Goal: Transaction & Acquisition: Book appointment/travel/reservation

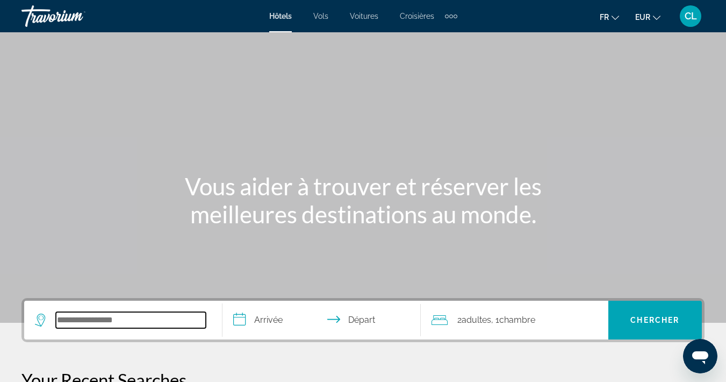
click at [122, 321] on input "Search hotel destination" at bounding box center [131, 320] width 150 height 16
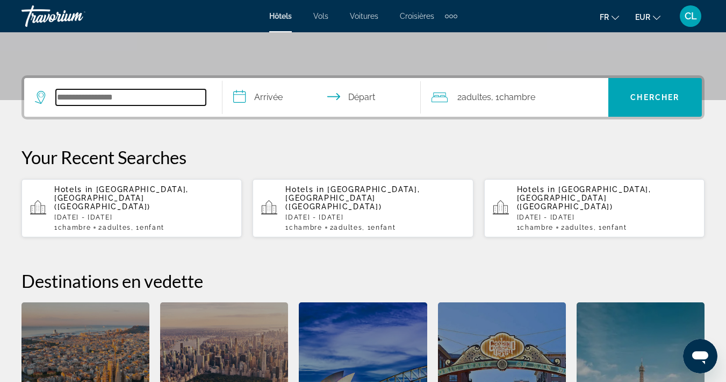
scroll to position [263, 0]
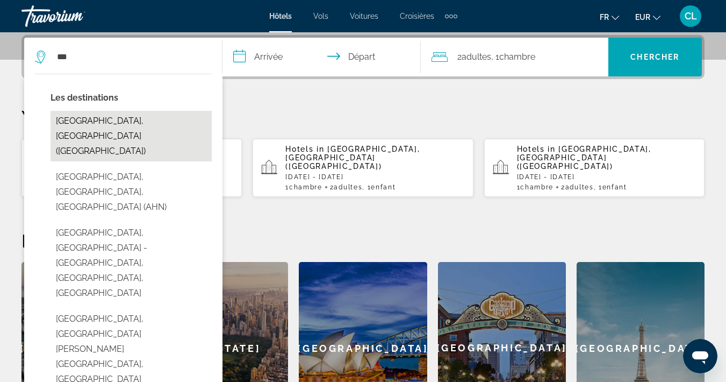
drag, startPoint x: 102, startPoint y: 380, endPoint x: 90, endPoint y: 121, distance: 258.3
click at [90, 121] on button "[GEOGRAPHIC_DATA], [GEOGRAPHIC_DATA] ([GEOGRAPHIC_DATA])" at bounding box center [131, 136] width 161 height 51
type input "**********"
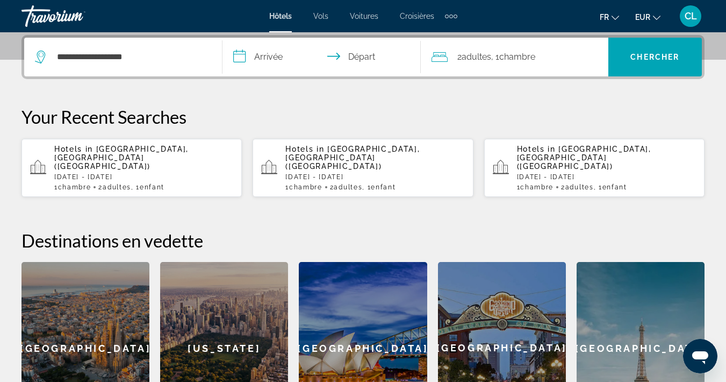
click at [523, 58] on span "Chambre" at bounding box center [517, 57] width 36 height 10
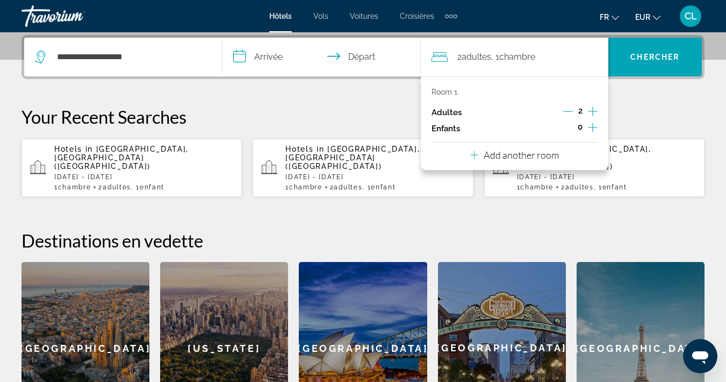
click at [595, 127] on icon "Increment children" at bounding box center [593, 127] width 10 height 13
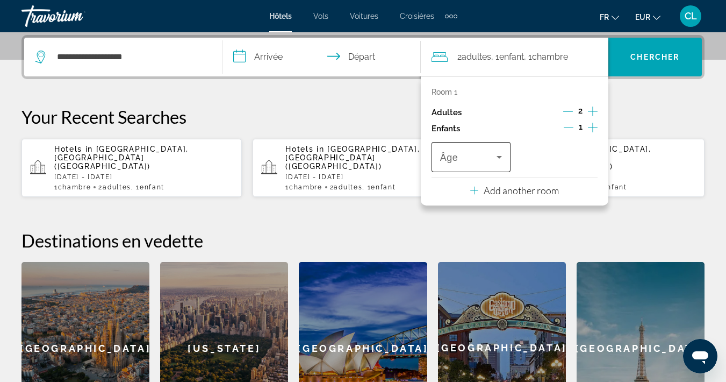
click at [484, 162] on span "Travelers: 2 adults, 1 child" at bounding box center [468, 157] width 56 height 13
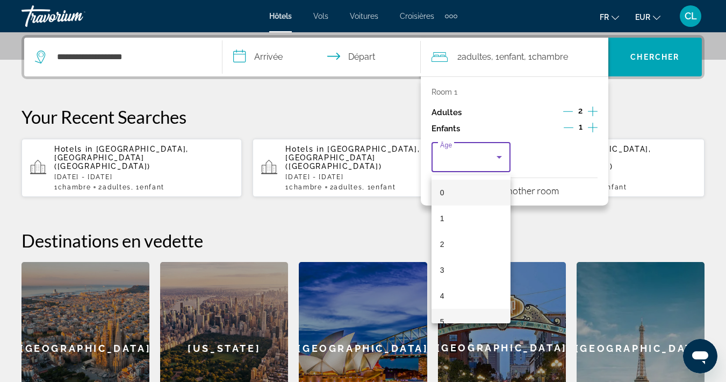
click at [447, 316] on mat-option "5" at bounding box center [471, 322] width 79 height 26
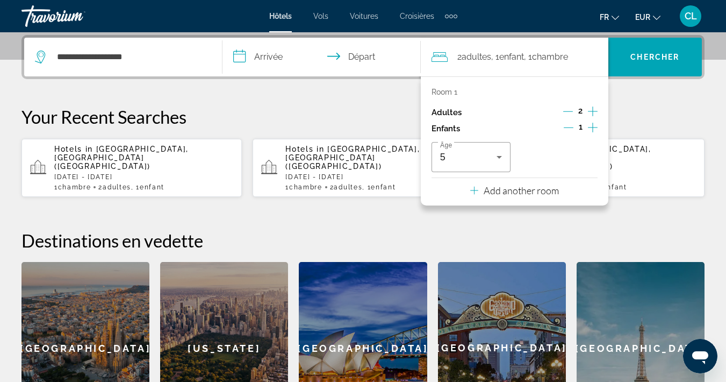
click at [270, 58] on input "**********" at bounding box center [324, 59] width 203 height 42
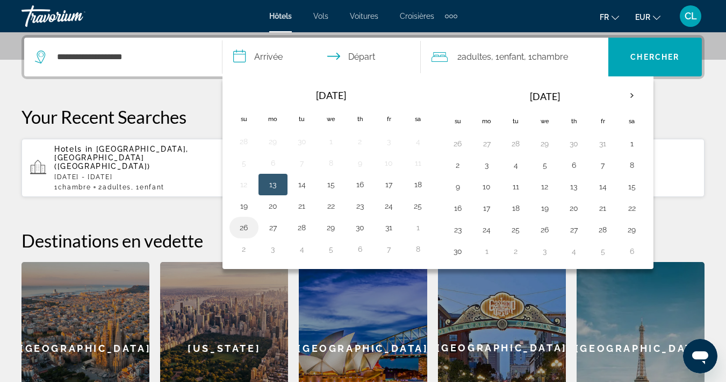
click at [246, 230] on button "26" at bounding box center [243, 227] width 17 height 15
click at [273, 227] on button "27" at bounding box center [272, 227] width 17 height 15
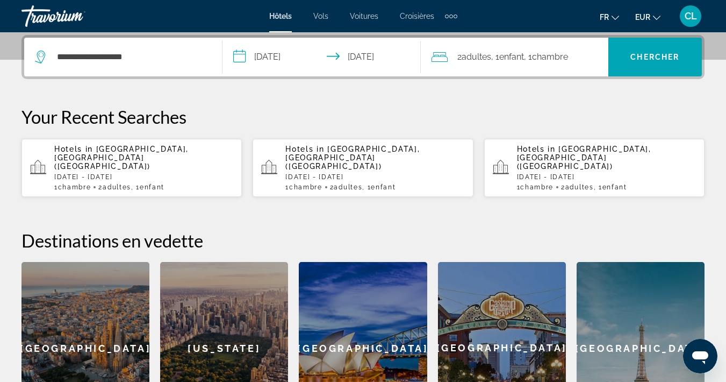
click at [379, 51] on input "**********" at bounding box center [324, 59] width 203 height 42
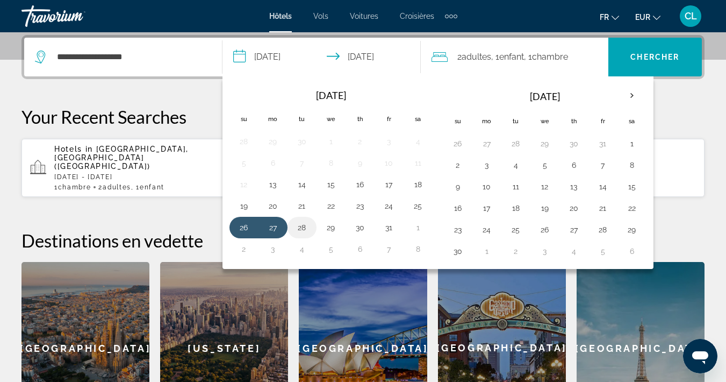
click at [303, 229] on button "28" at bounding box center [302, 227] width 17 height 15
click at [246, 233] on button "26" at bounding box center [243, 227] width 17 height 15
type input "**********"
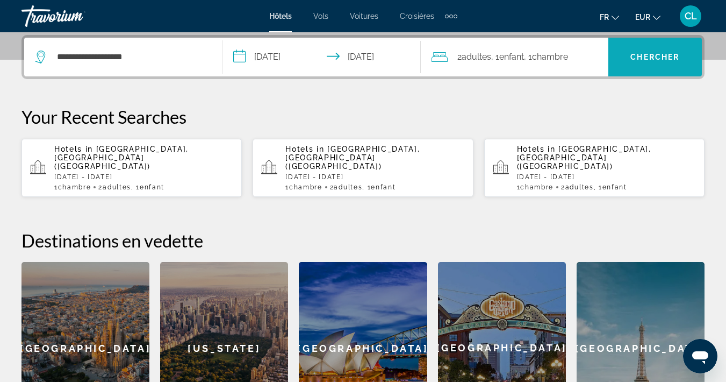
click at [650, 52] on span "Search" at bounding box center [656, 57] width 94 height 26
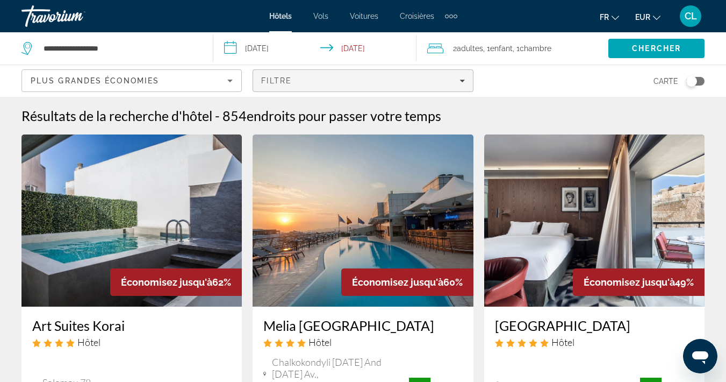
click at [465, 83] on span "Filters" at bounding box center [362, 81] width 219 height 26
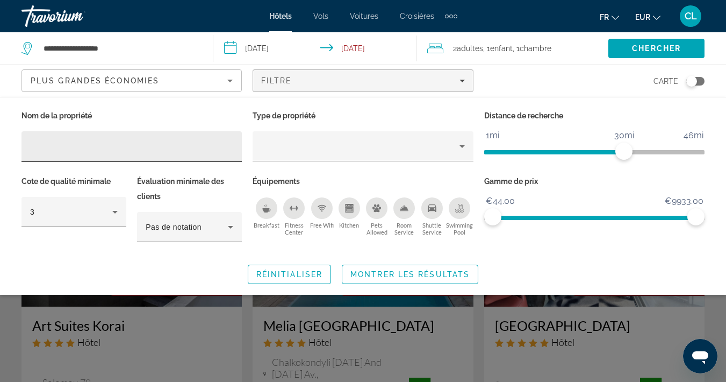
click at [122, 135] on div "Hotel Filters" at bounding box center [131, 146] width 203 height 31
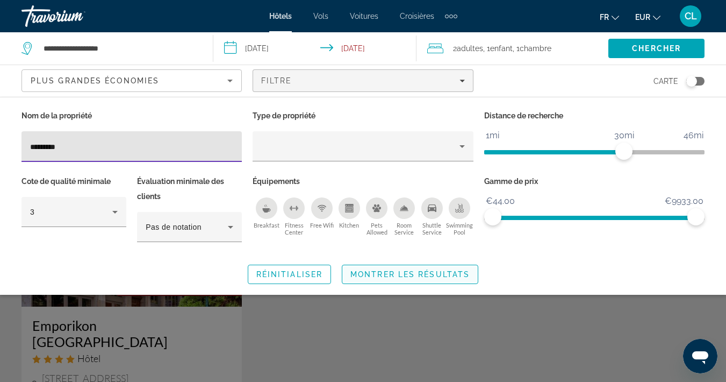
type input "*********"
click at [436, 271] on span "Montrer les résultats" at bounding box center [410, 274] width 119 height 9
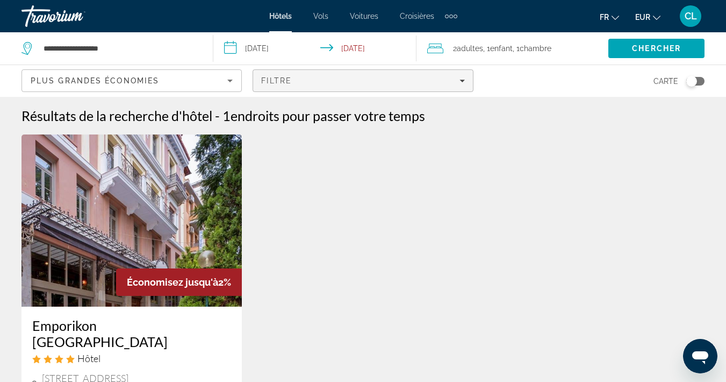
click at [280, 89] on span "Filters" at bounding box center [362, 81] width 219 height 26
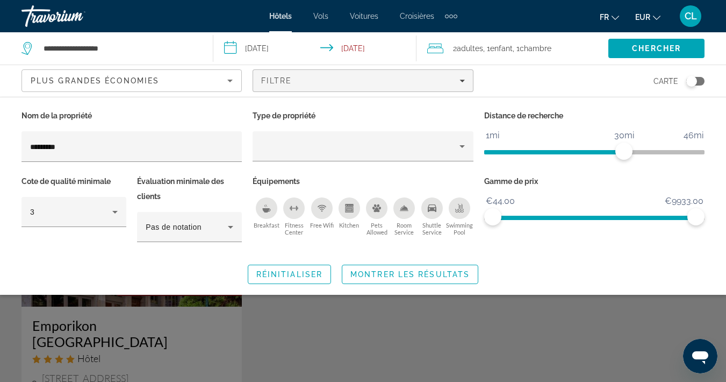
click at [696, 78] on div "Toggle map" at bounding box center [692, 81] width 11 height 11
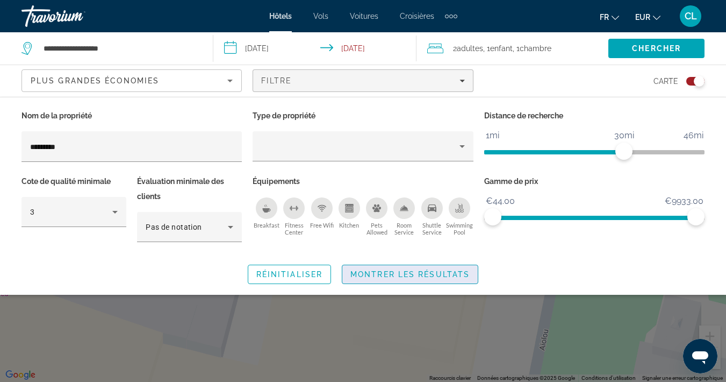
click at [404, 273] on span "Montrer les résultats" at bounding box center [410, 274] width 119 height 9
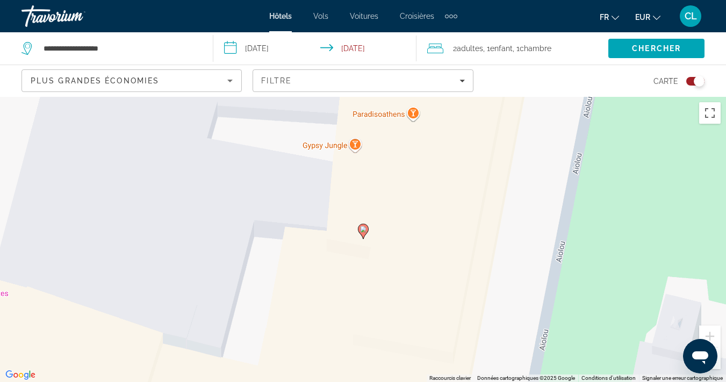
click at [718, 360] on button "Zoom arrière" at bounding box center [710, 358] width 22 height 22
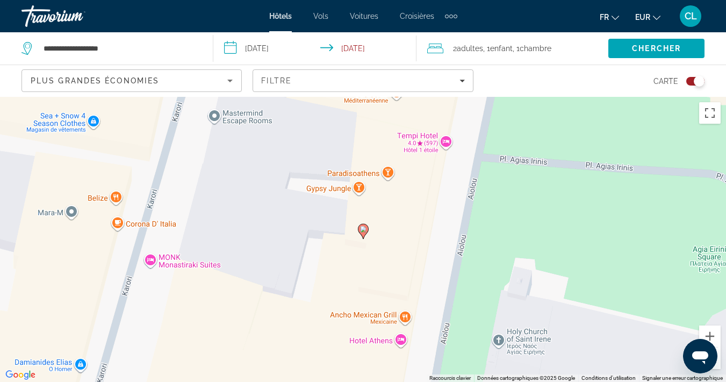
click at [718, 360] on button "Zoom arrière" at bounding box center [710, 358] width 22 height 22
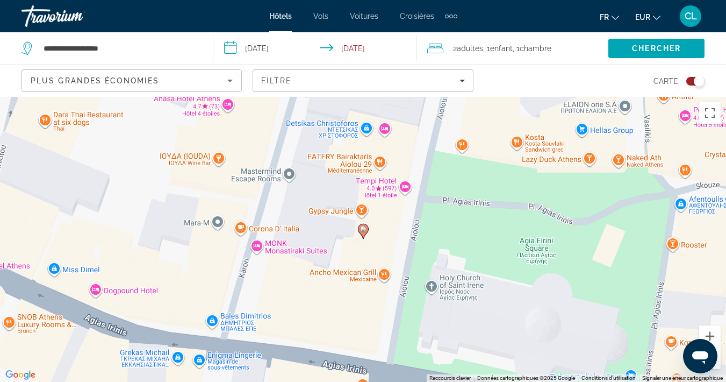
click at [718, 360] on button "Zoom arrière" at bounding box center [710, 358] width 22 height 22
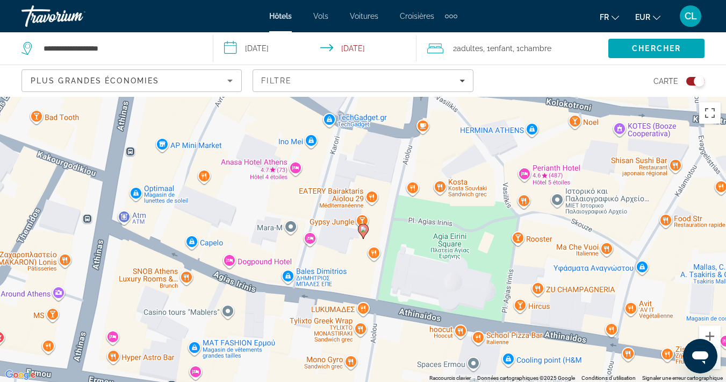
click at [718, 360] on button "Zoom arrière" at bounding box center [710, 358] width 22 height 22
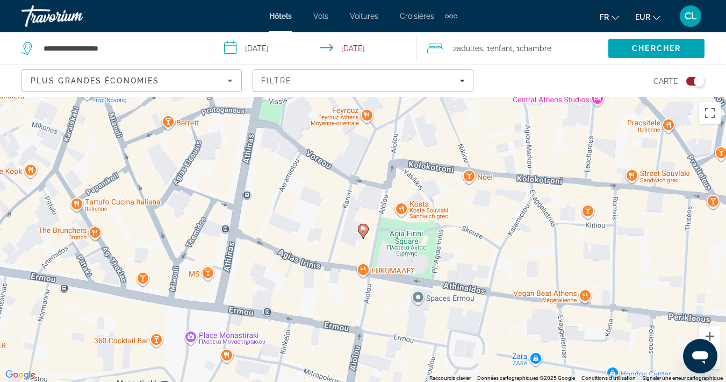
click at [718, 360] on button "Zoom arrière" at bounding box center [710, 358] width 22 height 22
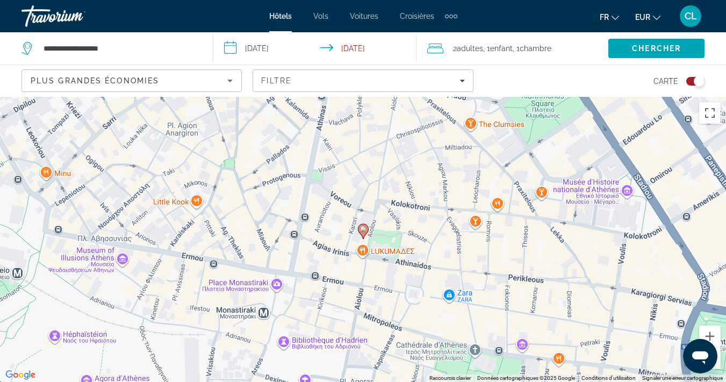
click at [718, 360] on button "Zoom arrière" at bounding box center [710, 358] width 22 height 22
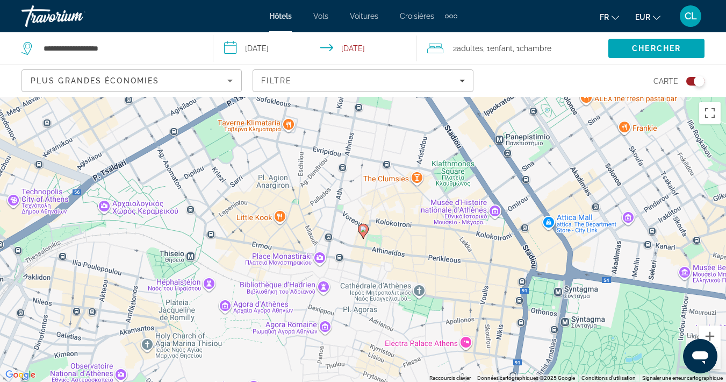
click at [718, 360] on button "Zoom arrière" at bounding box center [710, 358] width 22 height 22
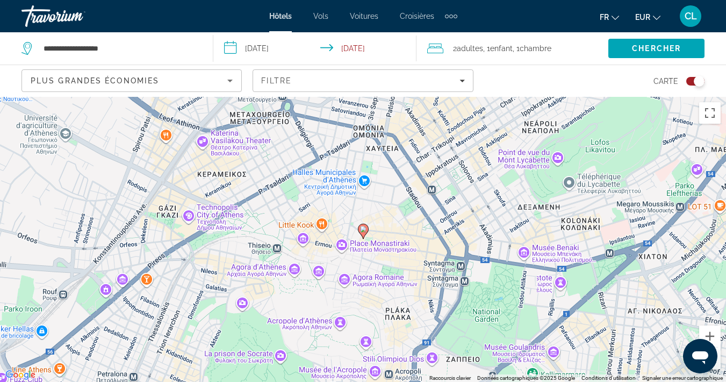
click at [695, 84] on div "Toggle map" at bounding box center [699, 81] width 11 height 11
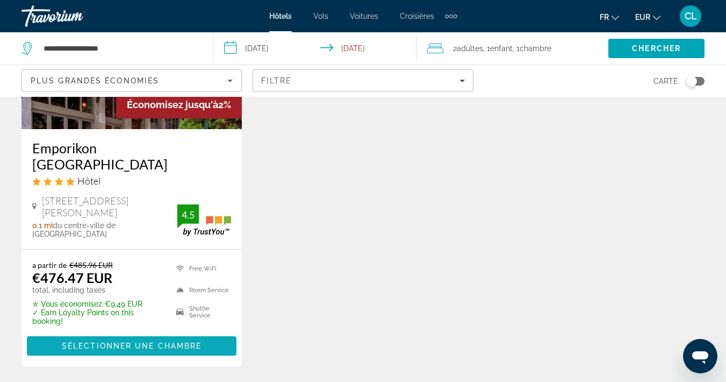
scroll to position [177, 0]
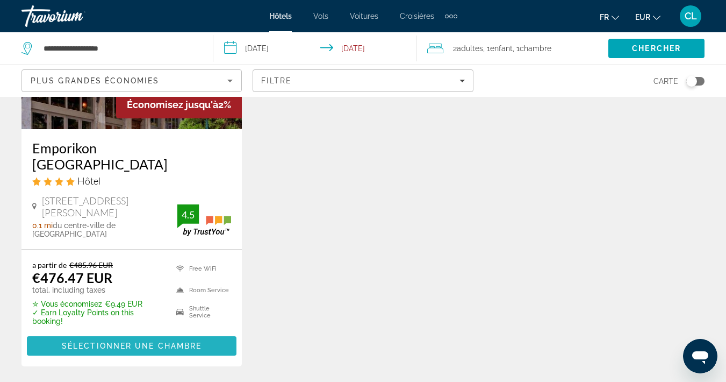
click at [131, 341] on span "Sélectionner une chambre" at bounding box center [132, 345] width 140 height 9
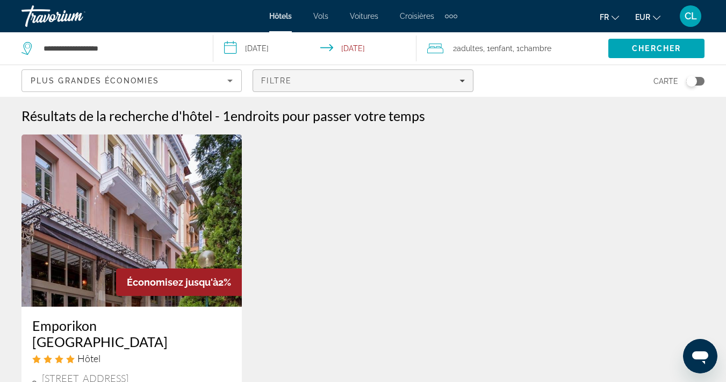
click at [332, 78] on div "Filtre" at bounding box center [362, 80] width 203 height 9
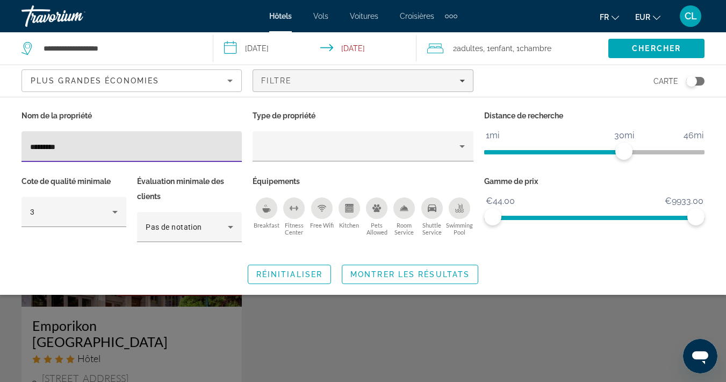
drag, startPoint x: 101, startPoint y: 150, endPoint x: 21, endPoint y: 141, distance: 80.6
click at [21, 141] on div "Nom de la propriété *********" at bounding box center [131, 141] width 231 height 66
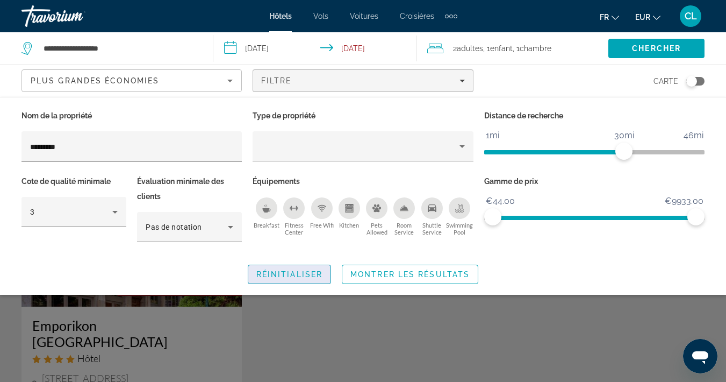
click at [280, 274] on span "Réinitialiser" at bounding box center [289, 274] width 66 height 9
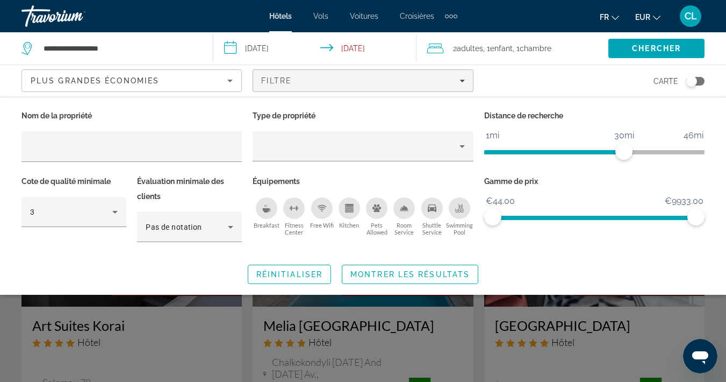
click at [697, 81] on div "Toggle map" at bounding box center [696, 81] width 18 height 9
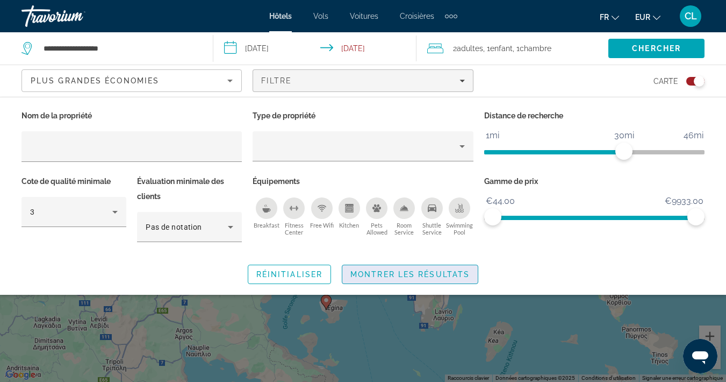
click at [375, 278] on span "Search widget" at bounding box center [409, 274] width 135 height 26
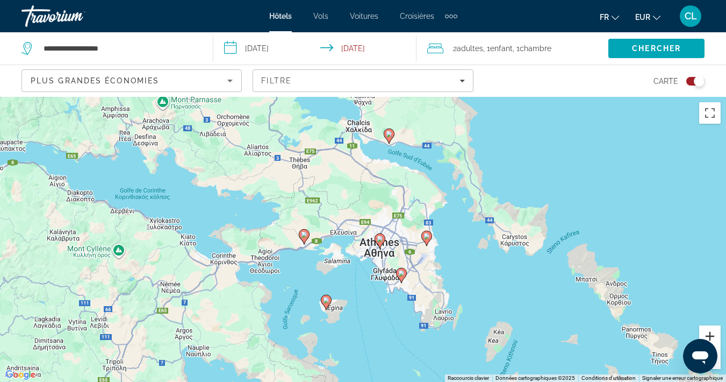
click at [709, 337] on button "Zoom avant" at bounding box center [710, 336] width 22 height 22
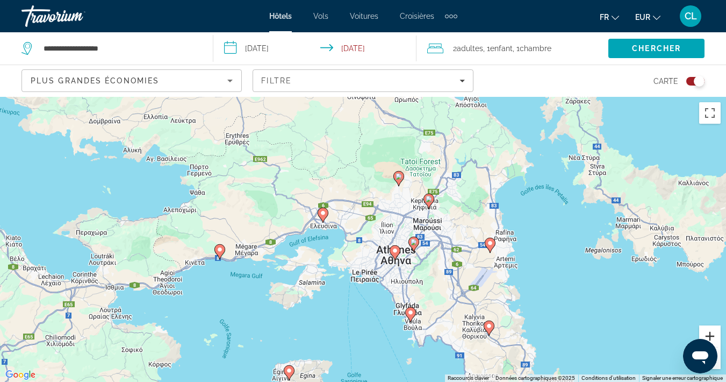
click at [709, 337] on button "Zoom avant" at bounding box center [710, 336] width 22 height 22
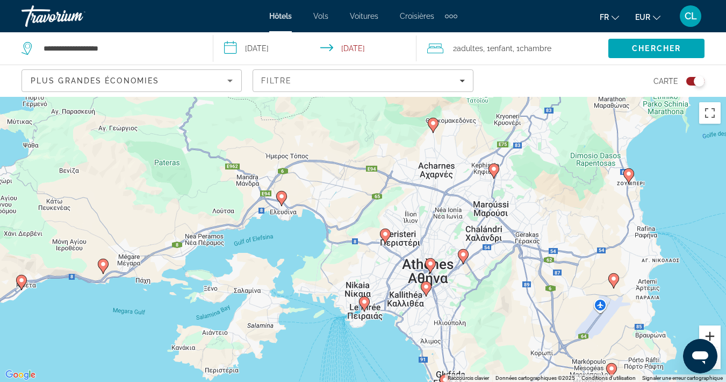
click at [715, 334] on button "Zoom avant" at bounding box center [710, 336] width 22 height 22
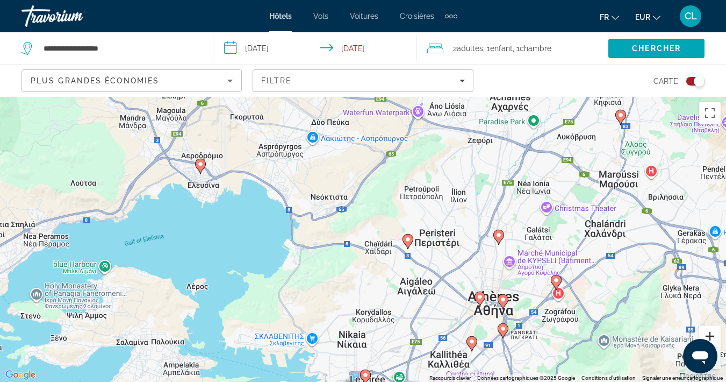
click at [715, 334] on button "Zoom avant" at bounding box center [710, 336] width 22 height 22
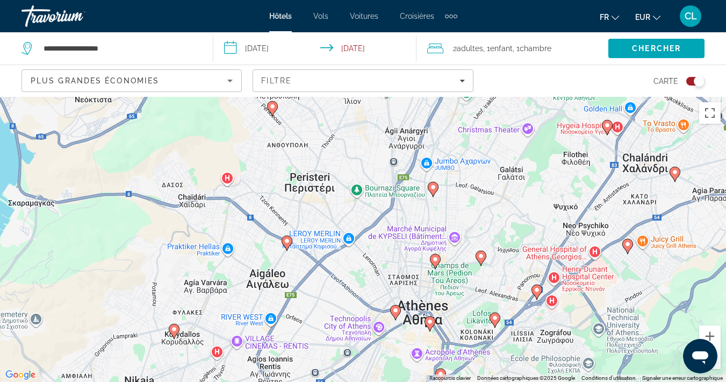
drag, startPoint x: 609, startPoint y: 312, endPoint x: 403, endPoint y: 261, distance: 212.7
click at [403, 261] on div "Pour activer le glissement avec le clavier, appuyez sur Alt+Entrée. Une fois ce…" at bounding box center [363, 239] width 726 height 285
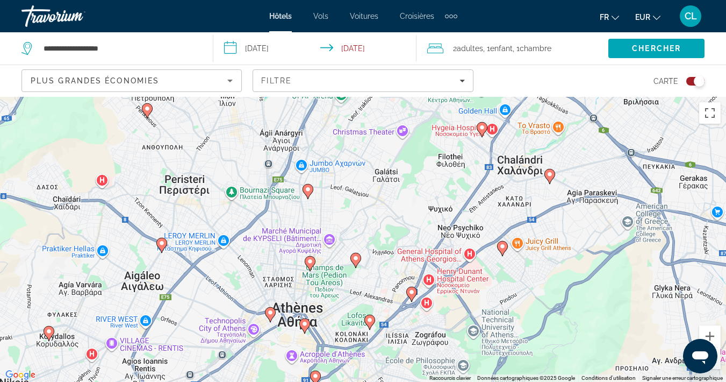
drag, startPoint x: 475, startPoint y: 282, endPoint x: 355, endPoint y: 281, distance: 120.4
click at [355, 281] on div "Pour activer le glissement avec le clavier, appuyez sur Alt+Entrée. Une fois ce…" at bounding box center [363, 239] width 726 height 285
click at [712, 332] on button "Zoom avant" at bounding box center [710, 336] width 22 height 22
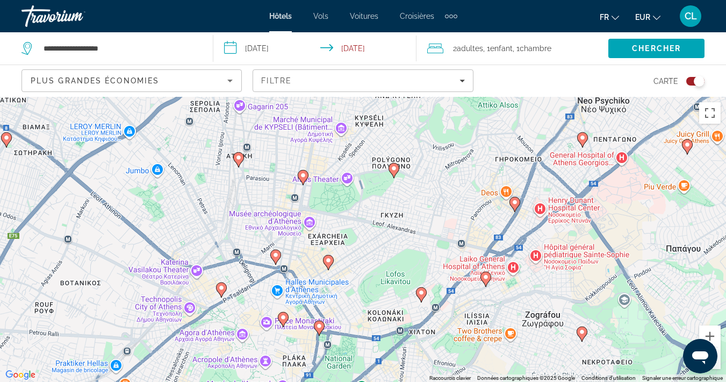
drag, startPoint x: 396, startPoint y: 343, endPoint x: 445, endPoint y: 223, distance: 129.8
click at [445, 223] on div "Pour activer le glissement avec le clavier, appuyez sur Alt+Entrée. Une fois ce…" at bounding box center [363, 239] width 726 height 285
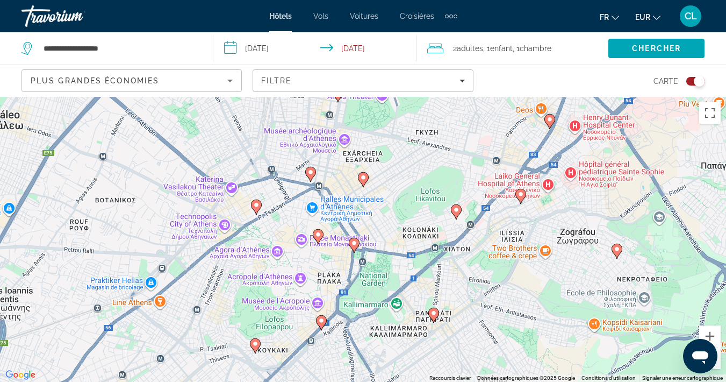
drag, startPoint x: 360, startPoint y: 315, endPoint x: 398, endPoint y: 230, distance: 92.9
click at [398, 230] on div "Pour activer le glissement avec le clavier, appuyez sur Alt+Entrée. Une fois ce…" at bounding box center [363, 239] width 726 height 285
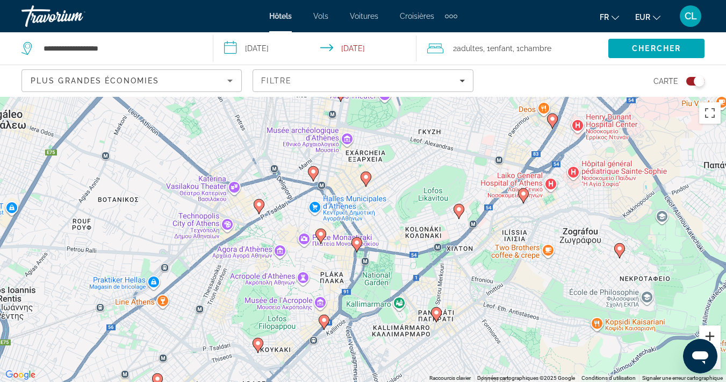
click at [713, 334] on button "Zoom avant" at bounding box center [710, 336] width 22 height 22
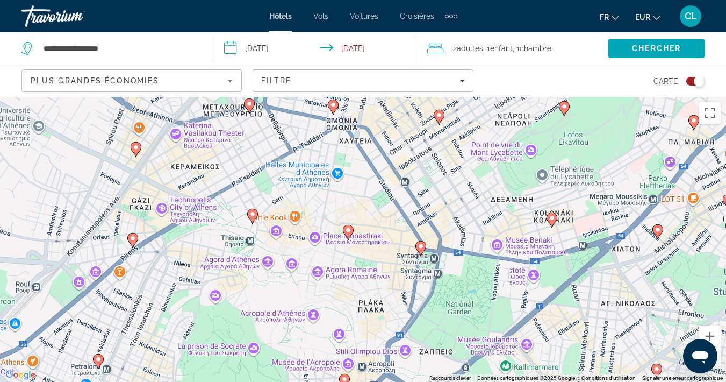
drag, startPoint x: 281, startPoint y: 256, endPoint x: 352, endPoint y: 247, distance: 72.1
click at [352, 247] on div "Pour activer le glissement avec le clavier, appuyez sur Alt+Entrée. Une fois ce…" at bounding box center [363, 239] width 726 height 285
click at [711, 332] on button "Zoom avant" at bounding box center [710, 336] width 22 height 22
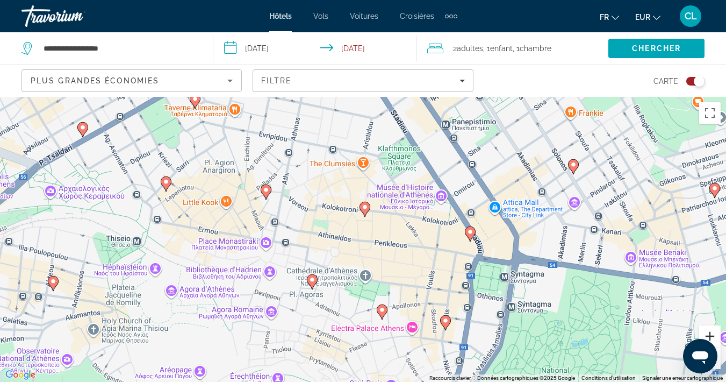
click at [711, 332] on button "Zoom avant" at bounding box center [710, 336] width 22 height 22
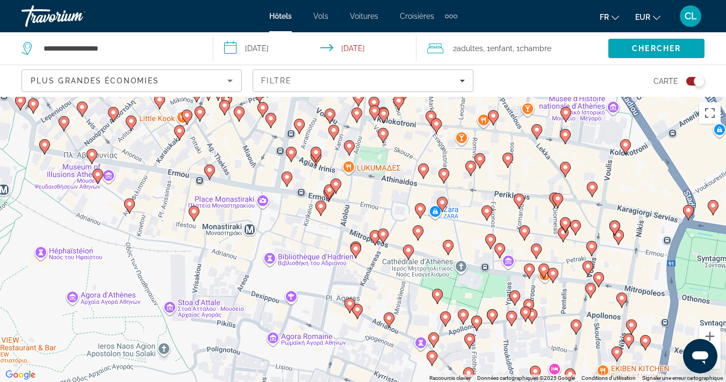
drag, startPoint x: 364, startPoint y: 278, endPoint x: 458, endPoint y: 224, distance: 108.2
click at [458, 224] on div "Pour activer le glissement avec le clavier, appuyez sur Alt+Entrée. Une fois ce…" at bounding box center [363, 239] width 726 height 285
click at [319, 206] on image "Main content" at bounding box center [321, 206] width 6 height 6
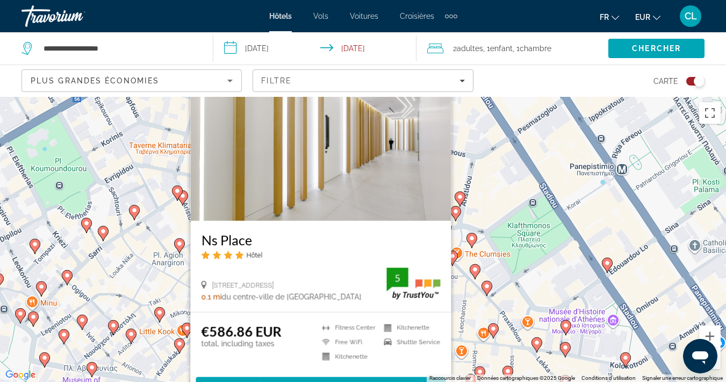
click at [475, 297] on div "Pour activer le glissement avec le clavier, appuyez sur Alt+Entrée. Une fois ce…" at bounding box center [363, 239] width 726 height 285
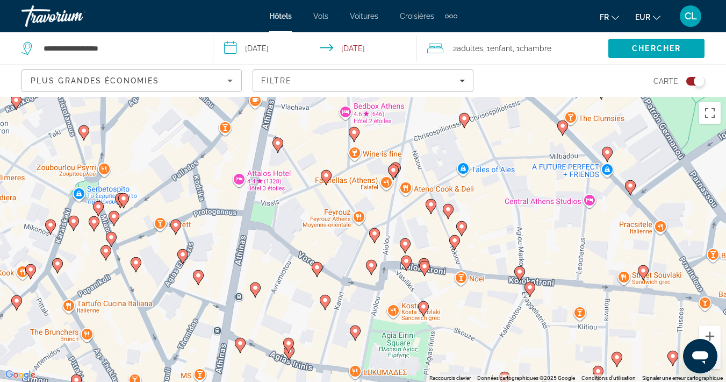
drag, startPoint x: 346, startPoint y: 331, endPoint x: 347, endPoint y: 258, distance: 72.6
click at [347, 258] on div "Pour activer le glissement avec le clavier, appuyez sur Alt+Entrée. Une fois ce…" at bounding box center [363, 239] width 726 height 285
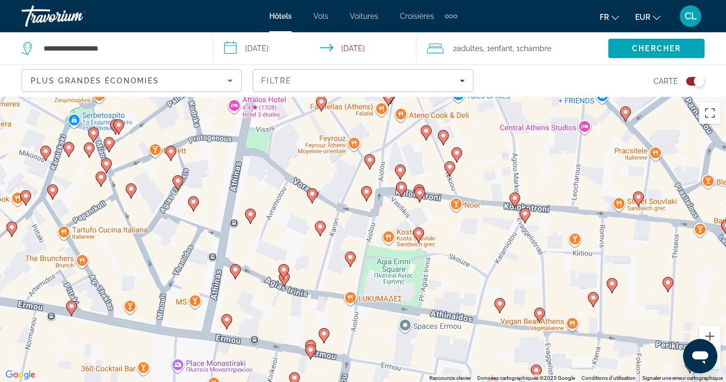
drag, startPoint x: 330, startPoint y: 284, endPoint x: 326, endPoint y: 215, distance: 68.9
click at [326, 215] on div "Pour activer le glissement avec le clavier, appuyez sur Alt+Entrée. Une fois ce…" at bounding box center [363, 239] width 726 height 285
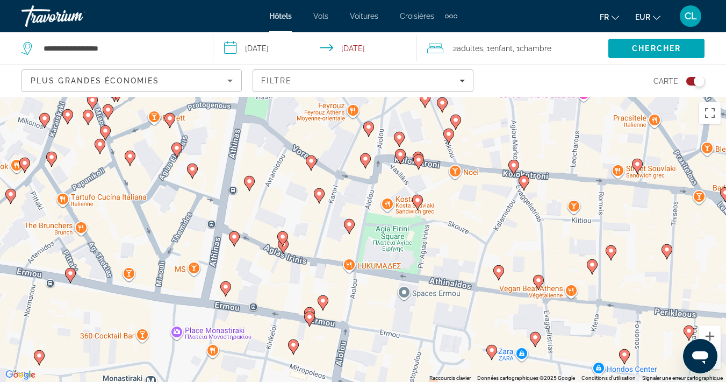
drag, startPoint x: 341, startPoint y: 290, endPoint x: 340, endPoint y: 256, distance: 33.3
click at [340, 256] on div "Pour activer le glissement avec le clavier, appuyez sur Alt+Entrée. Une fois ce…" at bounding box center [363, 239] width 726 height 285
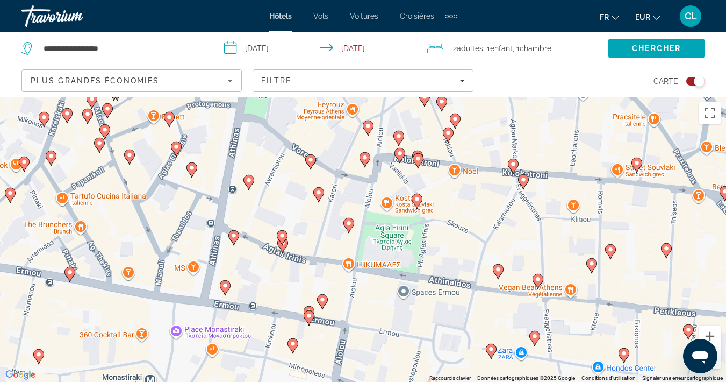
click at [418, 197] on image "Main content" at bounding box center [417, 199] width 6 height 6
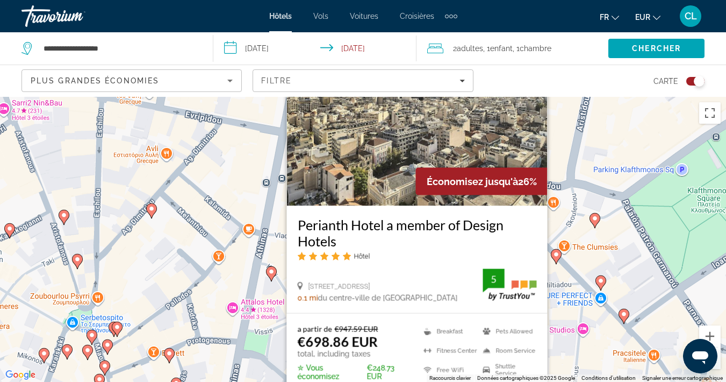
click at [233, 283] on div "Pour activer le glissement avec le clavier, appuyez sur Alt+Entrée. Une fois ce…" at bounding box center [363, 239] width 726 height 285
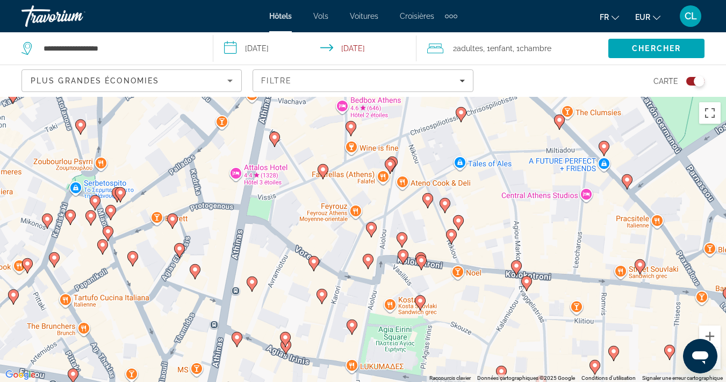
drag, startPoint x: 360, startPoint y: 320, endPoint x: 368, endPoint y: 183, distance: 137.8
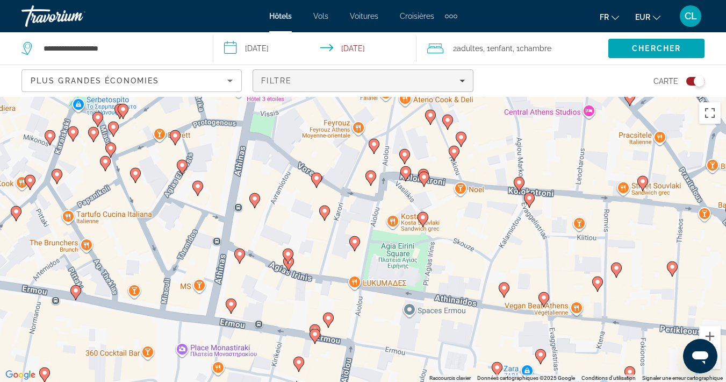
drag, startPoint x: 368, startPoint y: 183, endPoint x: 369, endPoint y: 81, distance: 101.6
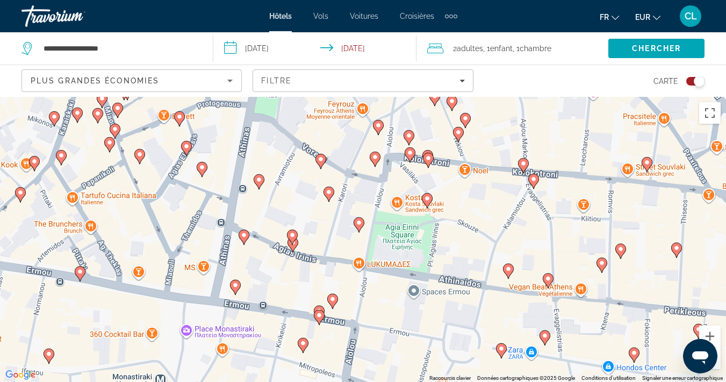
click at [360, 226] on icon "Main content" at bounding box center [359, 225] width 10 height 14
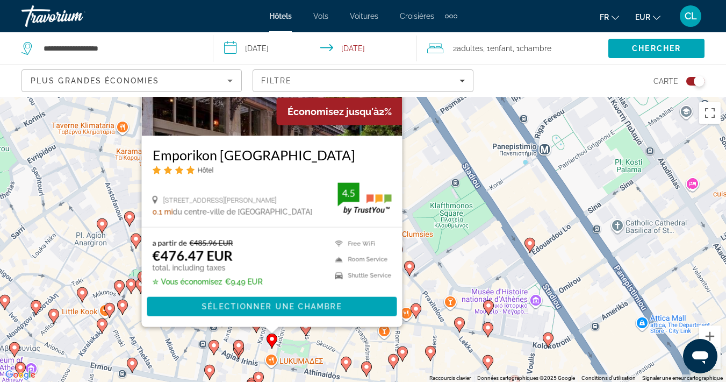
click at [243, 359] on div "Pour activer le glissement avec le clavier, appuyez sur Alt+Entrée. Une fois ce…" at bounding box center [363, 239] width 726 height 285
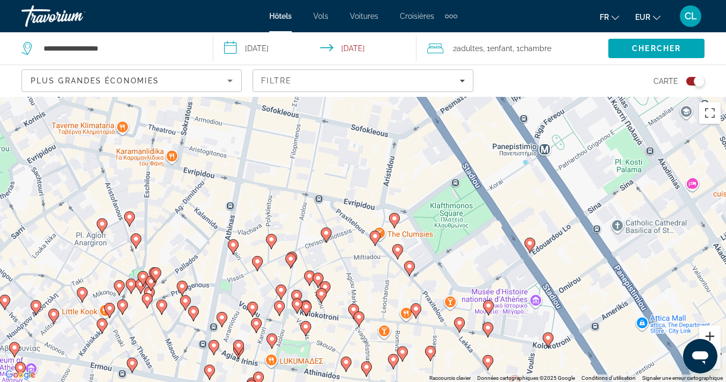
click at [712, 332] on button "Zoom avant" at bounding box center [710, 336] width 22 height 22
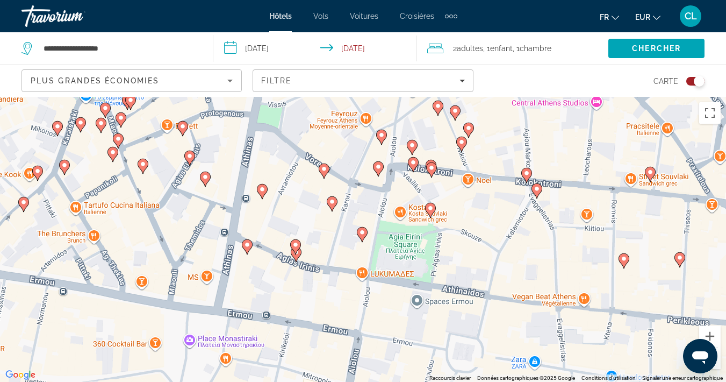
drag, startPoint x: 258, startPoint y: 359, endPoint x: 445, endPoint y: 138, distance: 289.2
click at [445, 138] on div "Pour activer le glissement avec le clavier, appuyez sur Alt+Entrée. Une fois ce…" at bounding box center [363, 239] width 726 height 285
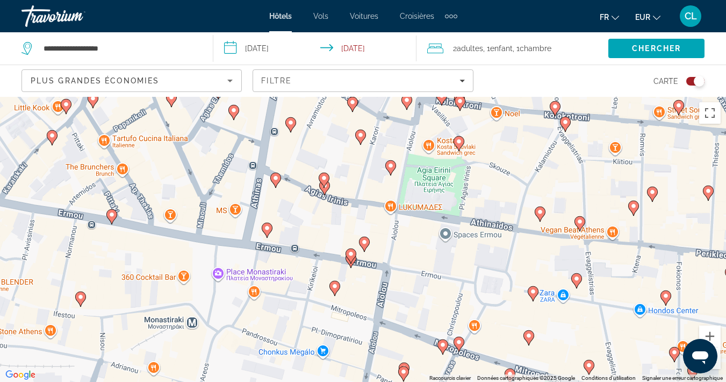
drag, startPoint x: 359, startPoint y: 296, endPoint x: 361, endPoint y: 248, distance: 47.4
click at [361, 248] on gmp-advanced-marker "Main content" at bounding box center [364, 244] width 11 height 16
click at [269, 228] on image "Main content" at bounding box center [267, 228] width 6 height 6
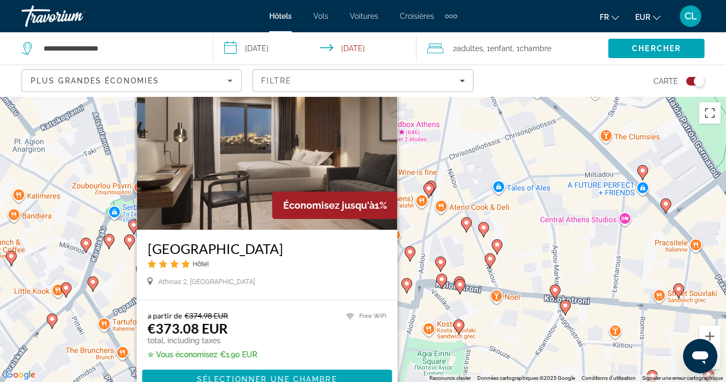
click at [428, 314] on div "Pour activer le glissement avec le clavier, appuyez sur Alt+Entrée. Une fois ce…" at bounding box center [363, 239] width 726 height 285
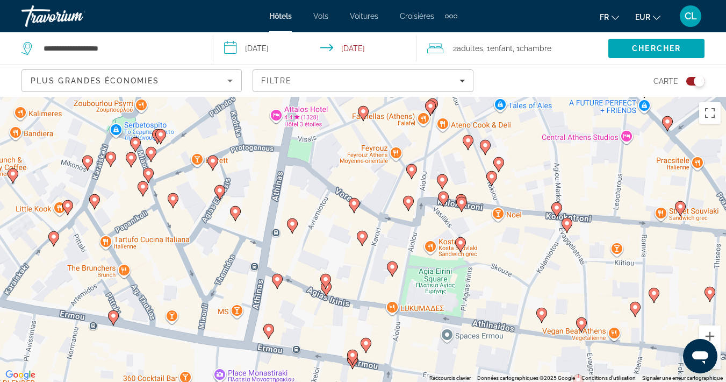
drag, startPoint x: 428, startPoint y: 314, endPoint x: 434, endPoint y: 217, distance: 97.5
click at [434, 217] on div "Pour activer le glissement avec le clavier, appuyez sur Alt+Entrée. Une fois ce…" at bounding box center [363, 239] width 726 height 285
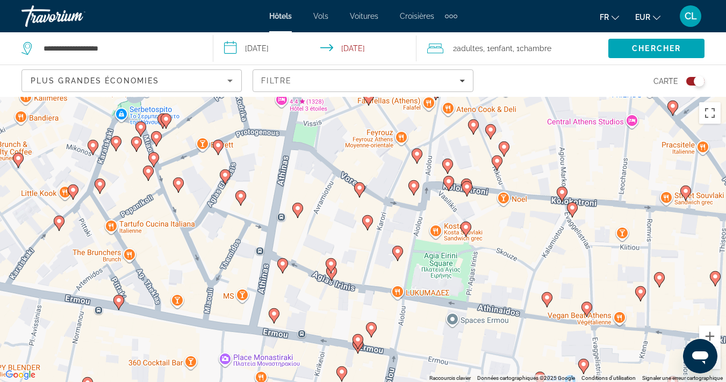
click at [284, 263] on image "Main content" at bounding box center [283, 263] width 6 height 6
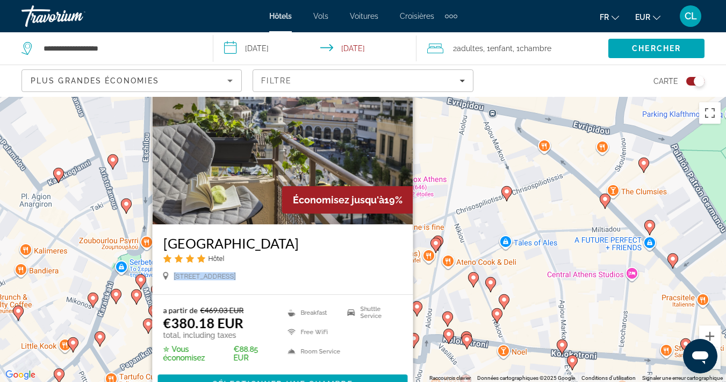
drag, startPoint x: 286, startPoint y: 264, endPoint x: 278, endPoint y: 302, distance: 39.0
click at [278, 302] on div "Économisez jusqu'à 19% [GEOGRAPHIC_DATA] Hôtel Athinas 6, [GEOGRAPHIC_DATA] 0 m…" at bounding box center [282, 228] width 261 height 352
click at [278, 302] on div "a partir de €469.03 EUR €380.18 EUR total, including taxes ✮ Vous économisez €8…" at bounding box center [282, 350] width 261 height 110
click at [423, 274] on div "Pour activer le glissement avec le clavier, appuyez sur Alt+Entrée. Une fois ce…" at bounding box center [363, 239] width 726 height 285
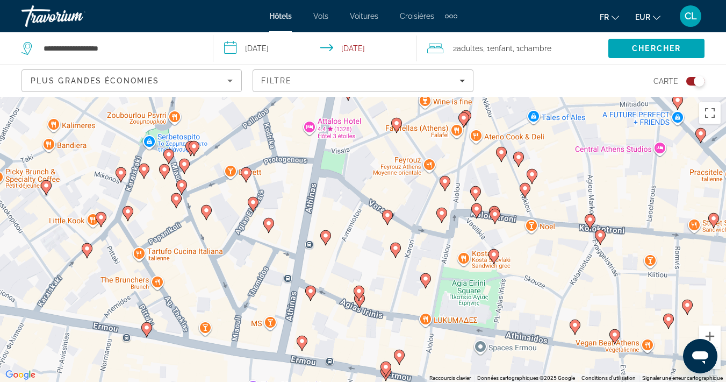
drag, startPoint x: 323, startPoint y: 321, endPoint x: 351, endPoint y: 192, distance: 132.5
click at [351, 192] on div "Pour activer le glissement avec le clavier, appuyez sur Alt+Entrée. Une fois ce…" at bounding box center [363, 239] width 726 height 285
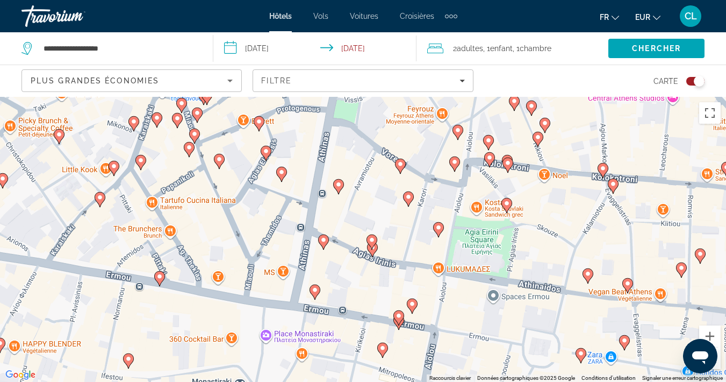
drag, startPoint x: 350, startPoint y: 187, endPoint x: 363, endPoint y: 137, distance: 51.6
click at [363, 137] on div "Pour activer le glissement avec le clavier, appuyez sur Alt+Entrée. Une fois ce…" at bounding box center [363, 239] width 726 height 285
click at [161, 275] on image "Main content" at bounding box center [159, 276] width 6 height 6
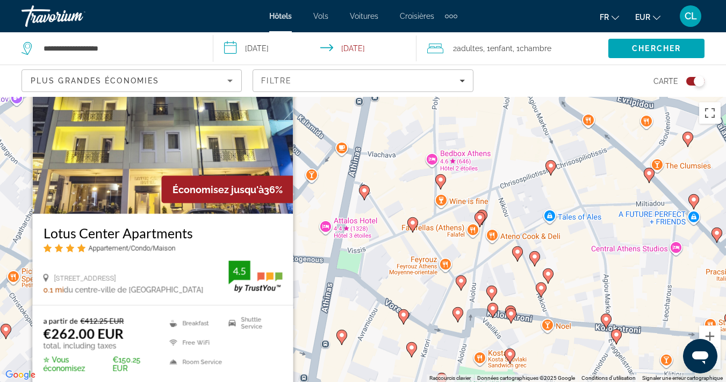
click at [354, 312] on div "Pour activer le glissement avec le clavier, appuyez sur Alt+Entrée. Une fois ce…" at bounding box center [363, 239] width 726 height 285
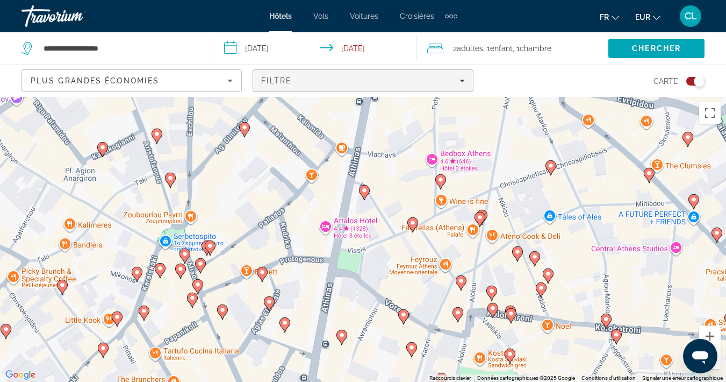
click at [314, 80] on div "Filtre" at bounding box center [362, 80] width 203 height 9
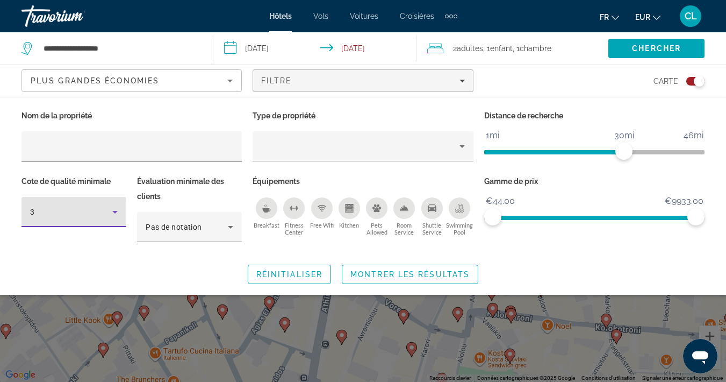
click at [114, 209] on icon "Hotel Filters" at bounding box center [115, 211] width 13 height 13
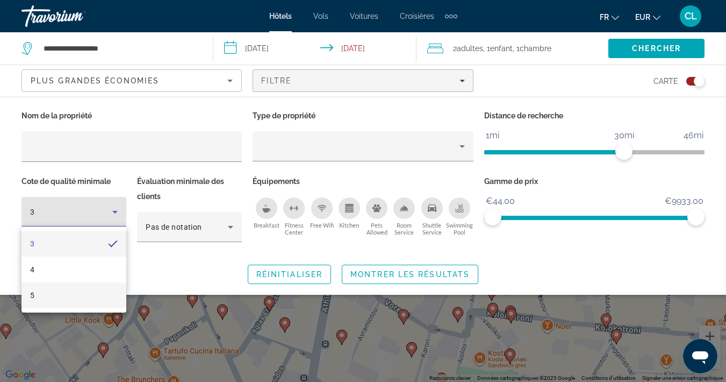
click at [55, 285] on mat-option "5" at bounding box center [74, 295] width 105 height 26
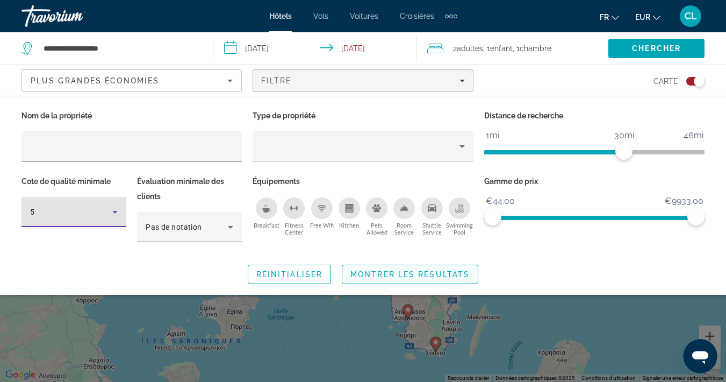
click at [412, 274] on span "Montrer les résultats" at bounding box center [410, 274] width 119 height 9
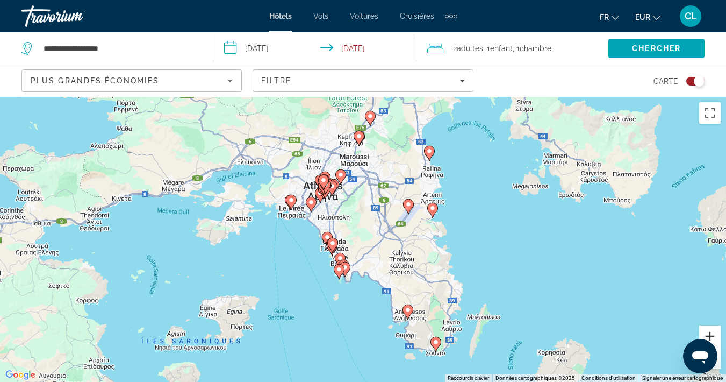
click at [712, 333] on button "Zoom avant" at bounding box center [710, 336] width 22 height 22
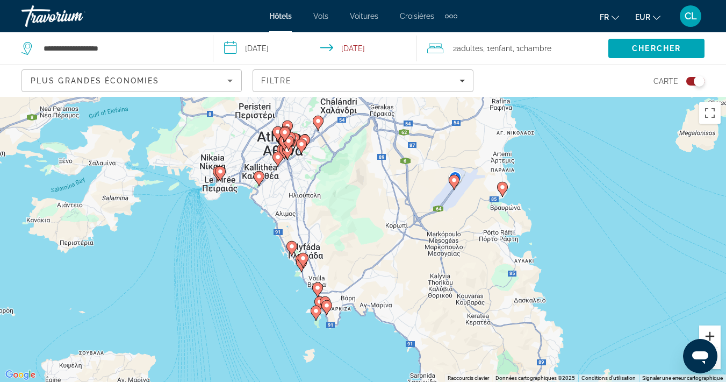
click at [712, 333] on button "Zoom avant" at bounding box center [710, 336] width 22 height 22
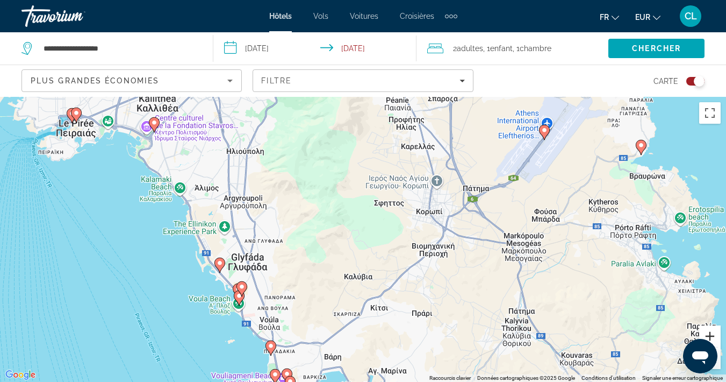
click at [712, 333] on button "Zoom avant" at bounding box center [710, 336] width 22 height 22
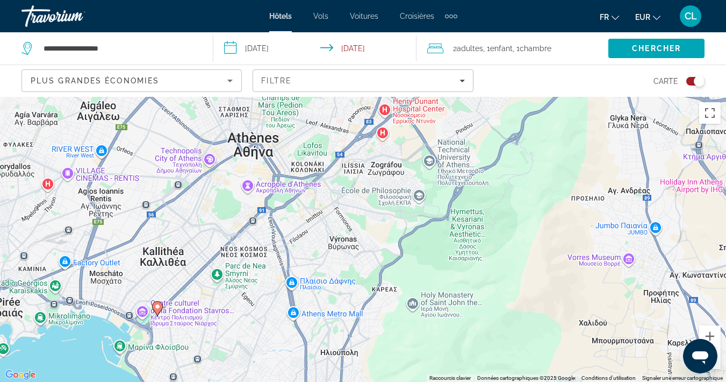
drag, startPoint x: 218, startPoint y: 124, endPoint x: 432, endPoint y: 414, distance: 361.1
click at [432, 381] on html "**********" at bounding box center [363, 191] width 726 height 382
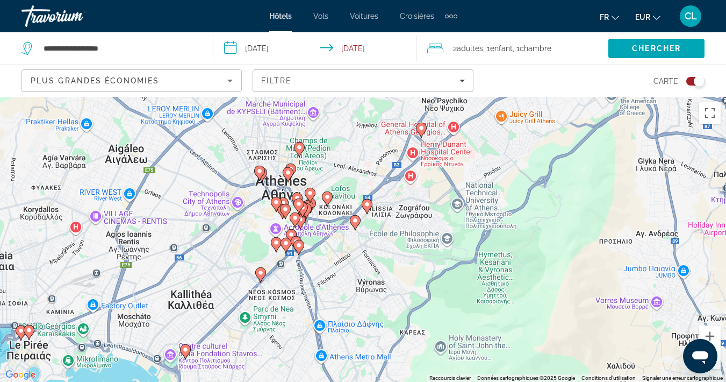
drag, startPoint x: 332, startPoint y: 208, endPoint x: 357, endPoint y: 252, distance: 50.3
click at [357, 252] on div "Pour activer le glissement avec le clavier, appuyez sur Alt+Entrée. Une fois ce…" at bounding box center [363, 239] width 726 height 285
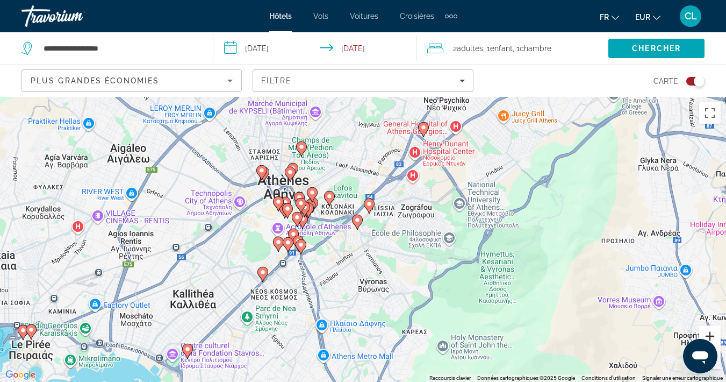
click at [712, 331] on button "Zoom avant" at bounding box center [710, 336] width 22 height 22
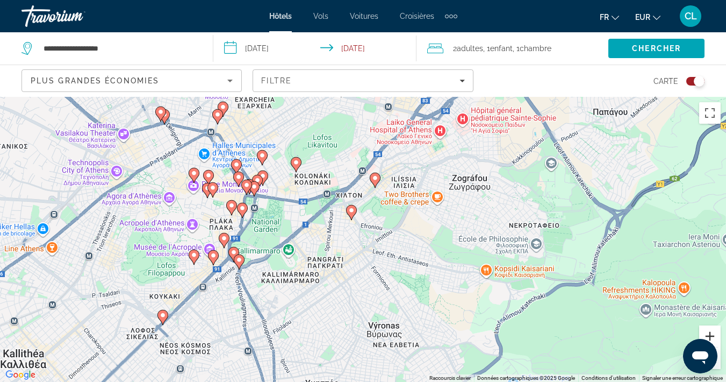
click at [712, 331] on button "Zoom avant" at bounding box center [710, 336] width 22 height 22
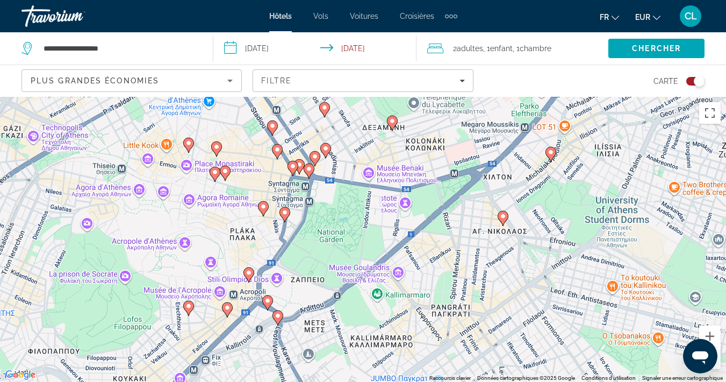
drag, startPoint x: 159, startPoint y: 200, endPoint x: 323, endPoint y: 225, distance: 166.4
click at [323, 225] on div "Pour activer le glissement avec le clavier, appuyez sur Alt+Entrée. Une fois ce…" at bounding box center [363, 239] width 726 height 285
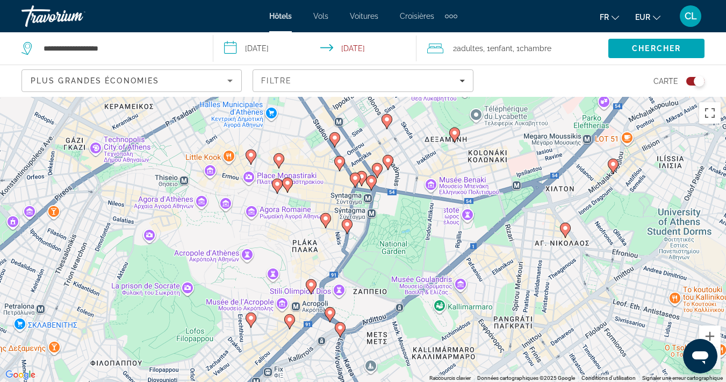
drag, startPoint x: 224, startPoint y: 221, endPoint x: 289, endPoint y: 233, distance: 66.1
click at [289, 233] on div "Pour activer le glissement avec le clavier, appuyez sur Alt+Entrée. Une fois ce…" at bounding box center [363, 239] width 726 height 285
click at [709, 333] on button "Zoom avant" at bounding box center [710, 336] width 22 height 22
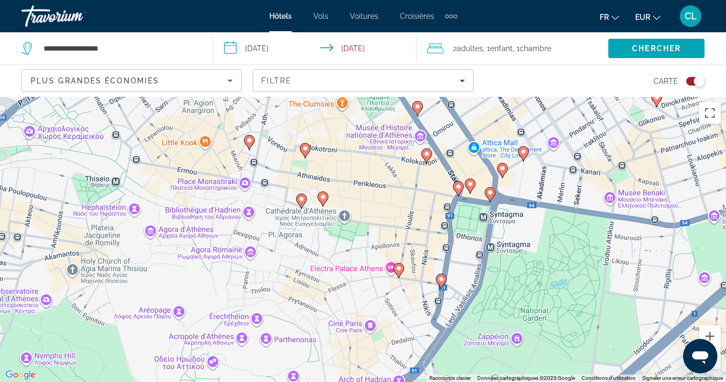
drag, startPoint x: 270, startPoint y: 249, endPoint x: 382, endPoint y: 310, distance: 127.0
click at [382, 310] on div "Pour activer le glissement avec le clavier, appuyez sur Alt+Entrée. Une fois ce…" at bounding box center [363, 239] width 726 height 285
click at [326, 196] on image "Main content" at bounding box center [323, 197] width 6 height 6
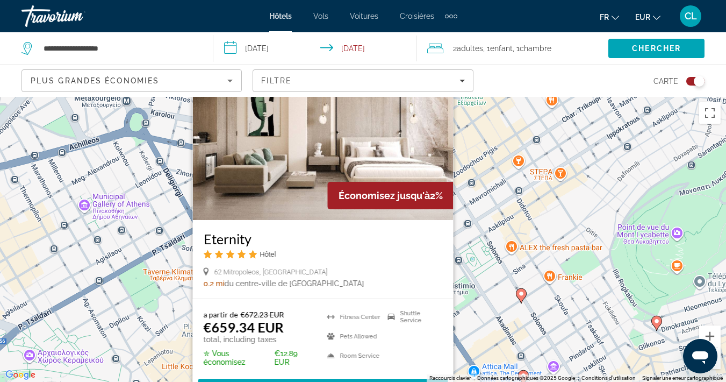
click at [484, 320] on div "Pour activer le glissement avec le clavier, appuyez sur Alt+Entrée. Une fois ce…" at bounding box center [363, 239] width 726 height 285
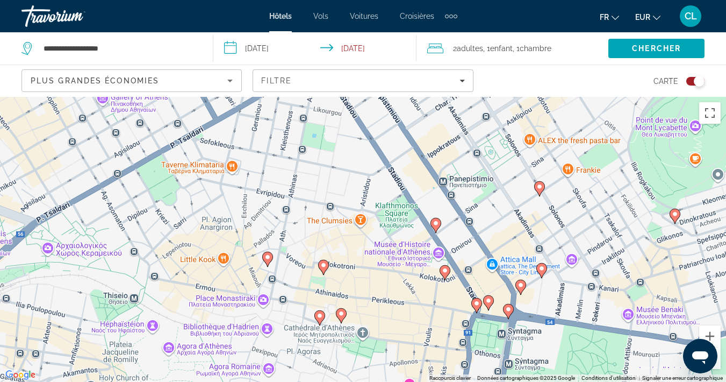
drag, startPoint x: 246, startPoint y: 320, endPoint x: 264, endPoint y: 208, distance: 113.8
click at [264, 208] on div "Pour activer le glissement avec le clavier, appuyez sur Alt+Entrée. Une fois ce…" at bounding box center [363, 239] width 726 height 285
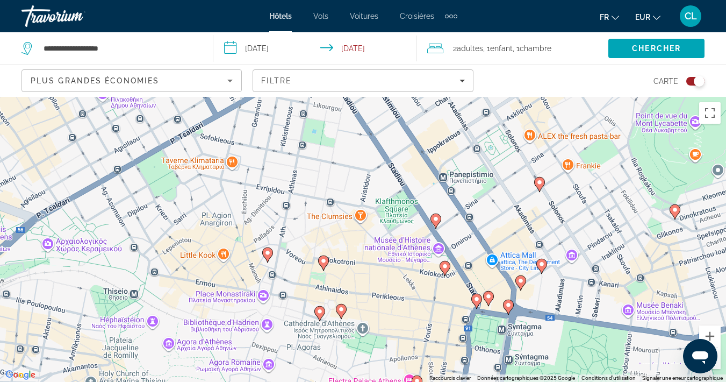
click at [324, 260] on image "Main content" at bounding box center [323, 261] width 6 height 6
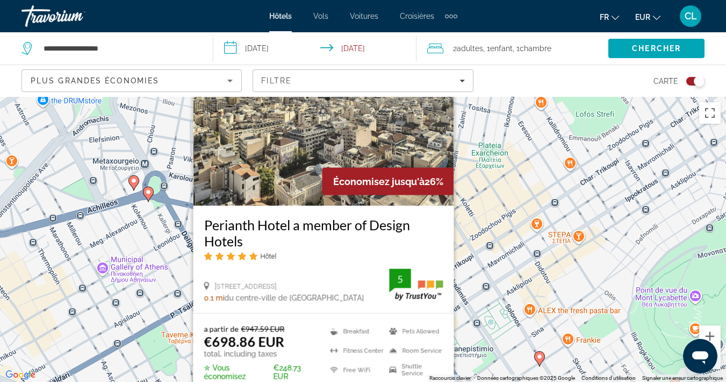
click at [496, 328] on div "Pour activer le glissement avec le clavier, appuyez sur Alt+Entrée. Une fois ce…" at bounding box center [363, 239] width 726 height 285
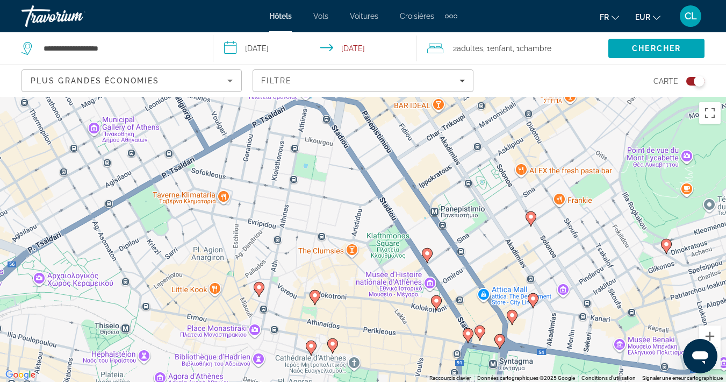
drag, startPoint x: 495, startPoint y: 325, endPoint x: 491, endPoint y: 167, distance: 158.1
click at [491, 167] on div "Pour activer le glissement avec le clavier, appuyez sur Alt+Entrée. Une fois ce…" at bounding box center [363, 239] width 726 height 285
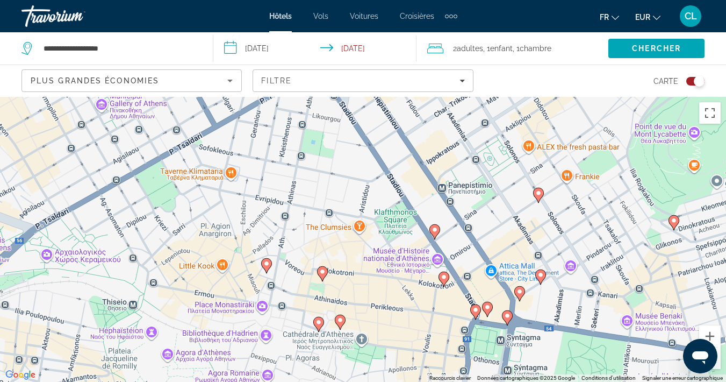
click at [317, 322] on image "Main content" at bounding box center [319, 322] width 6 height 6
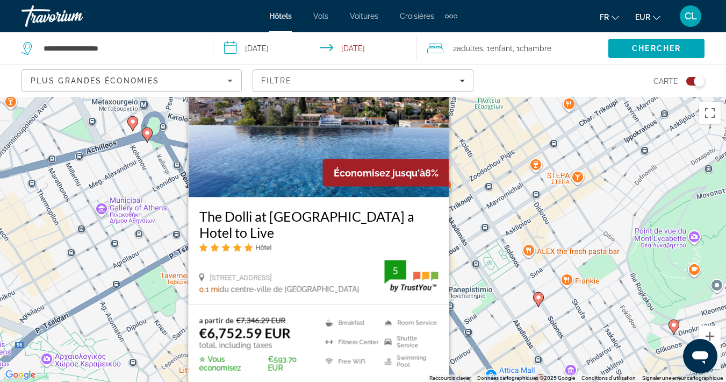
click at [463, 311] on div "Pour activer le glissement avec le clavier, appuyez sur Alt+Entrée. Une fois ce…" at bounding box center [363, 239] width 726 height 285
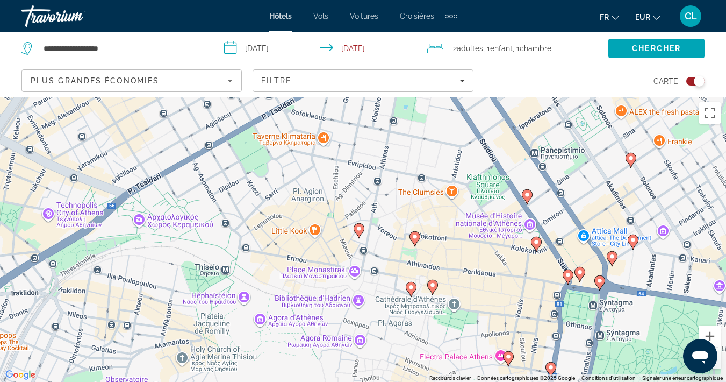
drag, startPoint x: 317, startPoint y: 314, endPoint x: 413, endPoint y: 171, distance: 172.4
click at [413, 171] on div "Pour activer le glissement avec le clavier, appuyez sur Alt+Entrée. Une fois ce…" at bounding box center [363, 239] width 726 height 285
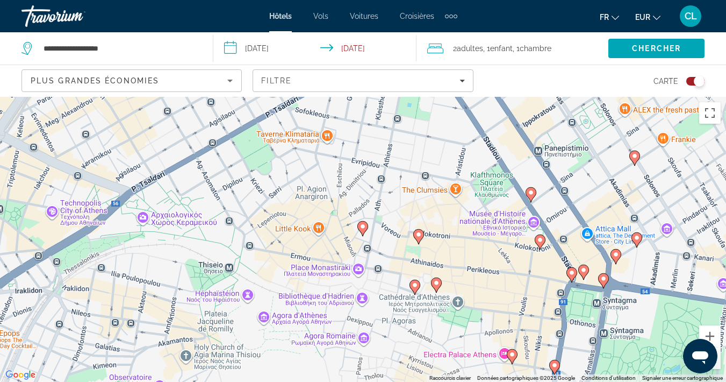
click at [363, 227] on image "Main content" at bounding box center [363, 226] width 6 height 6
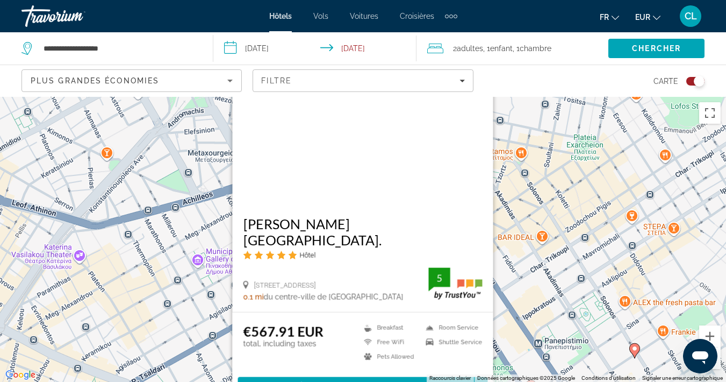
click at [512, 325] on div "Pour activer le glissement avec le clavier, appuyez sur Alt+Entrée. Une fois ce…" at bounding box center [363, 239] width 726 height 285
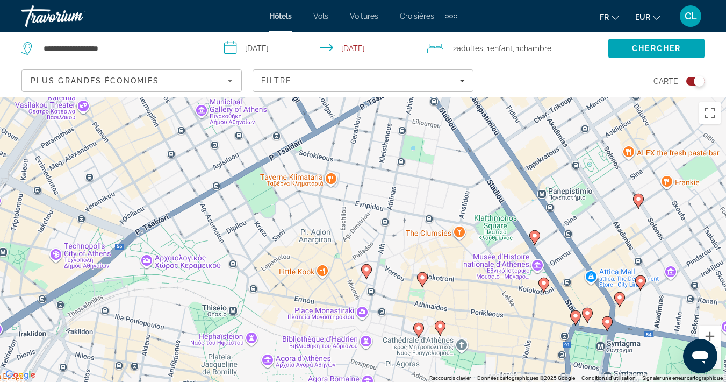
drag, startPoint x: 401, startPoint y: 328, endPoint x: 399, endPoint y: 166, distance: 162.4
click at [399, 166] on div "Pour activer le glissement avec le clavier, appuyez sur Alt+Entrée. Une fois ce…" at bounding box center [363, 239] width 726 height 285
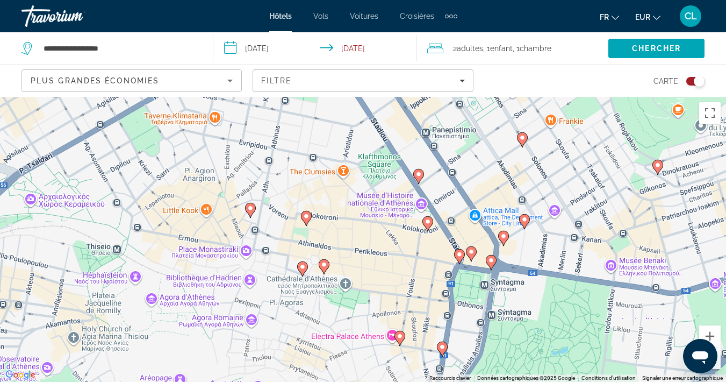
drag, startPoint x: 426, startPoint y: 204, endPoint x: 320, endPoint y: 163, distance: 113.2
click at [320, 163] on div "Pour activer le glissement avec le clavier, appuyez sur Alt+Entrée. Une fois ce…" at bounding box center [363, 239] width 726 height 285
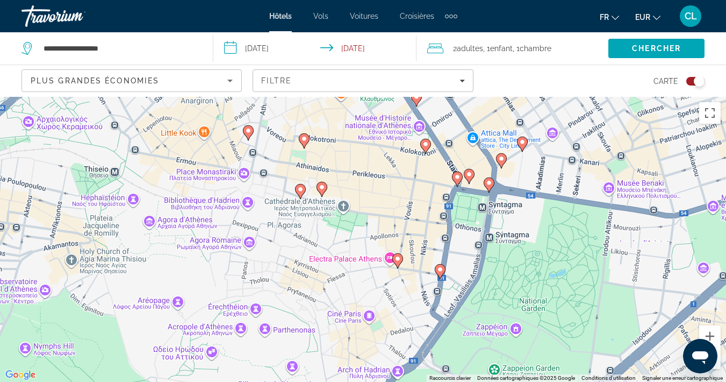
drag, startPoint x: 305, startPoint y: 211, endPoint x: 304, endPoint y: 132, distance: 78.5
click at [304, 132] on div "Pour naviguer, appuyez sur les touches fléchées. Pour activer le glissement ave…" at bounding box center [363, 239] width 726 height 285
click at [397, 258] on image "Main content" at bounding box center [398, 258] width 6 height 6
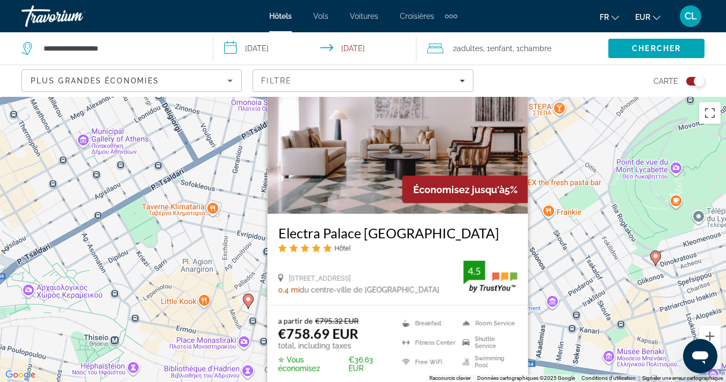
click at [238, 277] on div "Pour activer le glissement avec le clavier, appuyez sur Alt+Entrée. Une fois ce…" at bounding box center [363, 239] width 726 height 285
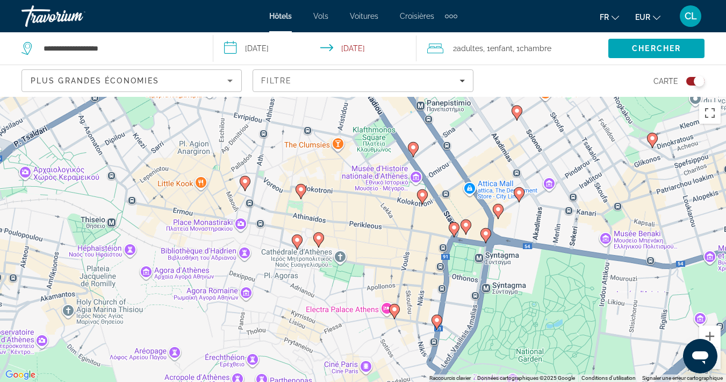
drag, startPoint x: 392, startPoint y: 372, endPoint x: 389, endPoint y: 252, distance: 119.9
click at [389, 252] on div "Pour activer le glissement avec le clavier, appuyez sur Alt+Entrée. Une fois ce…" at bounding box center [363, 239] width 726 height 285
click at [439, 319] on image "Main content" at bounding box center [437, 319] width 6 height 6
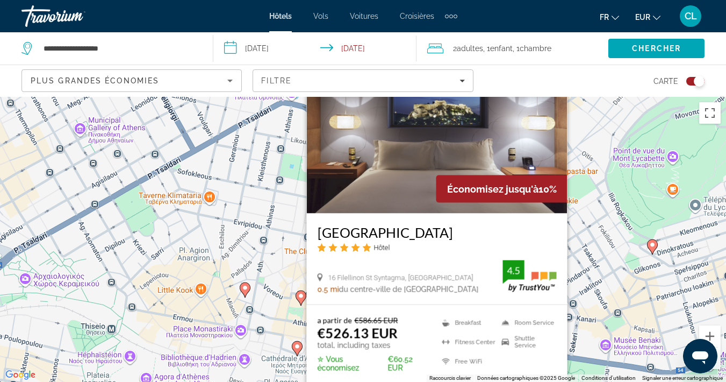
click at [218, 290] on div "Pour activer le glissement avec le clavier, appuyez sur Alt+Entrée. Une fois ce…" at bounding box center [363, 239] width 726 height 285
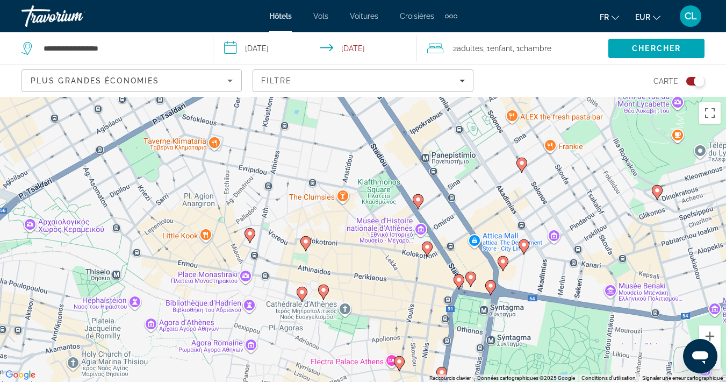
drag, startPoint x: 323, startPoint y: 280, endPoint x: 332, endPoint y: 216, distance: 65.2
click at [332, 216] on div "Pour activer le glissement avec le clavier, appuyez sur Alt+Entrée. Une fois ce…" at bounding box center [363, 239] width 726 height 285
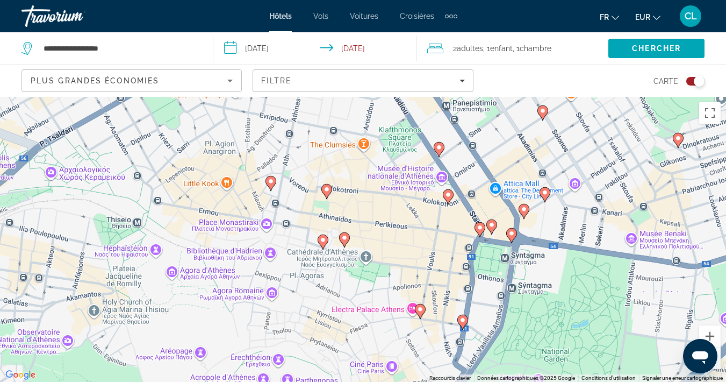
drag, startPoint x: 344, startPoint y: 275, endPoint x: 360, endPoint y: 231, distance: 47.4
click at [360, 231] on div "Pour activer le glissement avec le clavier, appuyez sur Alt+Entrée. Une fois ce…" at bounding box center [363, 239] width 726 height 285
click at [709, 333] on button "Zoom avant" at bounding box center [710, 336] width 22 height 22
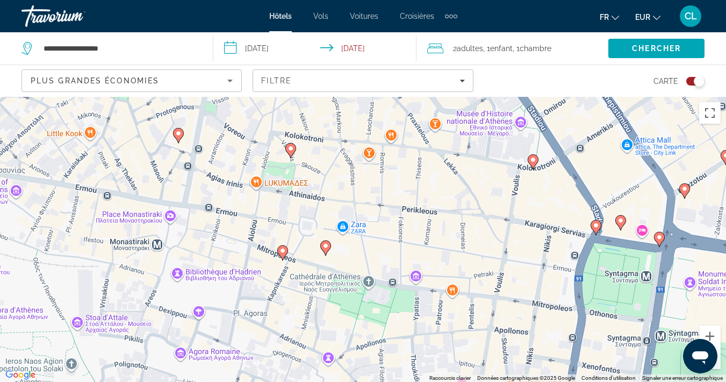
click at [534, 160] on image "Main content" at bounding box center [533, 159] width 6 height 6
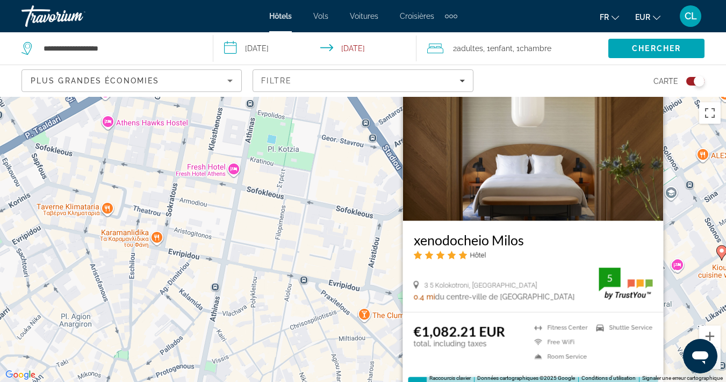
click at [358, 227] on div "Pour activer le glissement avec le clavier, appuyez sur Alt+Entrée. Une fois ce…" at bounding box center [363, 239] width 726 height 285
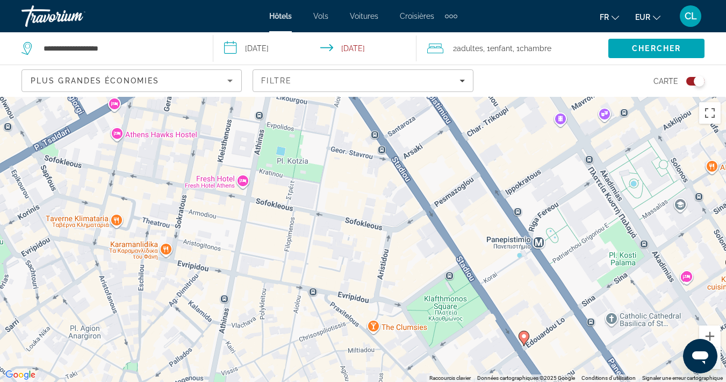
drag, startPoint x: 488, startPoint y: 234, endPoint x: 497, endPoint y: 249, distance: 17.2
click at [497, 249] on div "Pour activer le glissement avec le clavier, appuyez sur Alt+Entrée. Une fois ce…" at bounding box center [363, 239] width 726 height 285
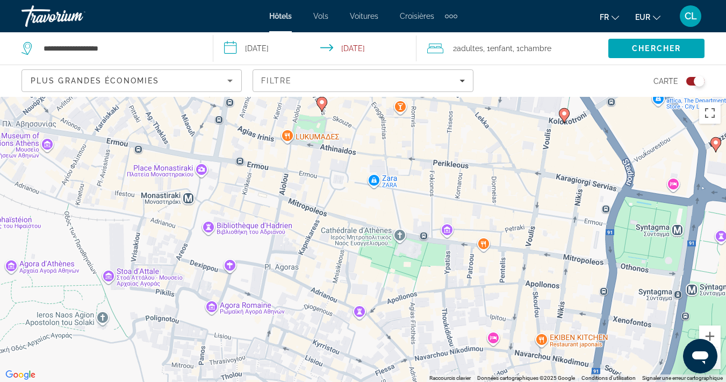
drag, startPoint x: 497, startPoint y: 249, endPoint x: 519, endPoint y: -69, distance: 318.5
click at [519, 0] on html "**********" at bounding box center [363, 191] width 726 height 382
click at [357, 200] on image "Main content" at bounding box center [357, 199] width 6 height 6
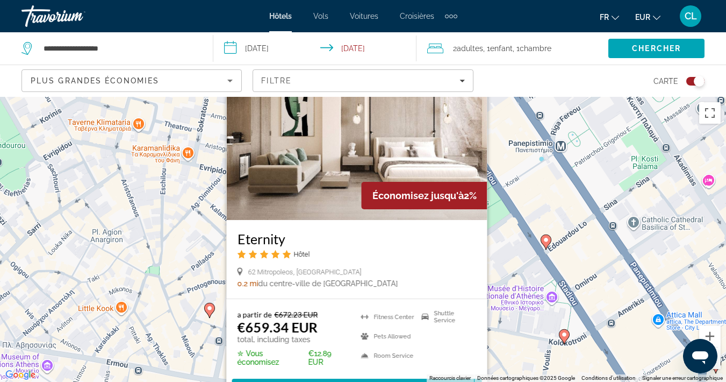
click at [220, 269] on div "Pour activer le glissement avec le clavier, appuyez sur Alt+Entrée. Une fois ce…" at bounding box center [363, 239] width 726 height 285
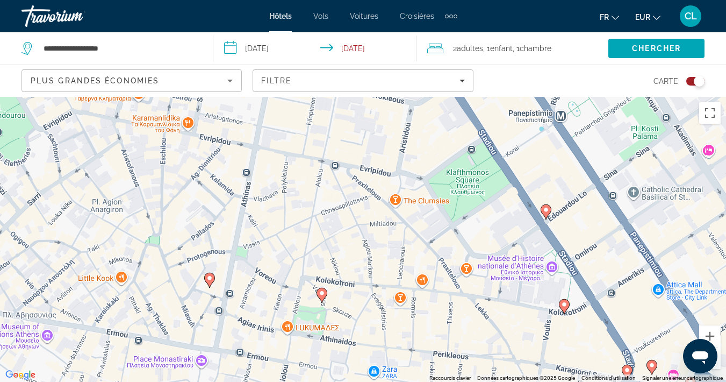
drag, startPoint x: 226, startPoint y: 270, endPoint x: 241, endPoint y: 212, distance: 60.5
click at [240, 212] on div "Pour activer le glissement avec le clavier, appuyez sur Alt+Entrée. Une fois ce…" at bounding box center [363, 239] width 726 height 285
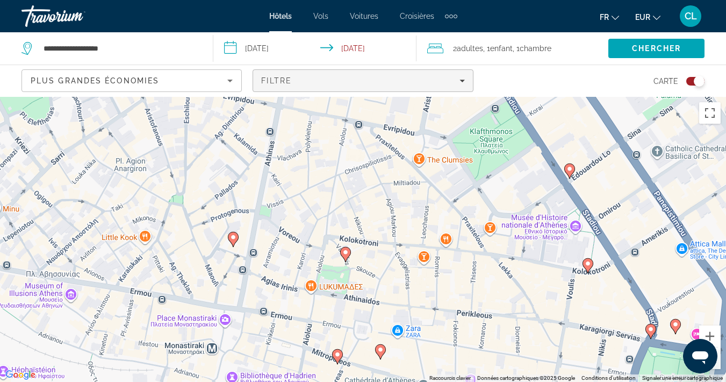
click at [342, 83] on div "Filtre" at bounding box center [362, 80] width 203 height 9
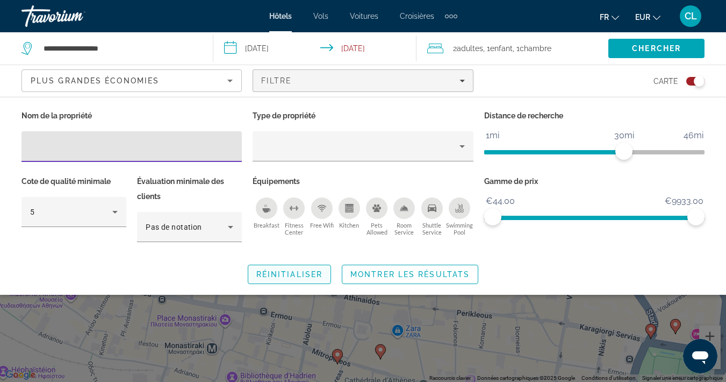
click at [289, 274] on span "Réinitialiser" at bounding box center [289, 274] width 66 height 9
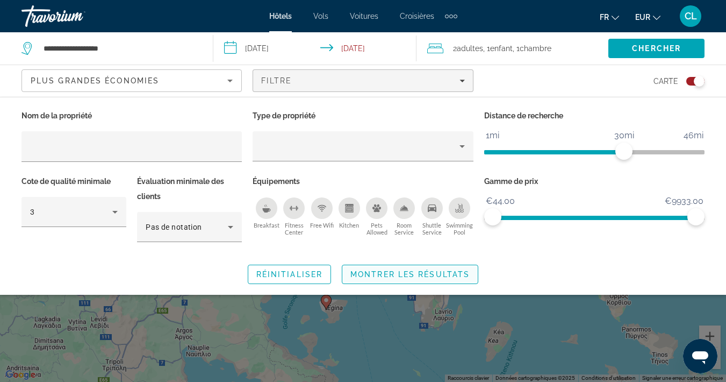
click at [411, 283] on span "Search widget" at bounding box center [409, 274] width 135 height 26
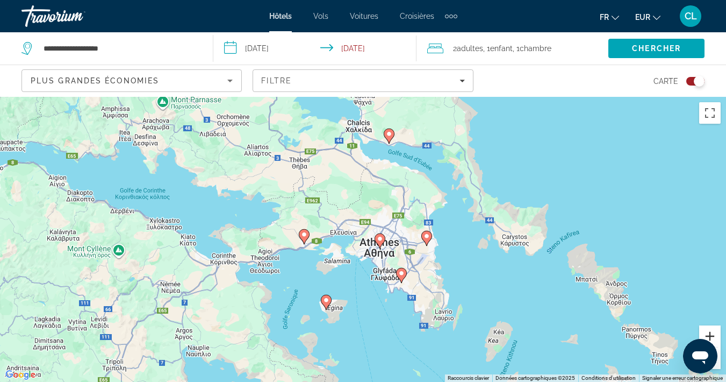
click at [707, 331] on button "Zoom avant" at bounding box center [710, 336] width 22 height 22
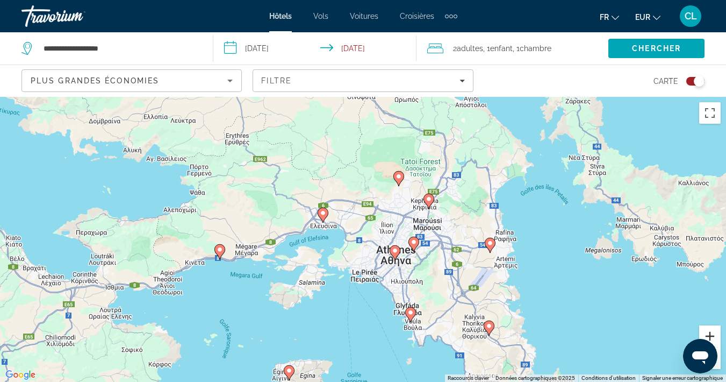
click at [707, 331] on button "Zoom avant" at bounding box center [710, 336] width 22 height 22
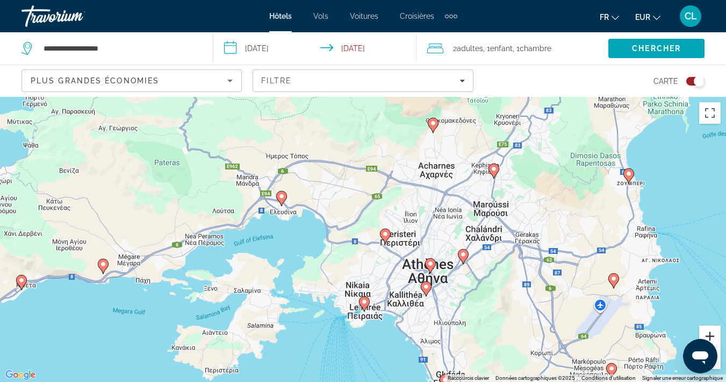
click at [707, 331] on button "Zoom avant" at bounding box center [710, 336] width 22 height 22
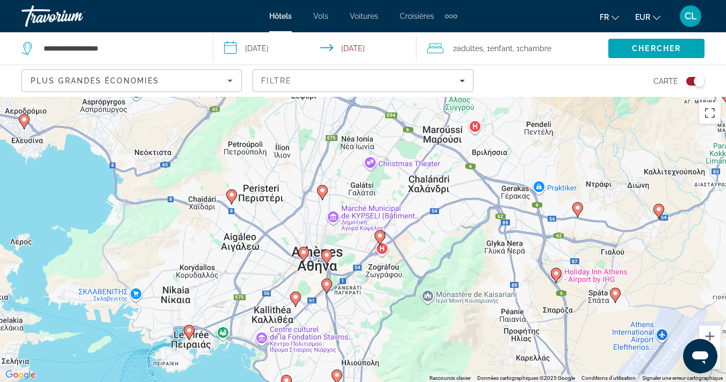
drag, startPoint x: 519, startPoint y: 317, endPoint x: 335, endPoint y: 271, distance: 188.9
click at [335, 271] on div "Pour activer le glissement avec le clavier, appuyez sur Alt+Entrée. Une fois ce…" at bounding box center [363, 239] width 726 height 285
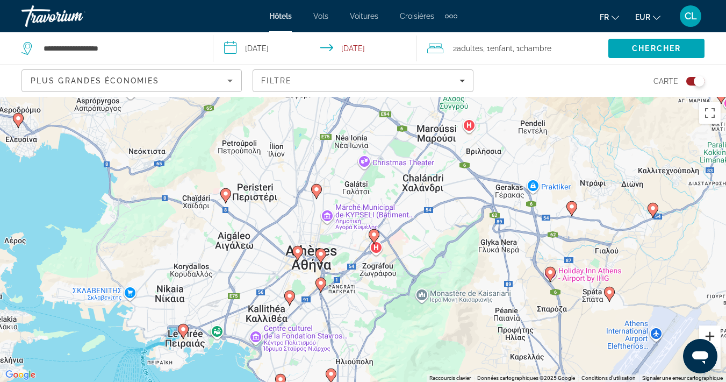
click at [709, 335] on button "Zoom avant" at bounding box center [710, 336] width 22 height 22
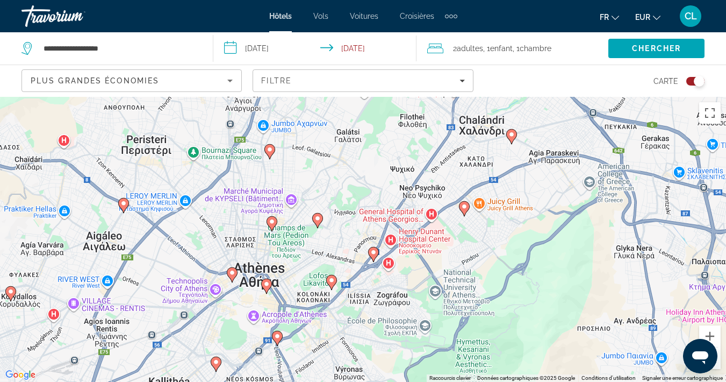
click at [690, 85] on button "Toggle map" at bounding box center [691, 81] width 26 height 10
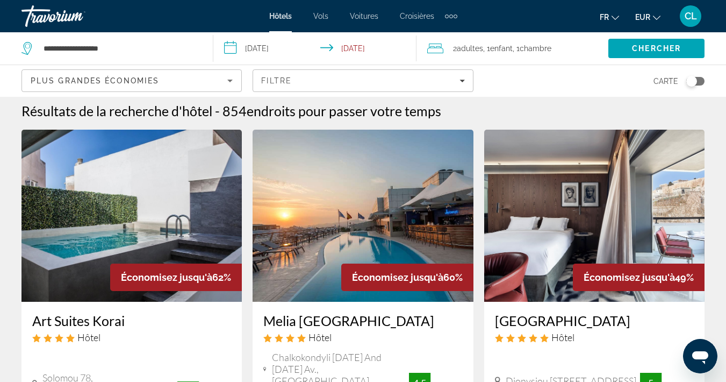
scroll to position [5, 0]
click at [55, 235] on img "Main content" at bounding box center [132, 216] width 220 height 172
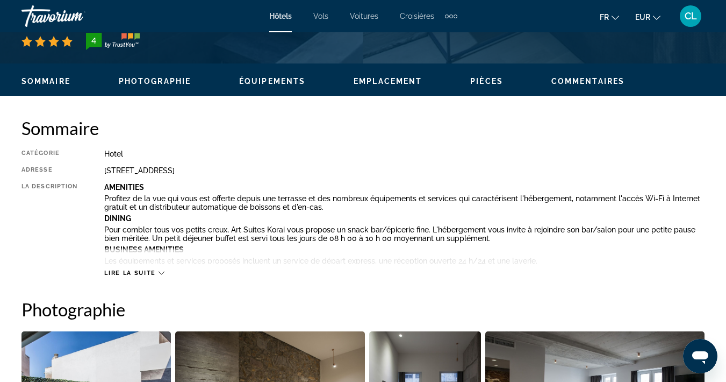
scroll to position [438, 0]
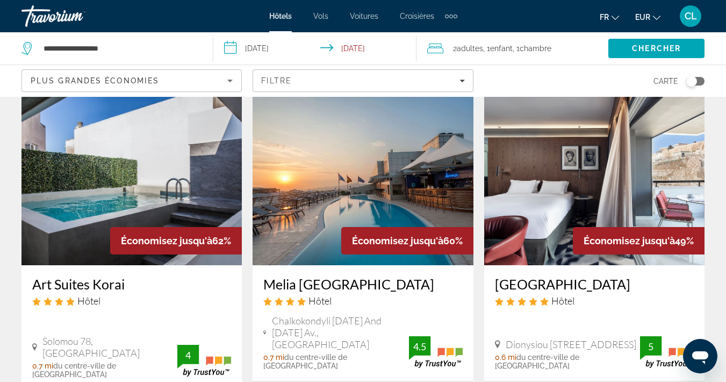
scroll to position [41, 0]
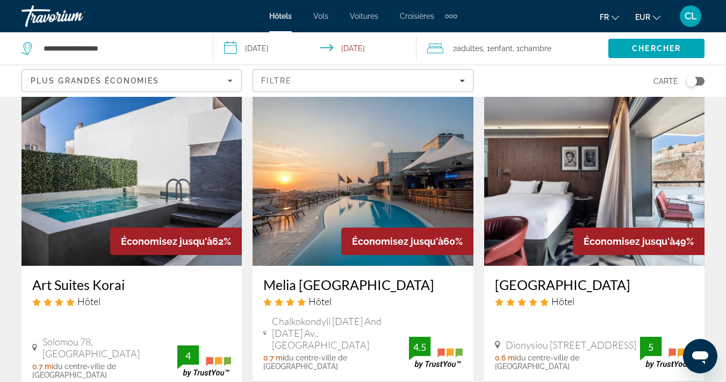
click at [372, 185] on img "Main content" at bounding box center [363, 180] width 220 height 172
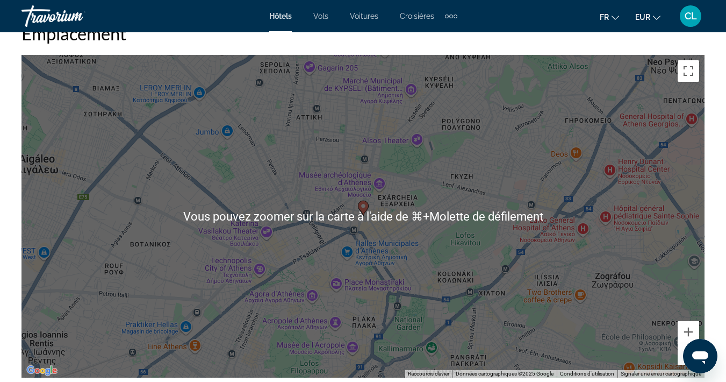
scroll to position [1215, 0]
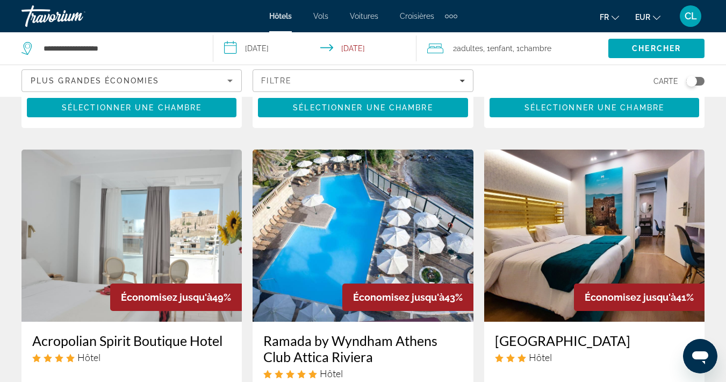
scroll to position [419, 0]
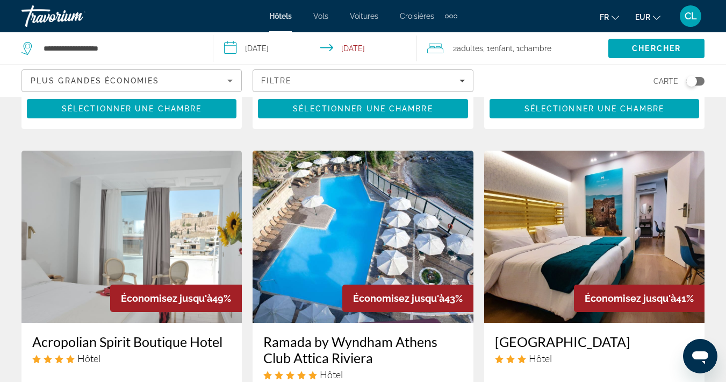
click at [176, 171] on img "Main content" at bounding box center [132, 237] width 220 height 172
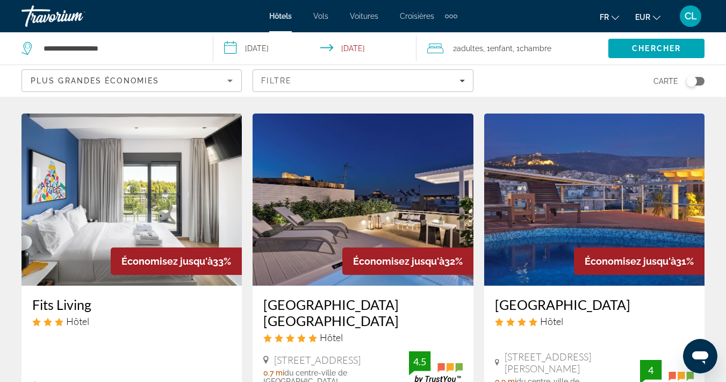
scroll to position [1307, 0]
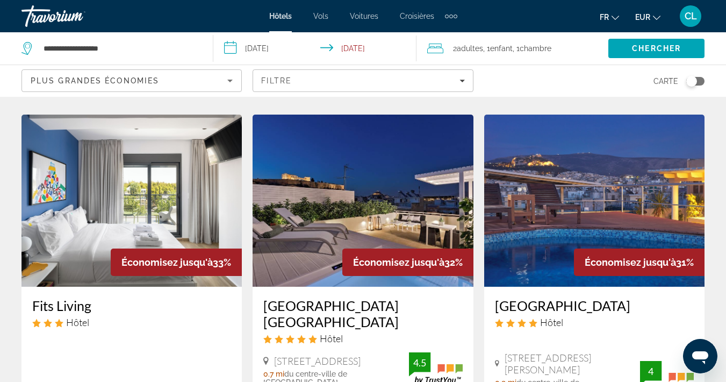
click at [542, 181] on img "Main content" at bounding box center [594, 201] width 220 height 172
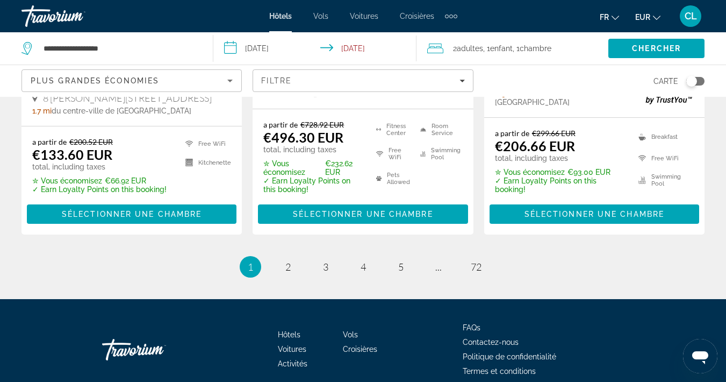
scroll to position [1598, 0]
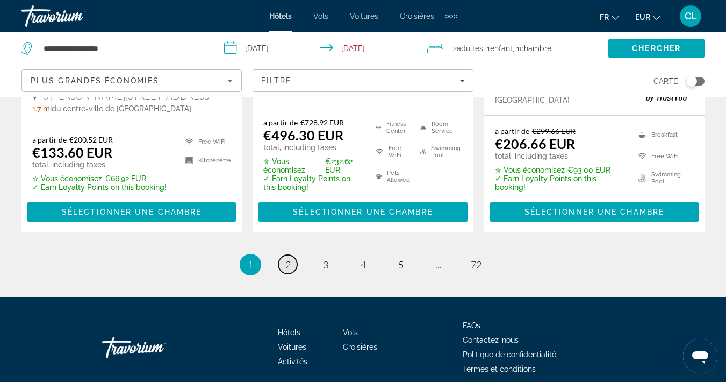
click at [290, 259] on span "2" at bounding box center [287, 265] width 5 height 12
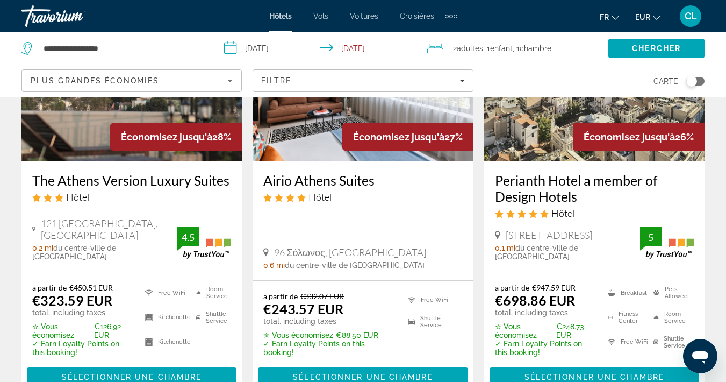
scroll to position [457, 0]
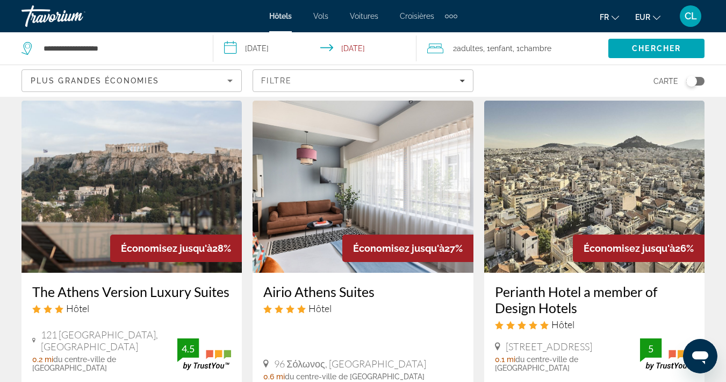
click at [120, 191] on img "Main content" at bounding box center [132, 187] width 220 height 172
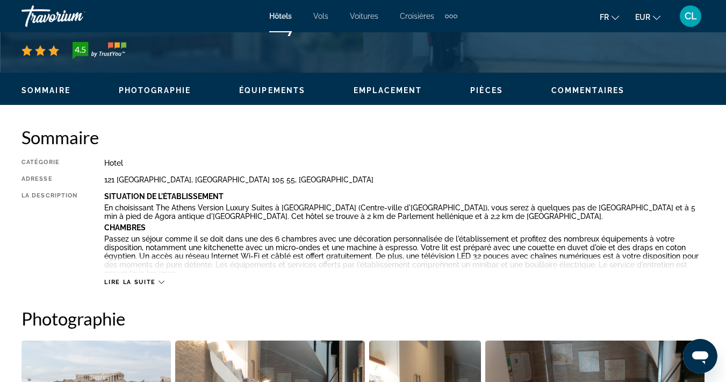
scroll to position [471, 0]
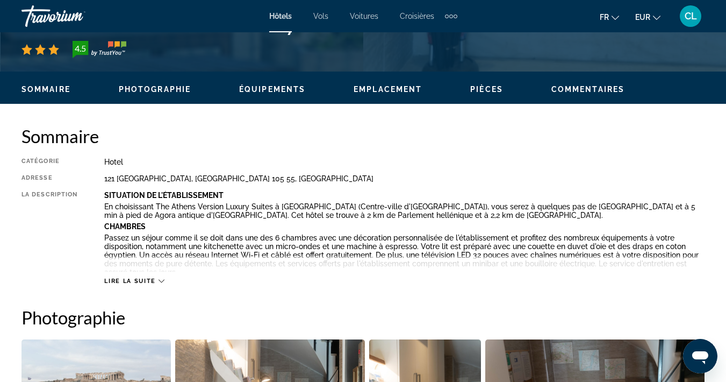
click at [157, 278] on div "Lire la suite" at bounding box center [134, 280] width 60 height 7
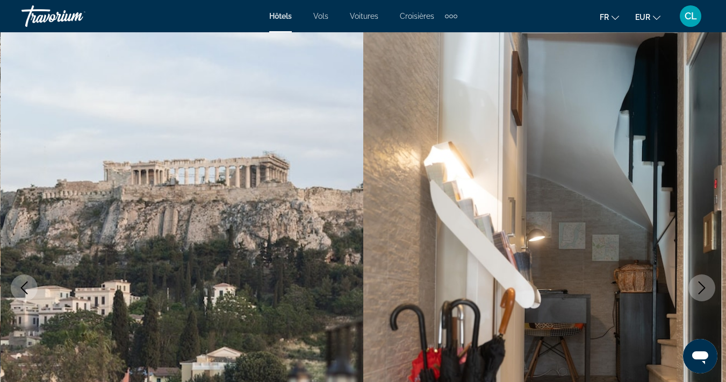
scroll to position [0, 0]
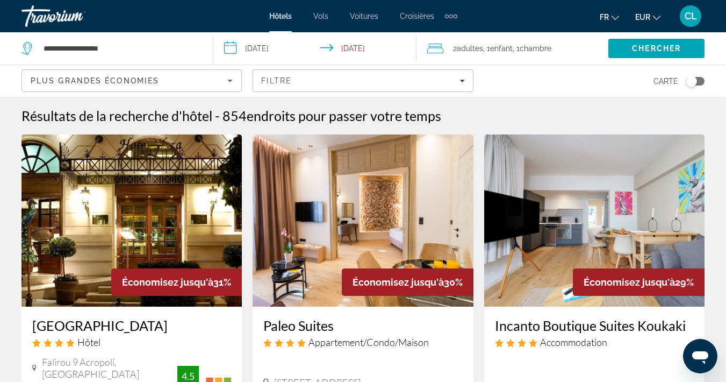
click at [103, 266] on img "Main content" at bounding box center [132, 220] width 220 height 172
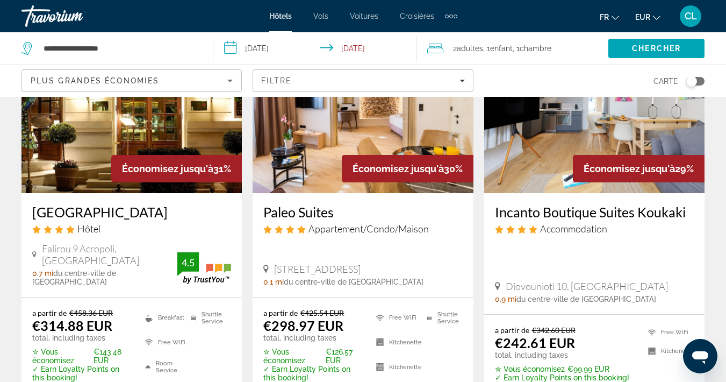
scroll to position [117, 0]
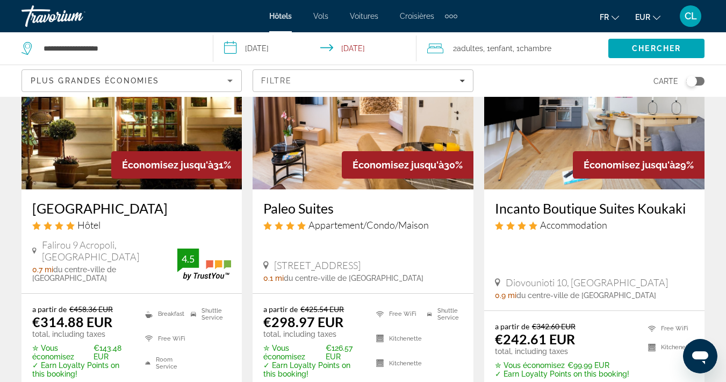
click at [323, 129] on img "Main content" at bounding box center [363, 103] width 220 height 172
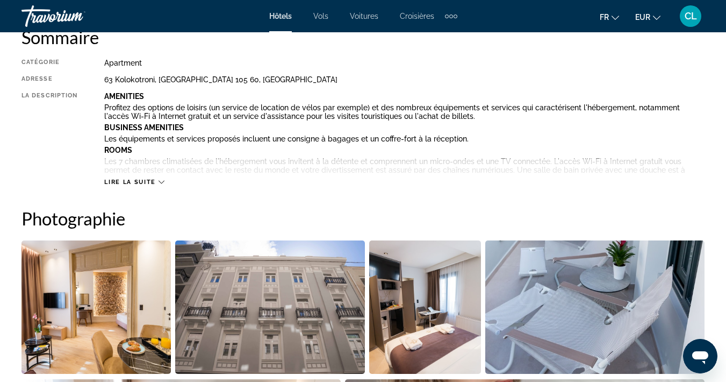
scroll to position [549, 0]
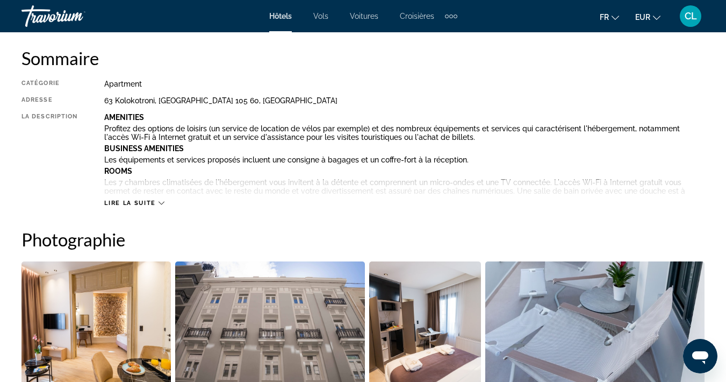
click at [160, 202] on icon "Main content" at bounding box center [162, 203] width 6 height 3
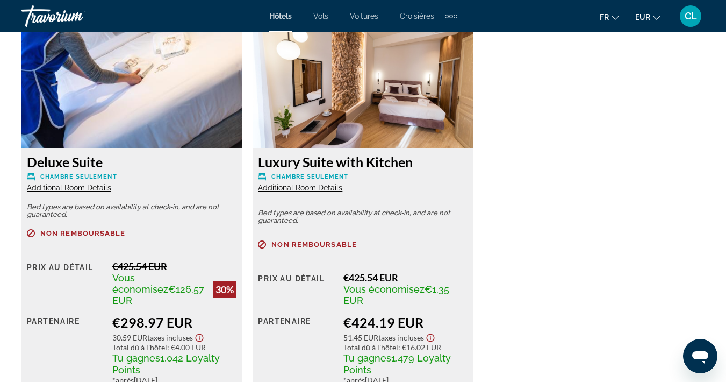
scroll to position [1994, 0]
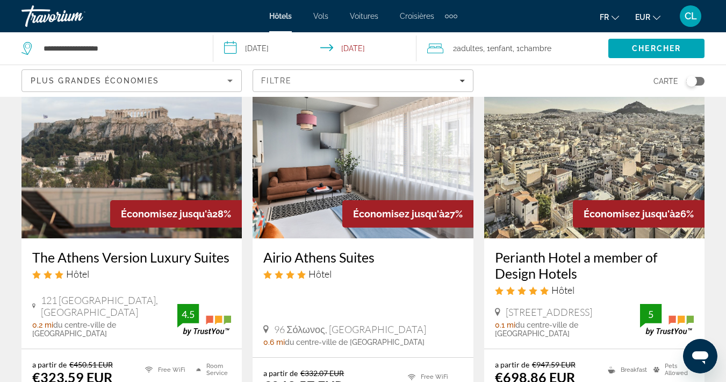
scroll to position [482, 0]
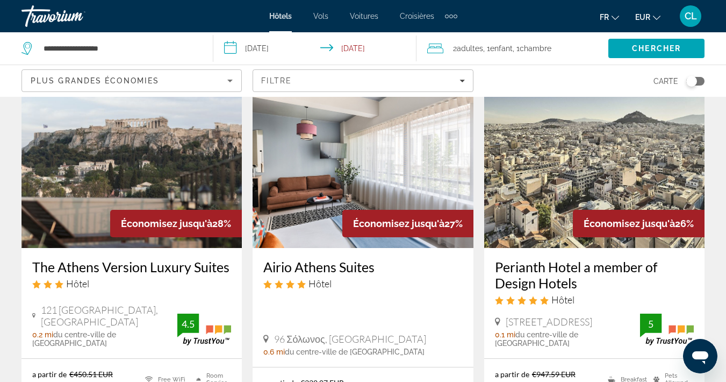
click at [368, 164] on img "Main content" at bounding box center [363, 162] width 220 height 172
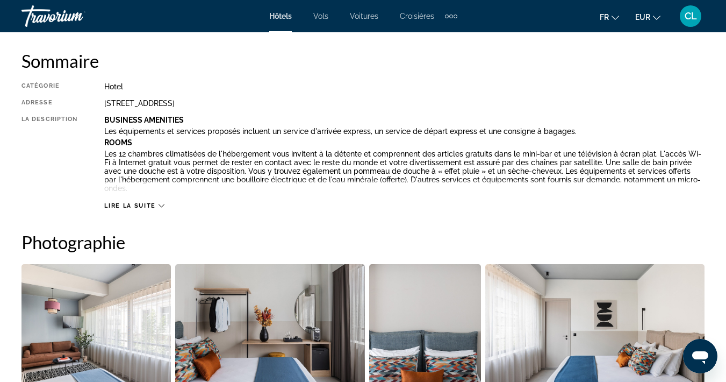
scroll to position [547, 0]
click at [158, 204] on div "Lire la suite" at bounding box center [134, 205] width 60 height 7
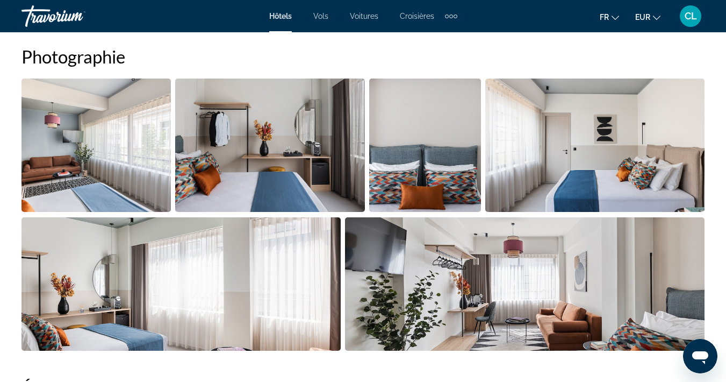
scroll to position [985, 0]
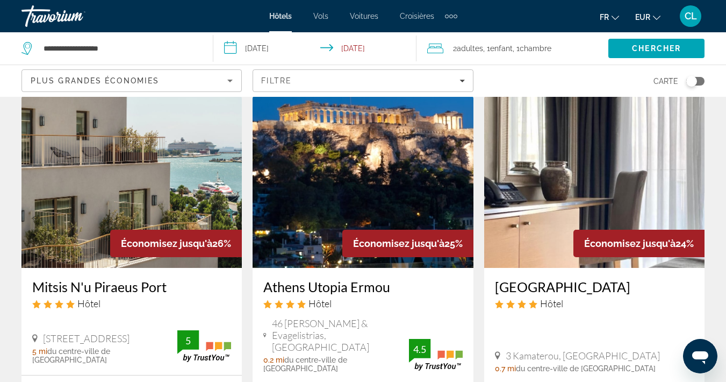
scroll to position [881, 0]
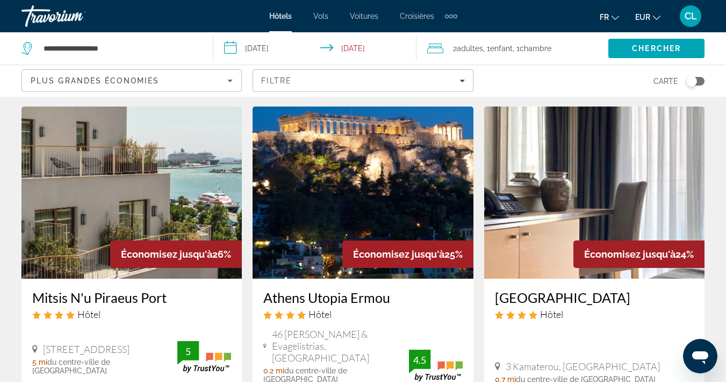
click at [331, 176] on img "Main content" at bounding box center [363, 192] width 220 height 172
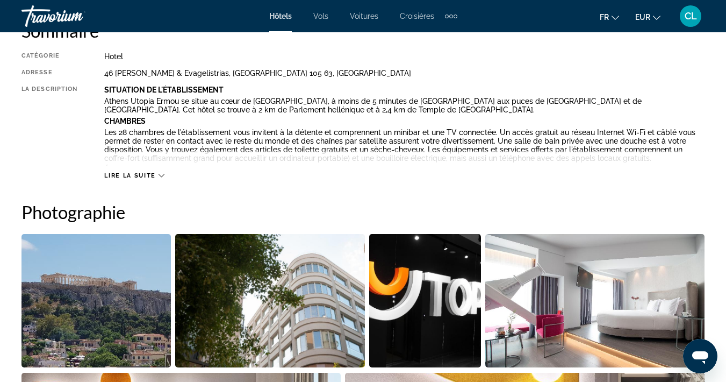
scroll to position [578, 0]
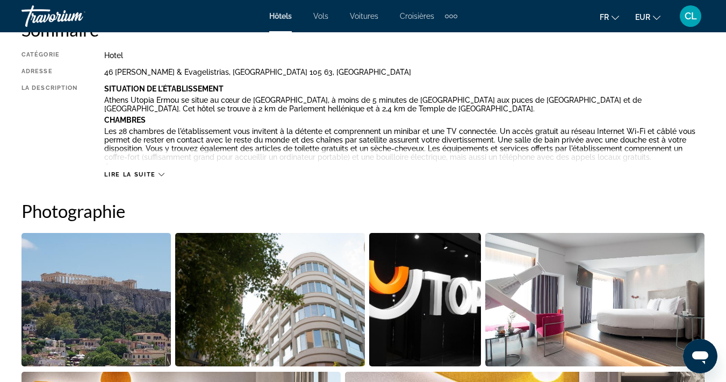
click at [160, 173] on icon "Main content" at bounding box center [162, 174] width 6 height 6
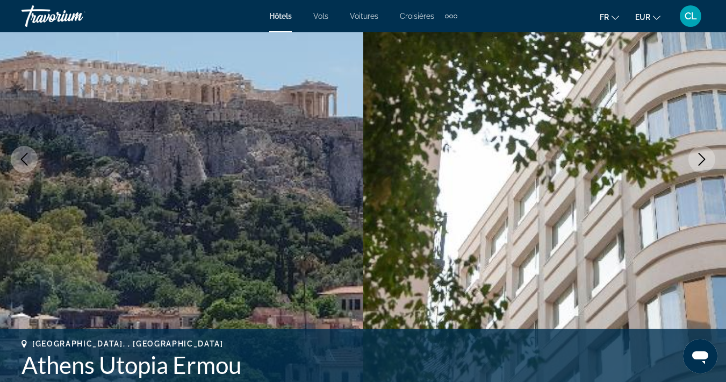
scroll to position [59, 0]
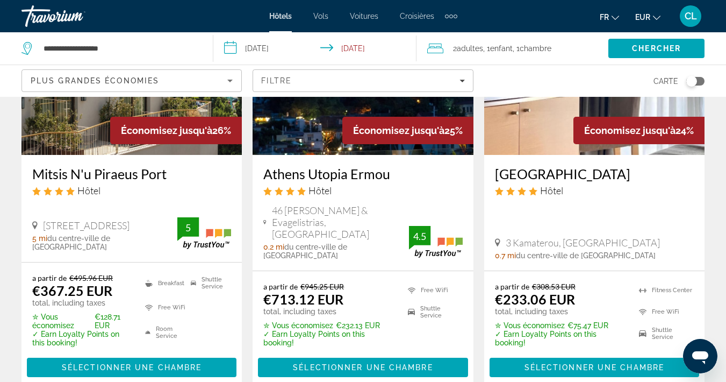
scroll to position [1005, 0]
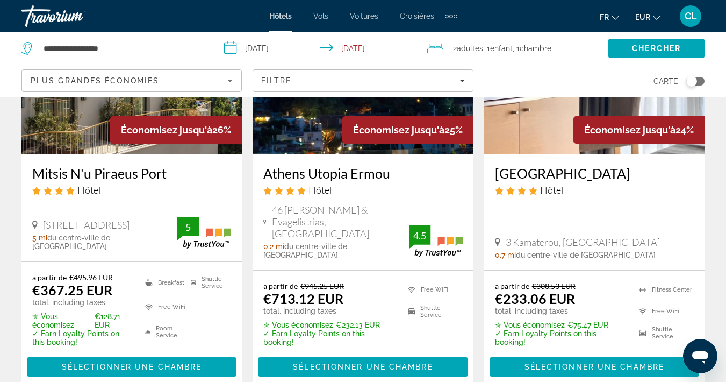
click at [592, 173] on h3 "[GEOGRAPHIC_DATA]" at bounding box center [594, 173] width 199 height 16
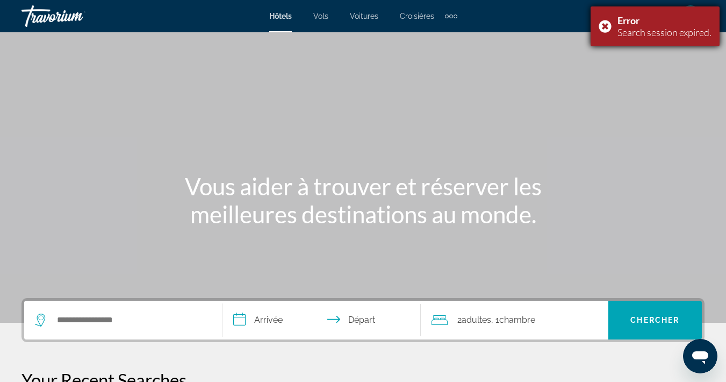
click at [608, 20] on div "Error Search session expired." at bounding box center [655, 26] width 129 height 40
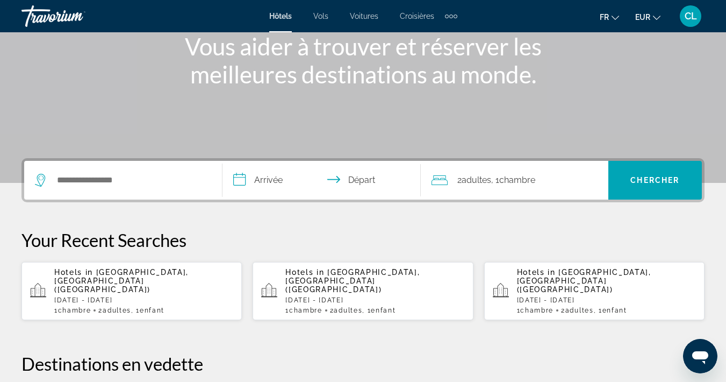
scroll to position [140, 0]
click at [156, 275] on span "[GEOGRAPHIC_DATA], [GEOGRAPHIC_DATA] ([GEOGRAPHIC_DATA])" at bounding box center [121, 281] width 134 height 26
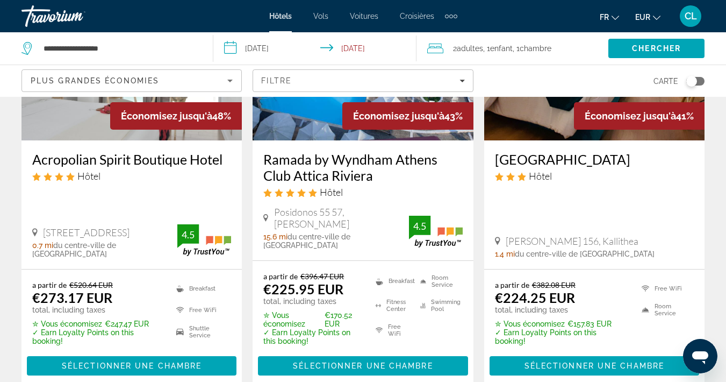
scroll to position [602, 0]
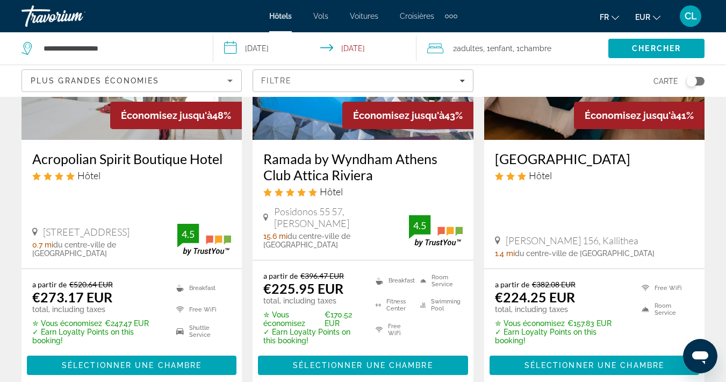
click at [113, 151] on h3 "Acropolian Spirit Boutique Hotel" at bounding box center [131, 159] width 199 height 16
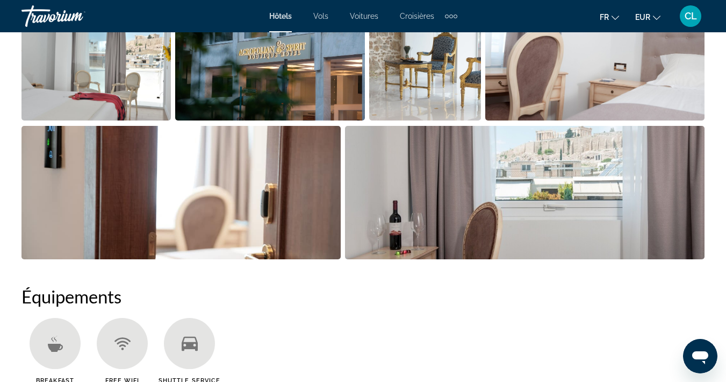
scroll to position [734, 0]
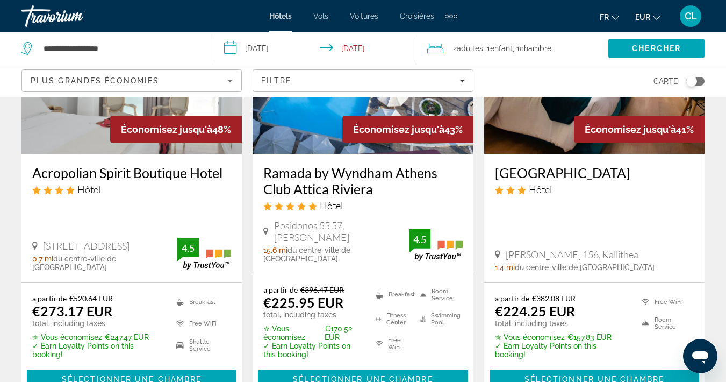
scroll to position [592, 0]
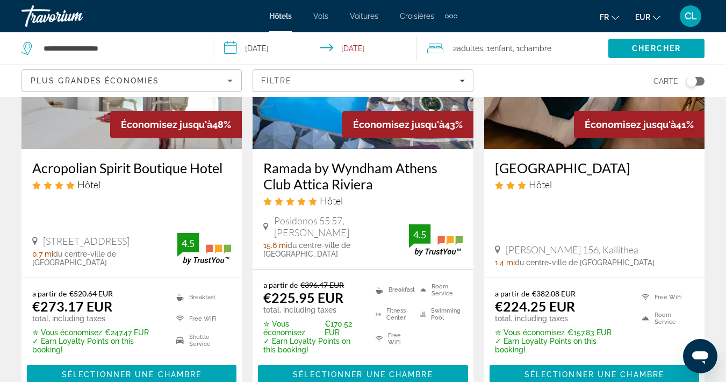
click at [561, 298] on ins "€224.25 EUR" at bounding box center [535, 306] width 80 height 16
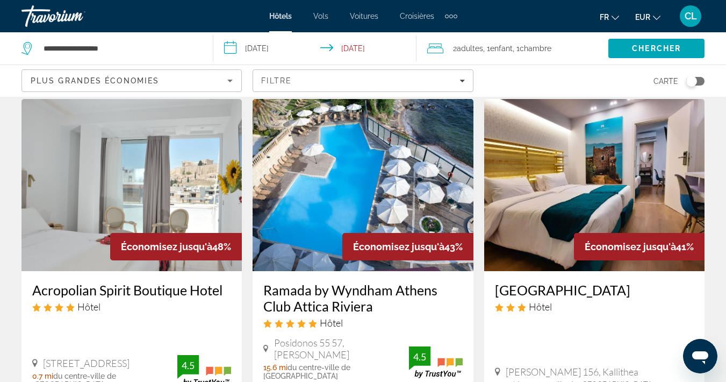
scroll to position [471, 0]
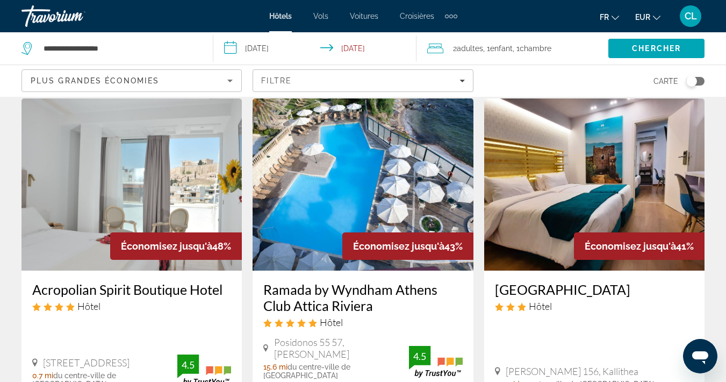
click at [557, 196] on img "Main content" at bounding box center [594, 184] width 220 height 172
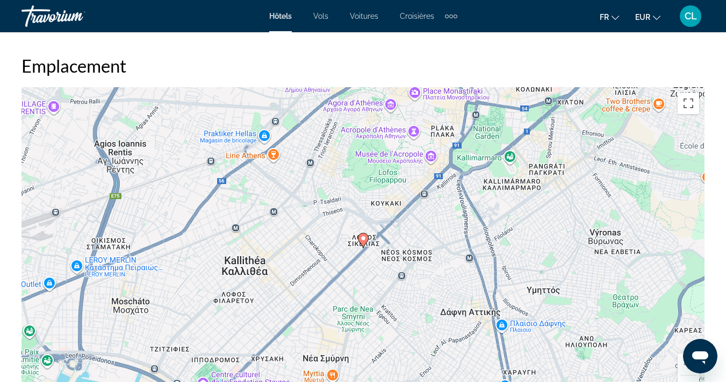
scroll to position [1189, 0]
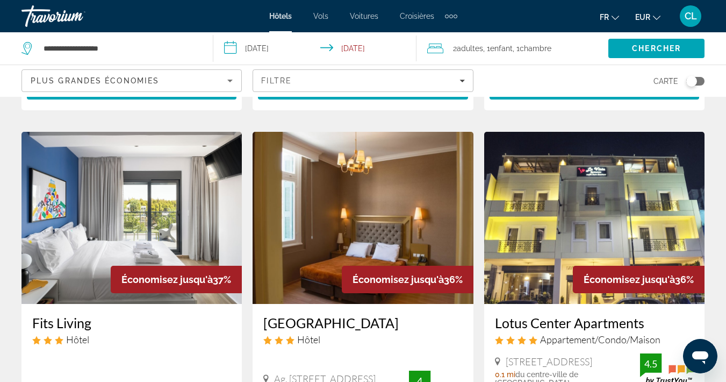
scroll to position [866, 0]
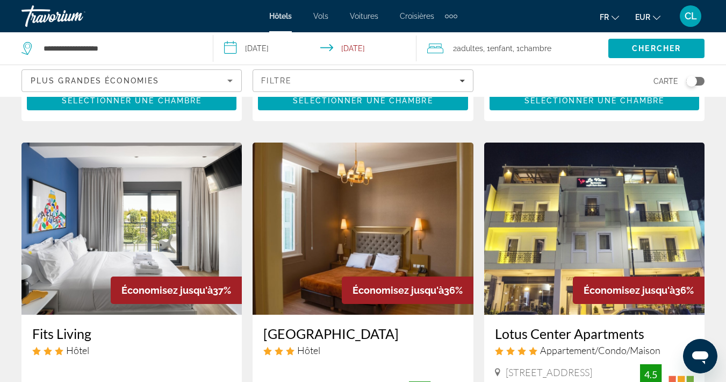
click at [355, 186] on img "Main content" at bounding box center [363, 228] width 220 height 172
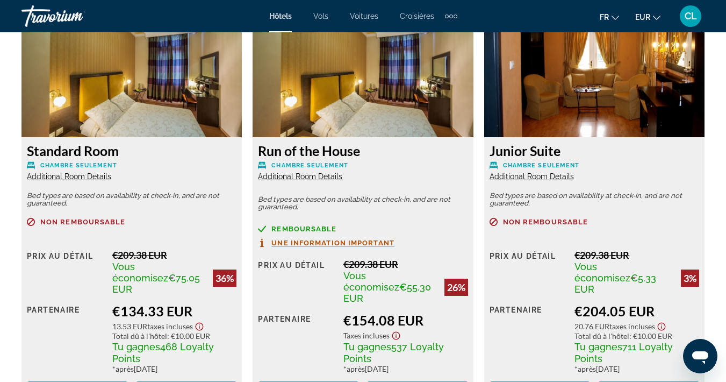
scroll to position [1711, 0]
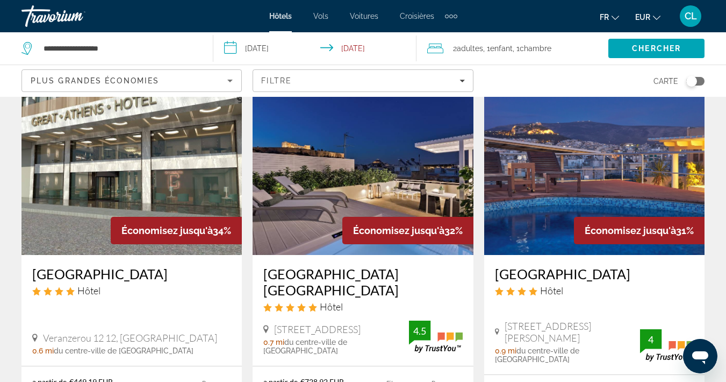
scroll to position [1340, 0]
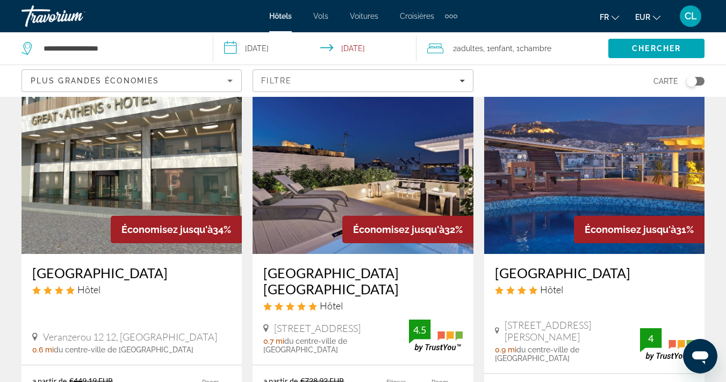
click at [115, 126] on img "Main content" at bounding box center [132, 168] width 220 height 172
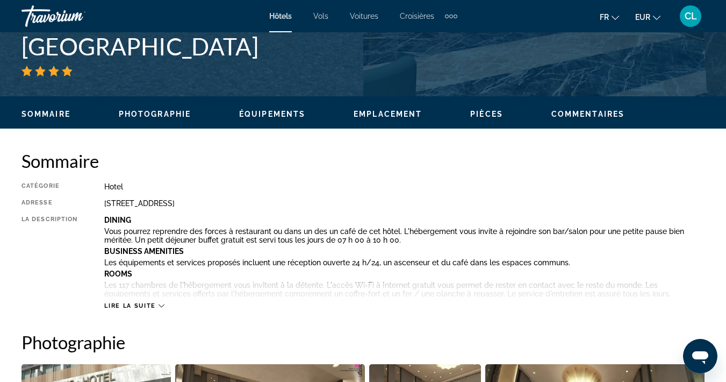
scroll to position [466, 0]
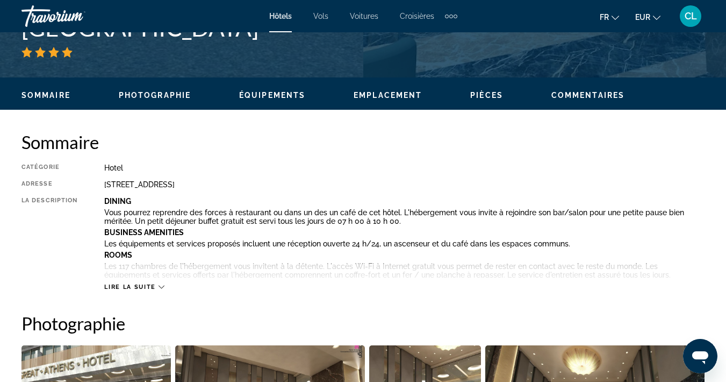
click at [159, 285] on icon "Main content" at bounding box center [162, 286] width 6 height 3
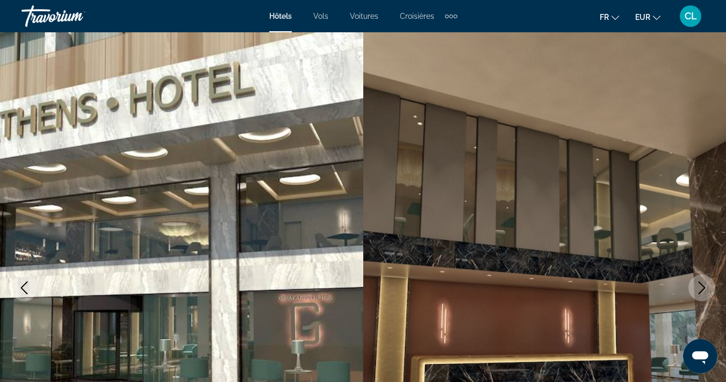
scroll to position [0, 0]
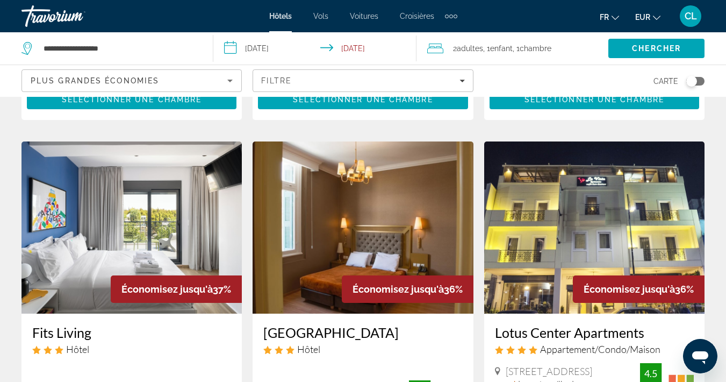
scroll to position [868, 0]
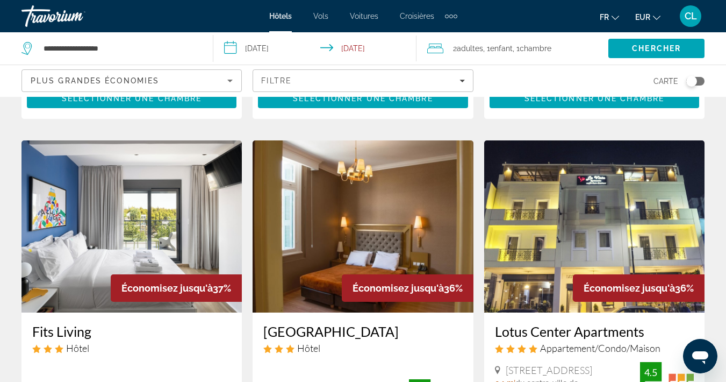
click at [126, 206] on img "Main content" at bounding box center [132, 226] width 220 height 172
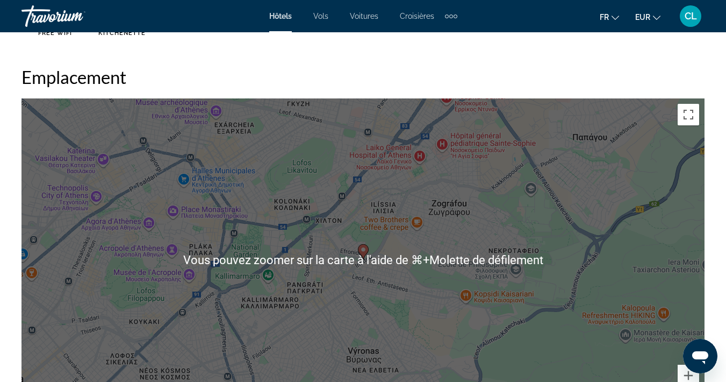
scroll to position [1171, 0]
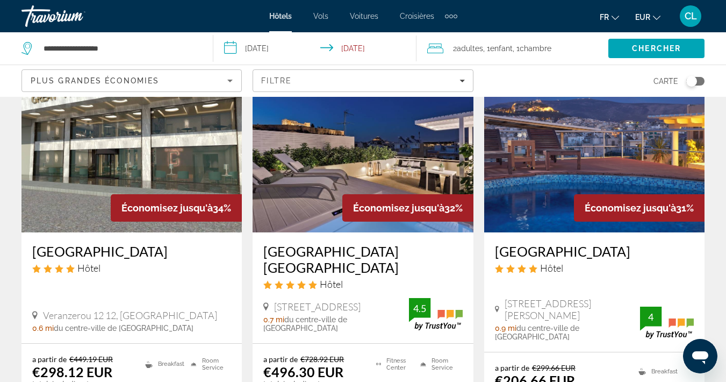
scroll to position [1362, 0]
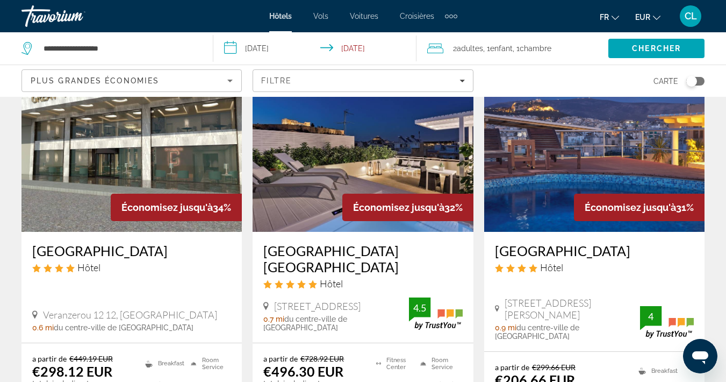
click at [353, 242] on h3 "[GEOGRAPHIC_DATA] [GEOGRAPHIC_DATA]" at bounding box center [362, 258] width 199 height 32
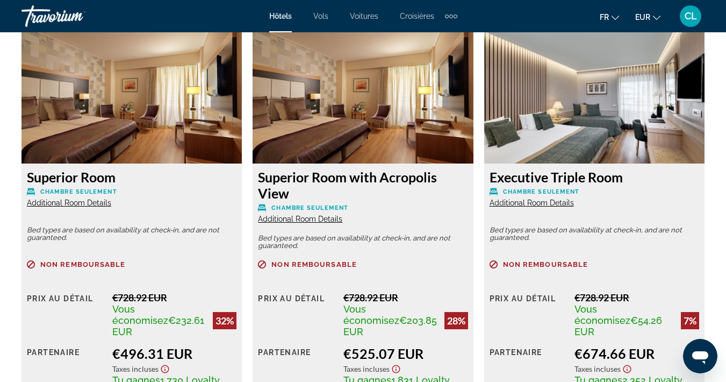
scroll to position [1699, 0]
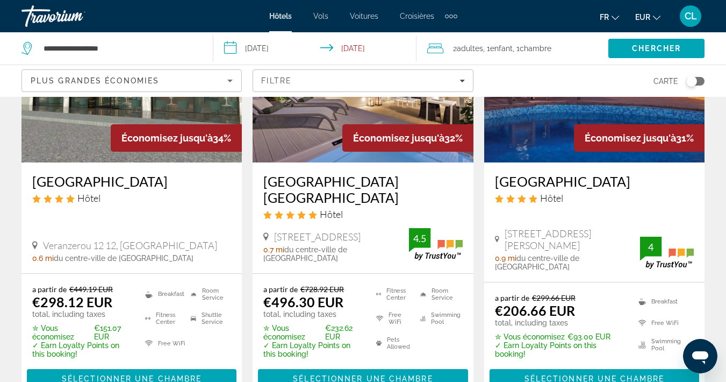
scroll to position [1433, 0]
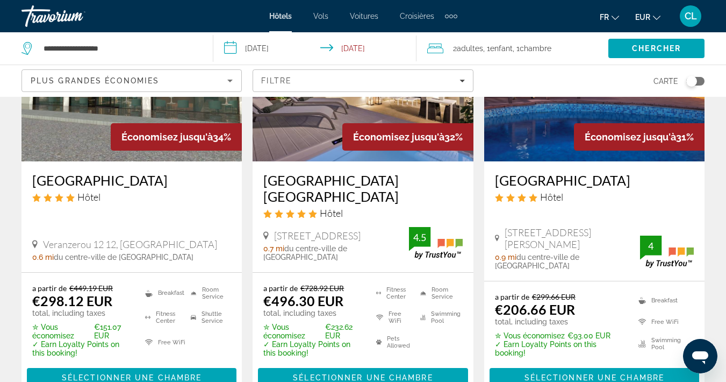
click at [542, 123] on img "Main content" at bounding box center [594, 75] width 220 height 172
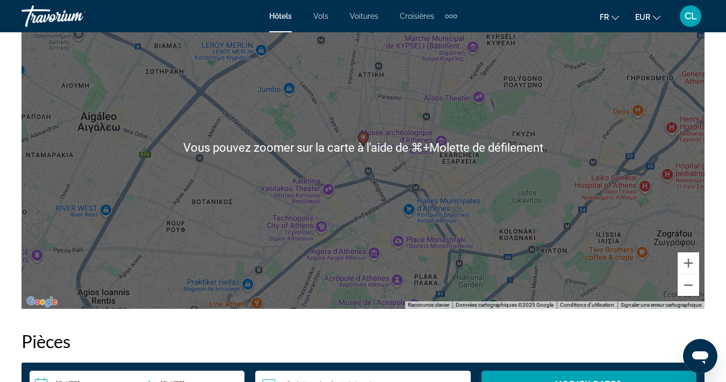
scroll to position [1248, 0]
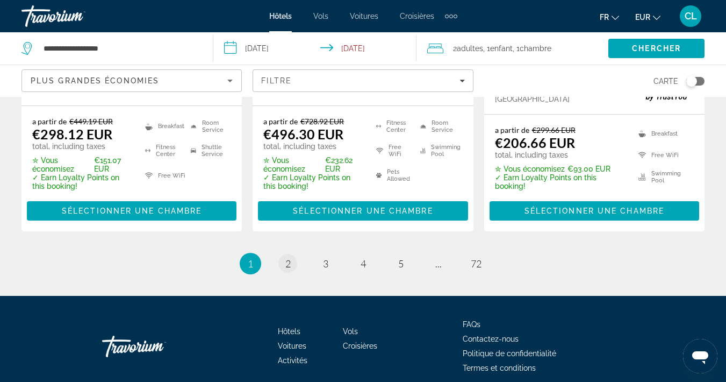
scroll to position [1599, 0]
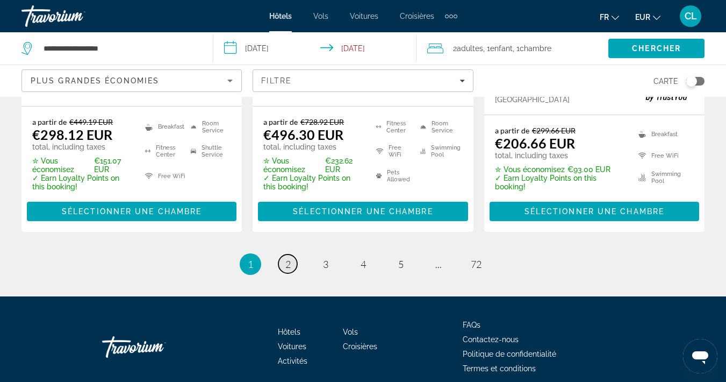
click at [290, 258] on span "2" at bounding box center [287, 264] width 5 height 12
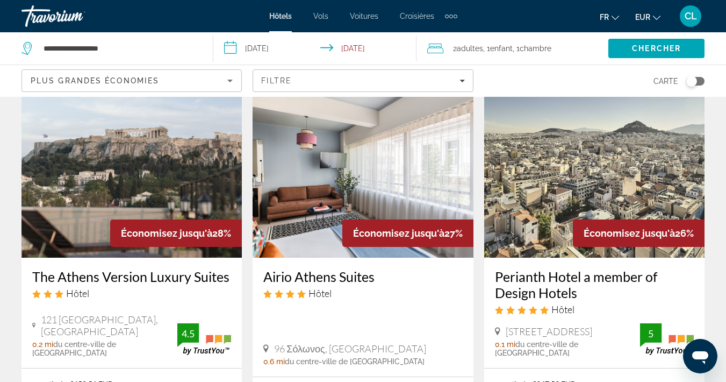
scroll to position [471, 0]
click at [352, 189] on img "Main content" at bounding box center [363, 172] width 220 height 172
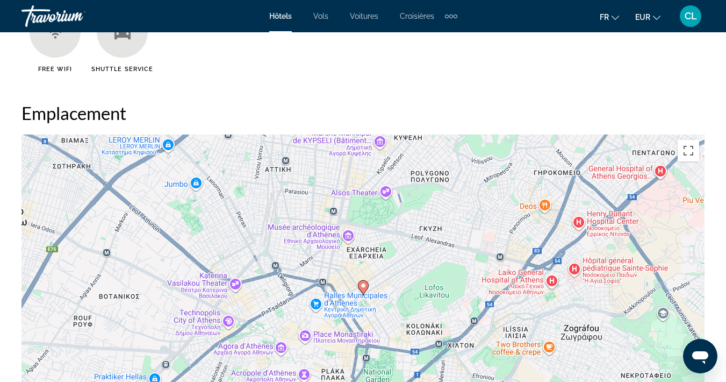
scroll to position [1138, 0]
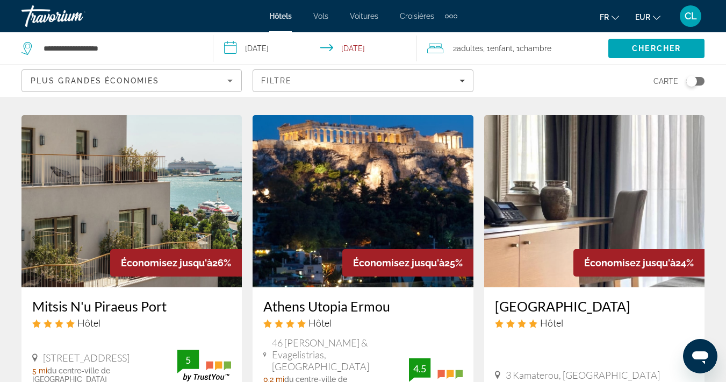
scroll to position [869, 0]
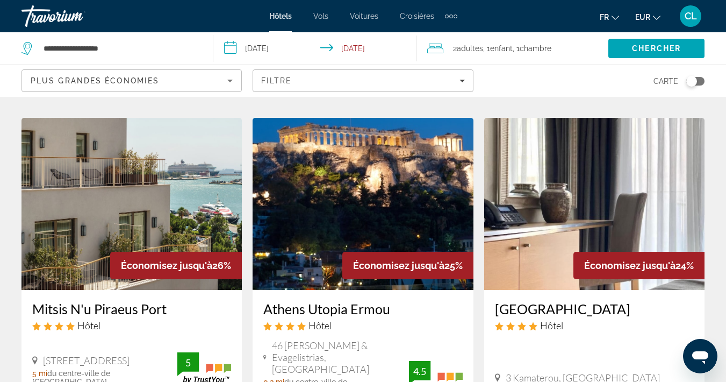
click at [561, 197] on img "Main content" at bounding box center [594, 204] width 220 height 172
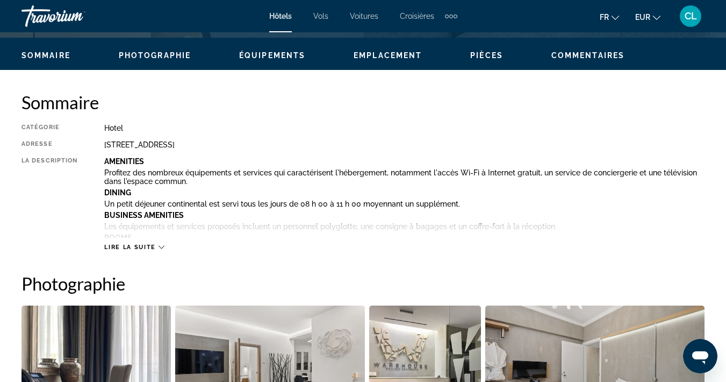
scroll to position [505, 0]
click at [127, 249] on span "Lire la suite" at bounding box center [129, 247] width 51 height 7
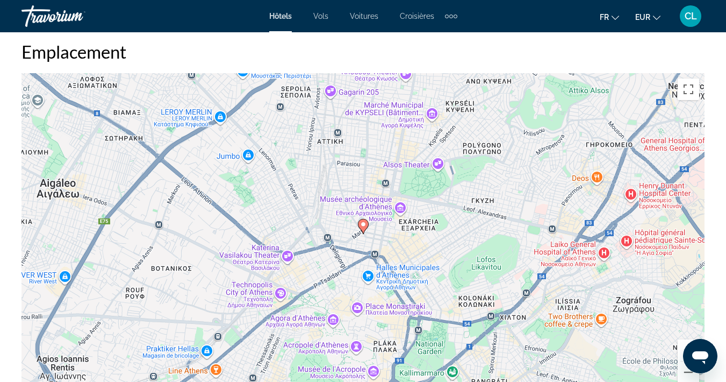
scroll to position [1510, 0]
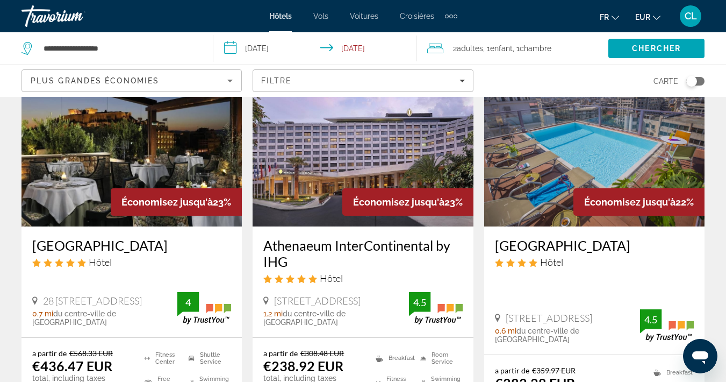
scroll to position [1357, 0]
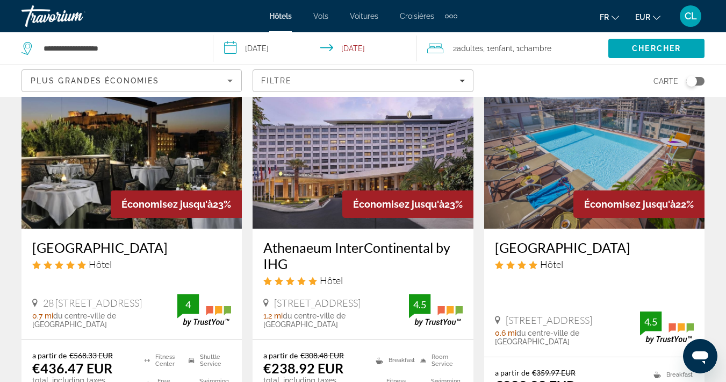
click at [602, 160] on img "Main content" at bounding box center [594, 142] width 220 height 172
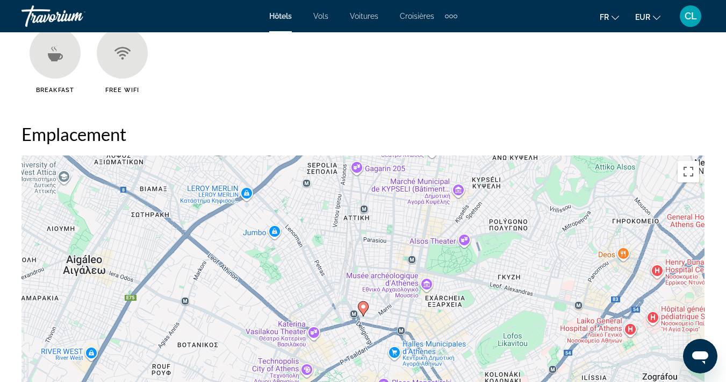
scroll to position [1175, 0]
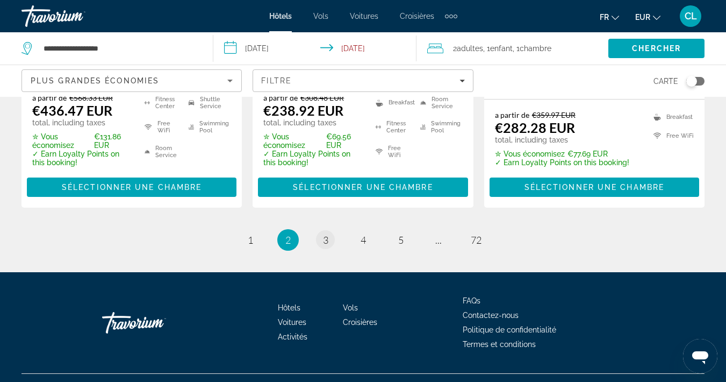
scroll to position [1614, 0]
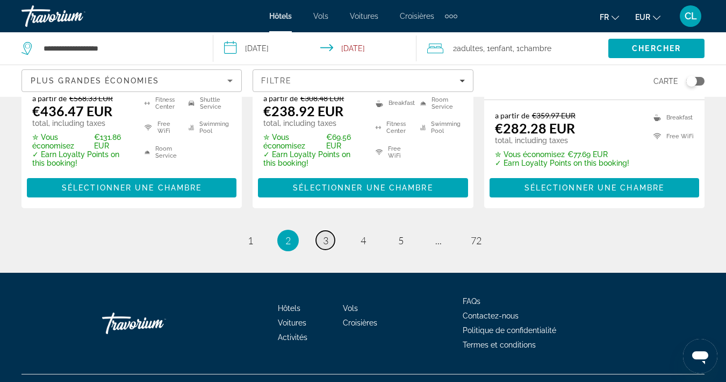
click at [320, 231] on link "page 3" at bounding box center [325, 240] width 19 height 19
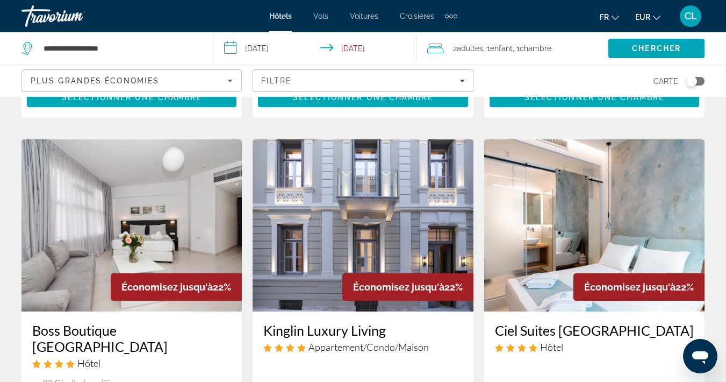
scroll to position [418, 0]
click at [80, 246] on img "Main content" at bounding box center [132, 225] width 220 height 172
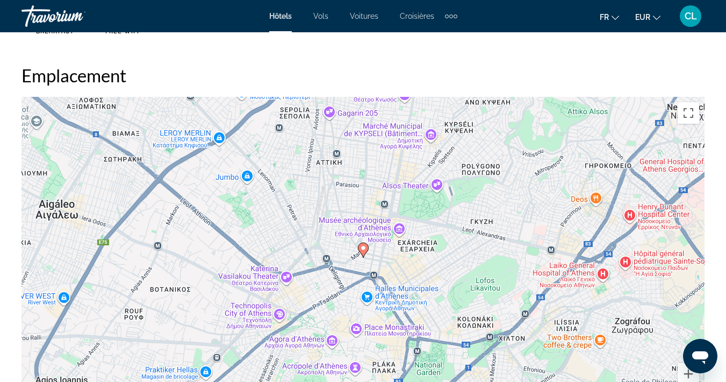
scroll to position [1177, 0]
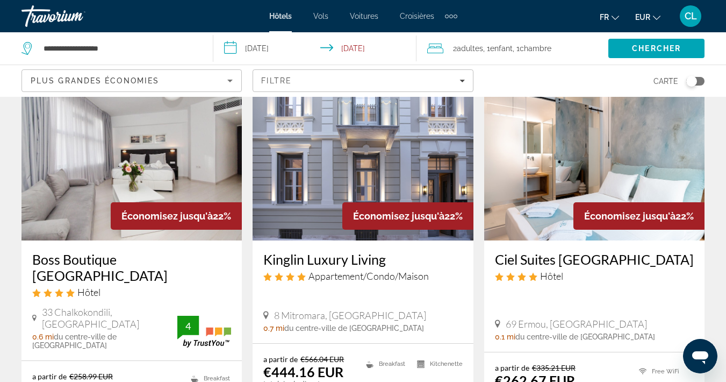
scroll to position [490, 0]
click at [627, 167] on img "Main content" at bounding box center [594, 154] width 220 height 172
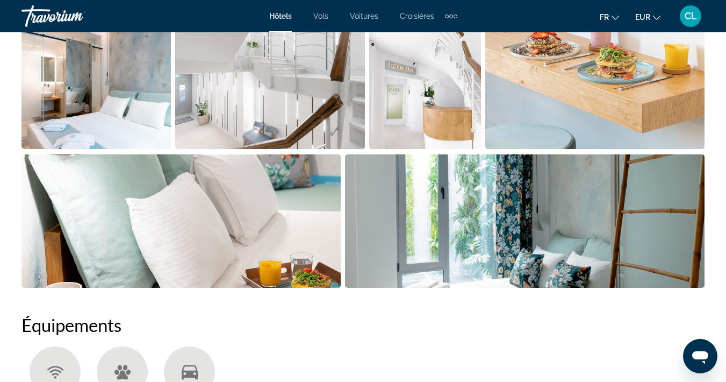
scroll to position [757, 0]
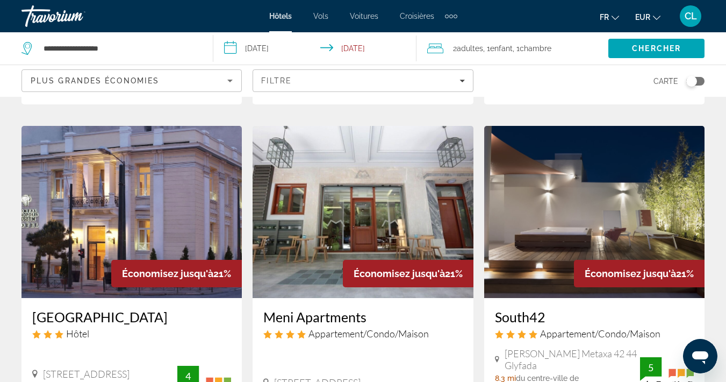
scroll to position [855, 0]
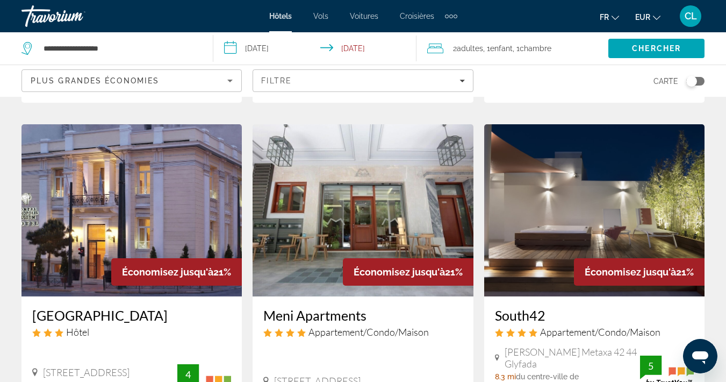
click at [328, 174] on img "Main content" at bounding box center [363, 210] width 220 height 172
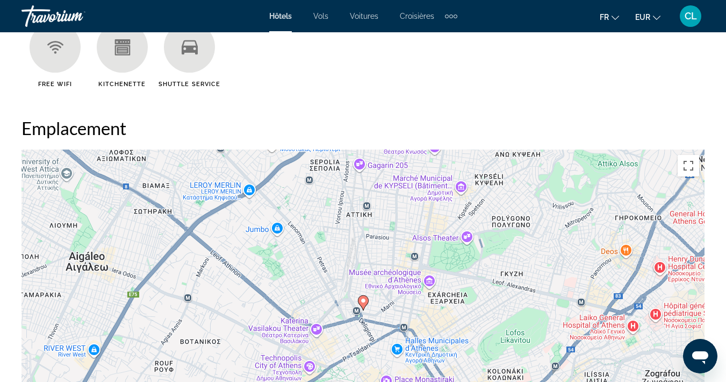
scroll to position [1128, 0]
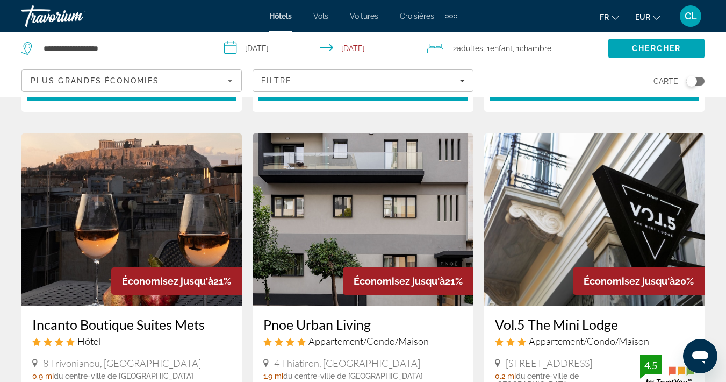
scroll to position [1269, 0]
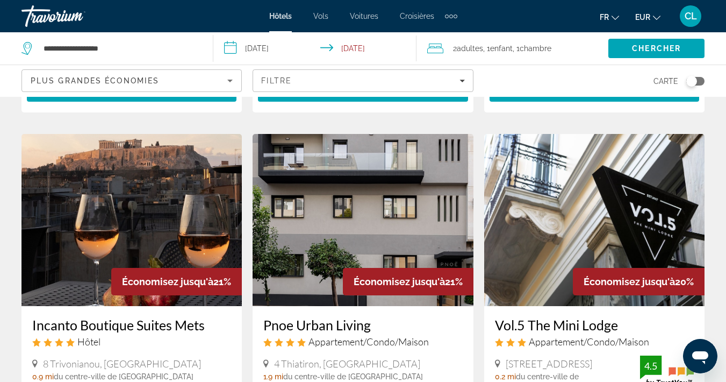
click at [121, 209] on img "Main content" at bounding box center [132, 220] width 220 height 172
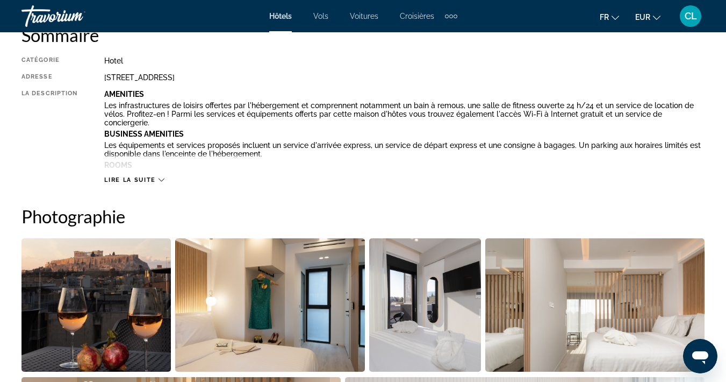
scroll to position [573, 0]
click at [163, 179] on icon "Main content" at bounding box center [162, 180] width 6 height 6
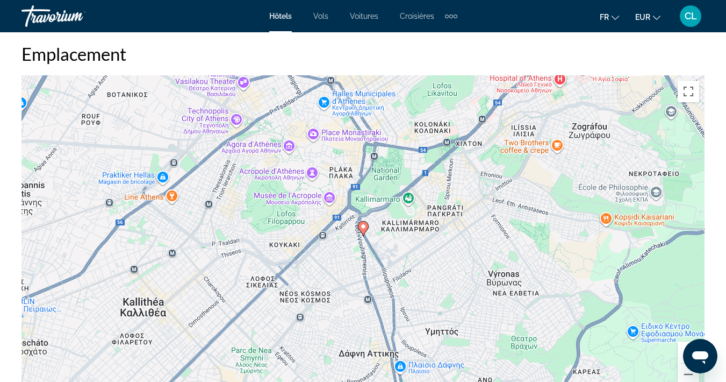
scroll to position [1491, 0]
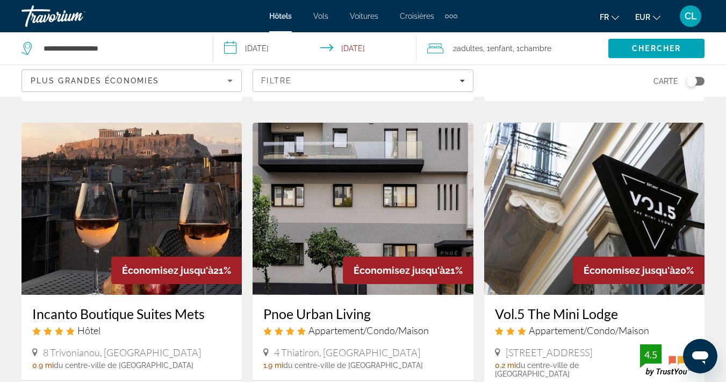
scroll to position [1283, 0]
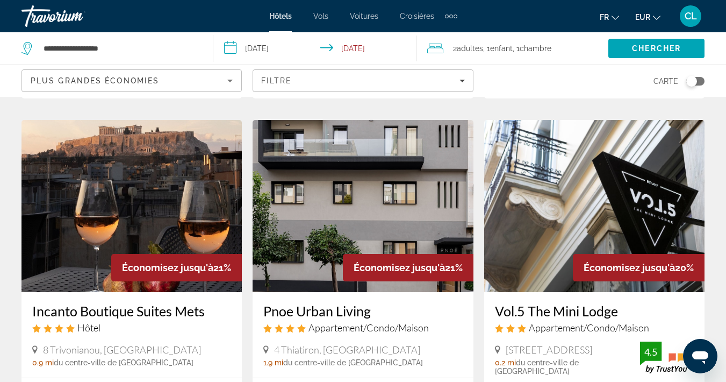
click at [620, 163] on img "Main content" at bounding box center [594, 206] width 220 height 172
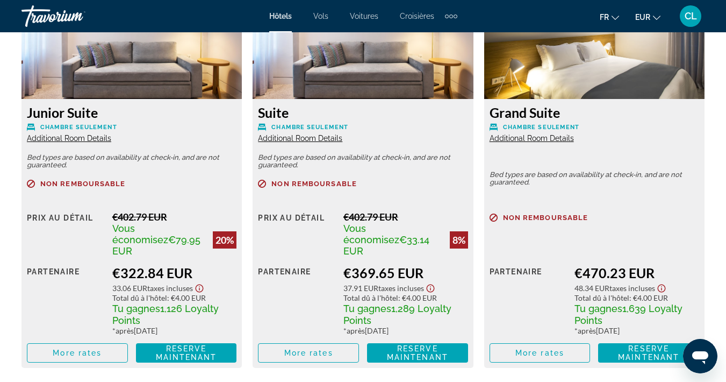
scroll to position [1746, 0]
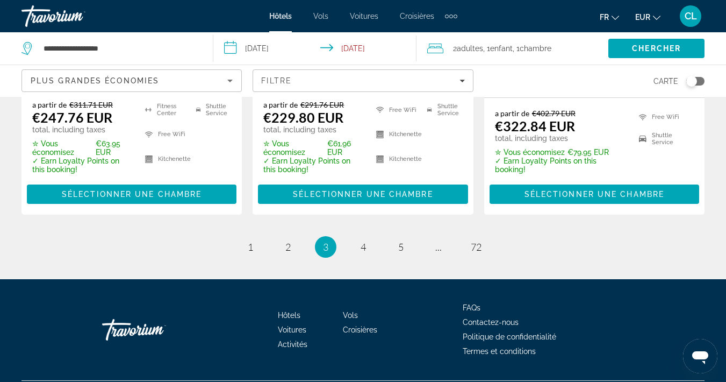
scroll to position [1571, 0]
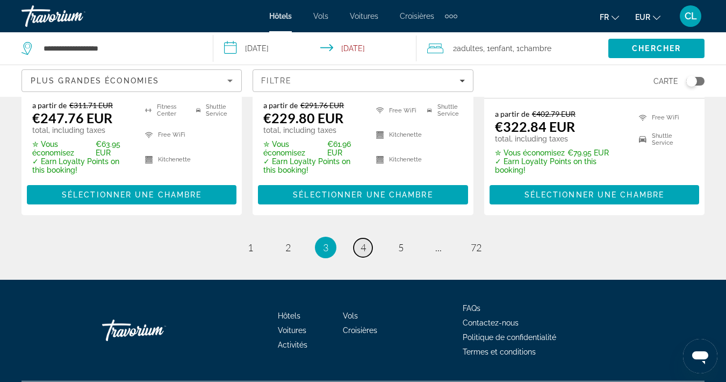
click at [364, 241] on span "4" at bounding box center [363, 247] width 5 height 12
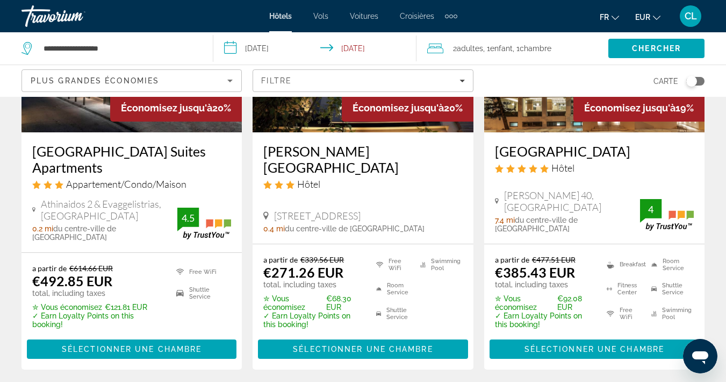
scroll to position [176, 0]
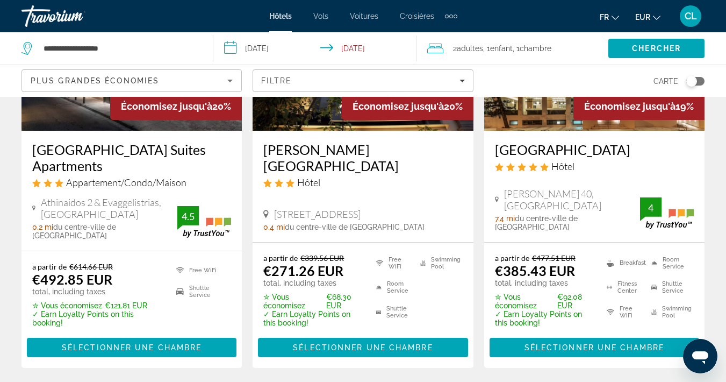
click at [348, 126] on img "Main content" at bounding box center [363, 45] width 220 height 172
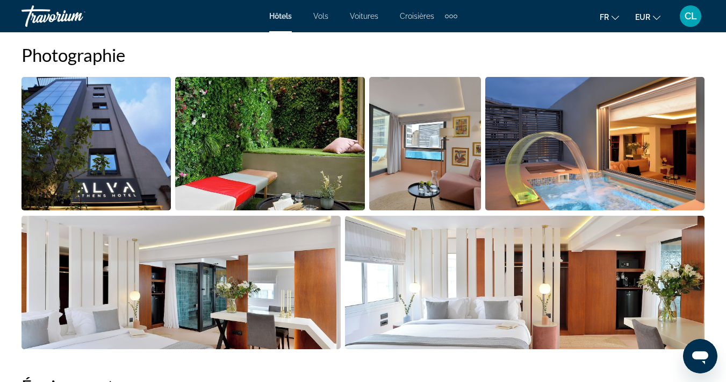
scroll to position [736, 0]
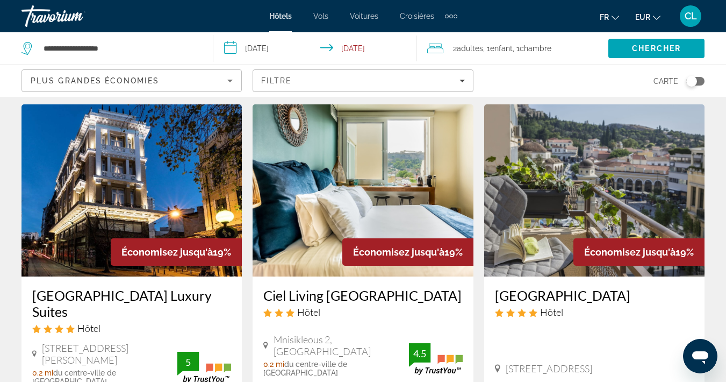
scroll to position [445, 0]
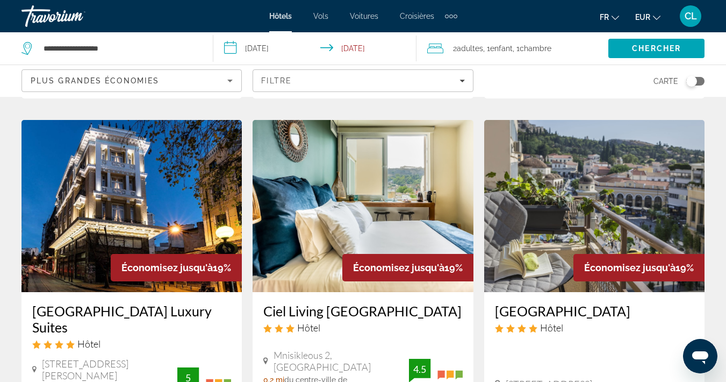
click at [367, 175] on img "Main content" at bounding box center [363, 206] width 220 height 172
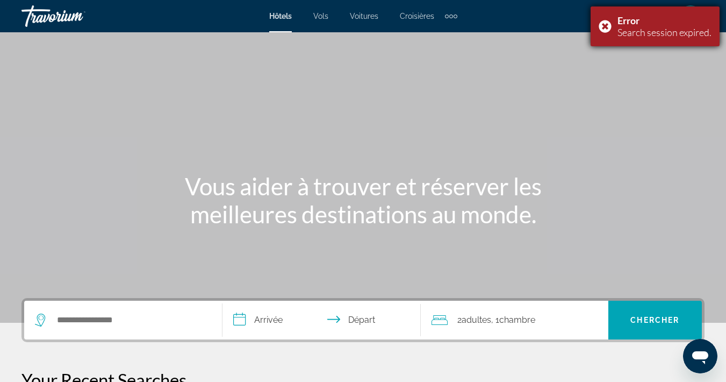
click at [607, 22] on div "Error Search session expired." at bounding box center [655, 26] width 129 height 40
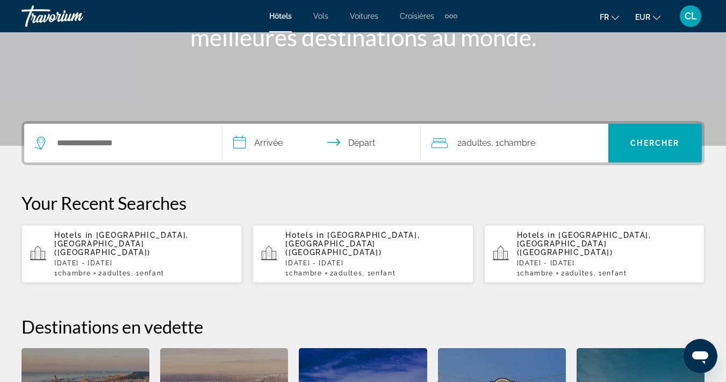
scroll to position [178, 0]
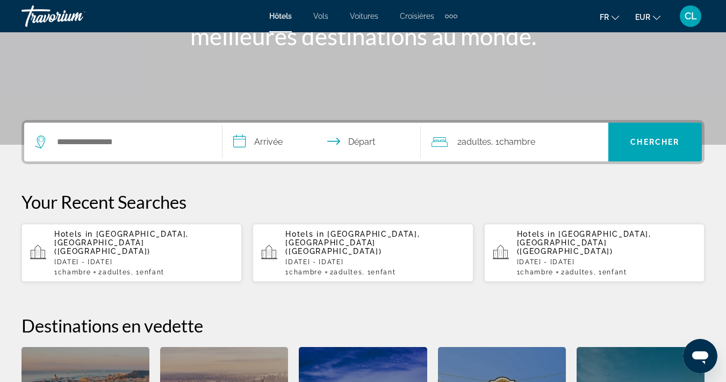
click at [76, 232] on span "Hotels in" at bounding box center [73, 234] width 39 height 9
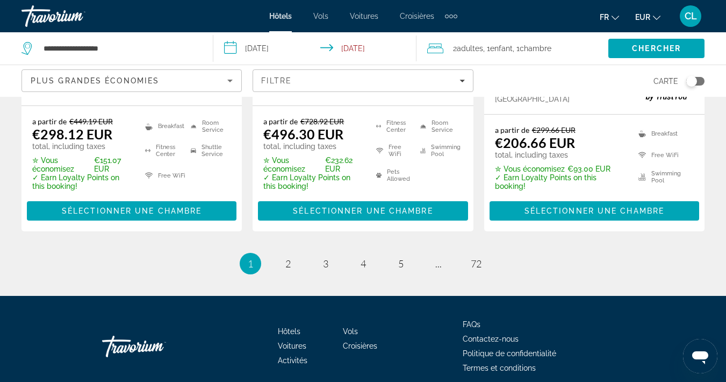
scroll to position [1599, 0]
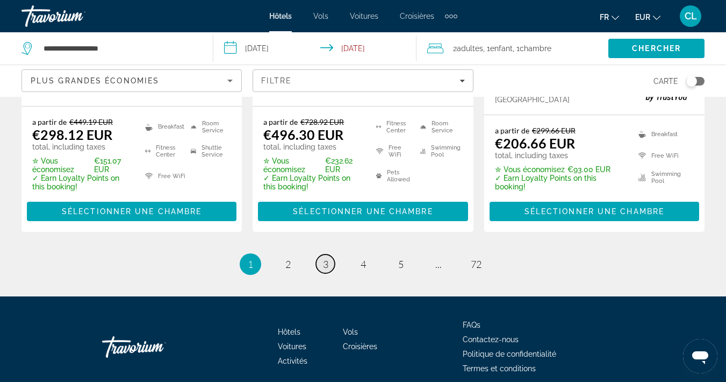
click at [324, 258] on span "3" at bounding box center [325, 264] width 5 height 12
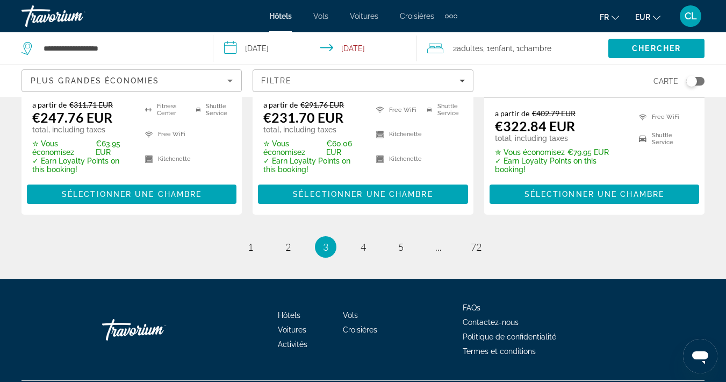
scroll to position [1571, 0]
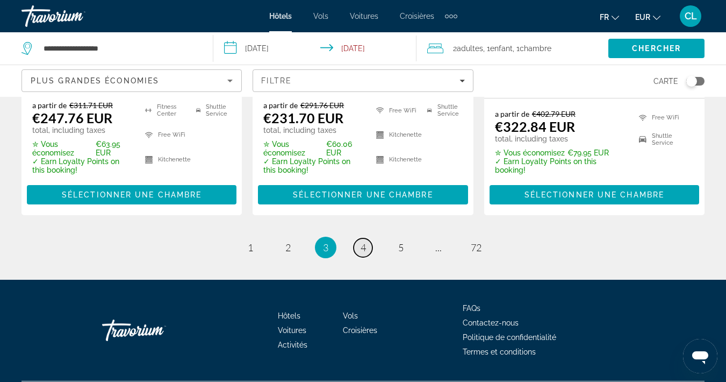
click at [366, 238] on link "page 4" at bounding box center [363, 247] width 19 height 19
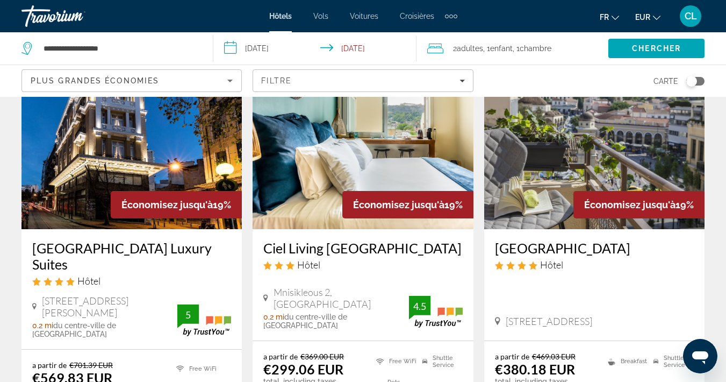
scroll to position [533, 0]
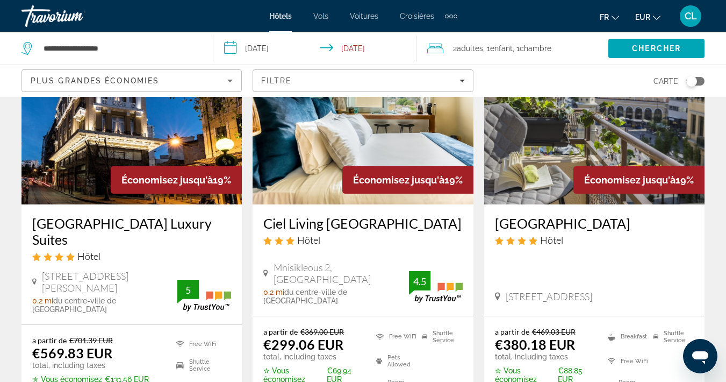
click at [317, 163] on img "Main content" at bounding box center [363, 118] width 220 height 172
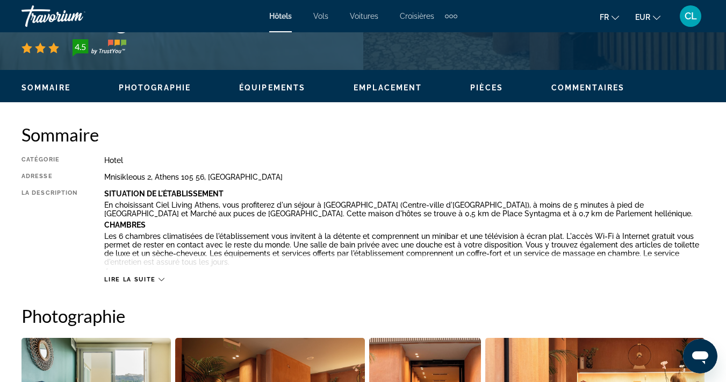
scroll to position [474, 0]
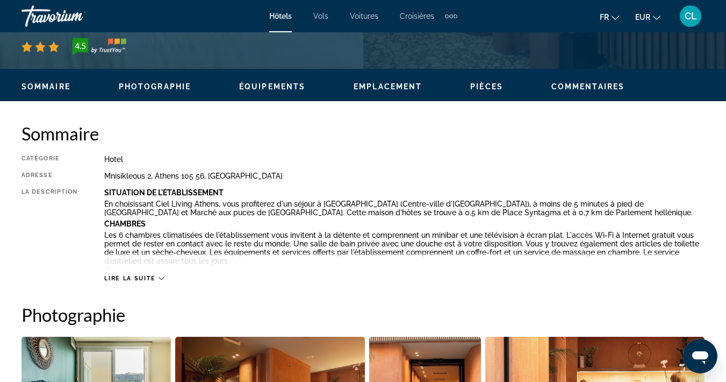
click at [141, 275] on span "Lire la suite" at bounding box center [129, 278] width 51 height 7
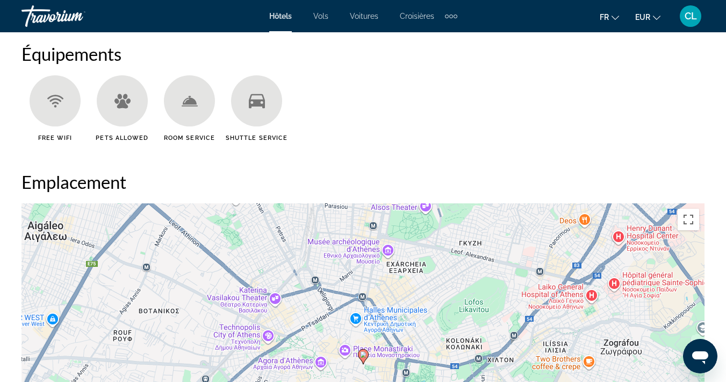
scroll to position [1045, 0]
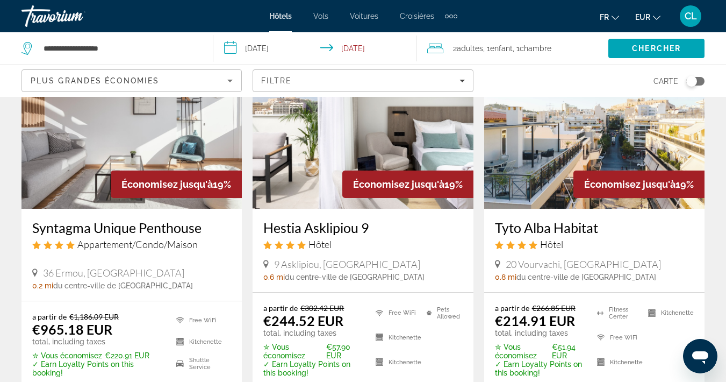
scroll to position [965, 0]
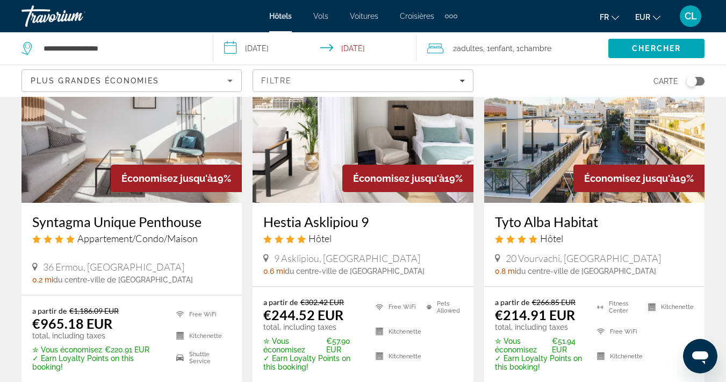
click at [308, 155] on img "Main content" at bounding box center [363, 117] width 220 height 172
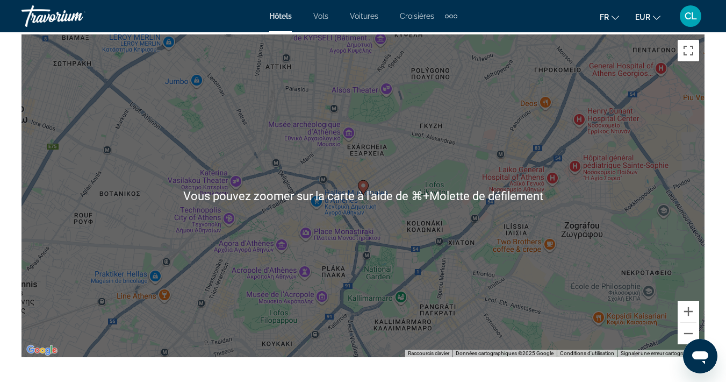
scroll to position [1235, 0]
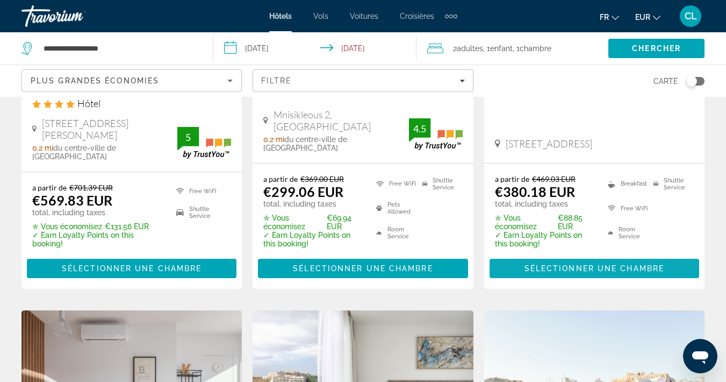
scroll to position [976, 0]
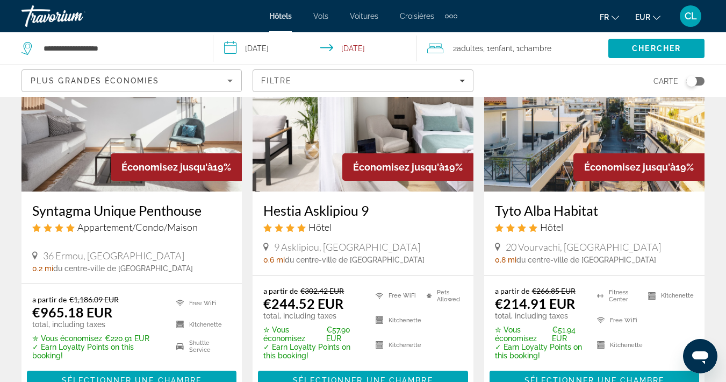
click at [583, 202] on h3 "Tyto Alba Habitat" at bounding box center [594, 210] width 199 height 16
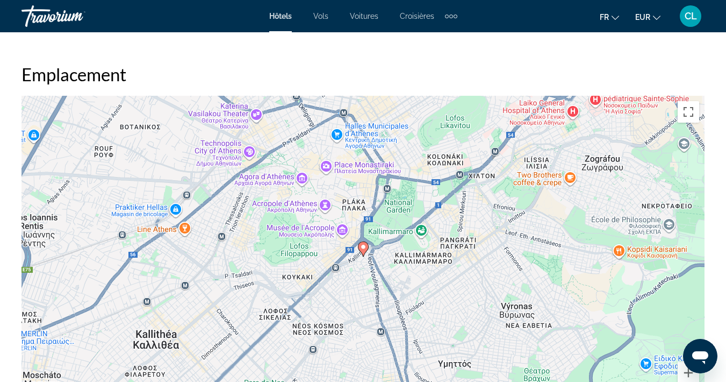
scroll to position [1175, 0]
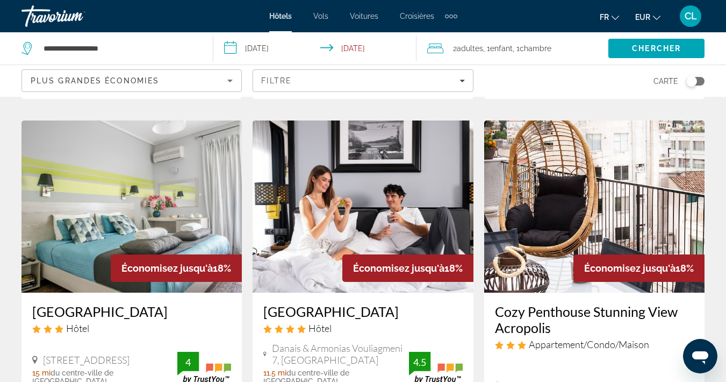
scroll to position [1272, 0]
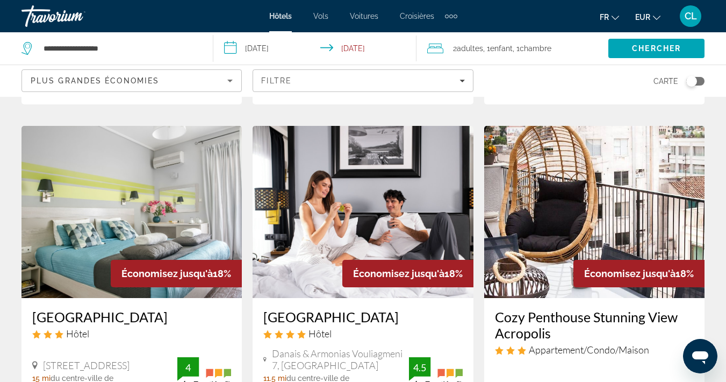
click at [631, 195] on img "Main content" at bounding box center [594, 212] width 220 height 172
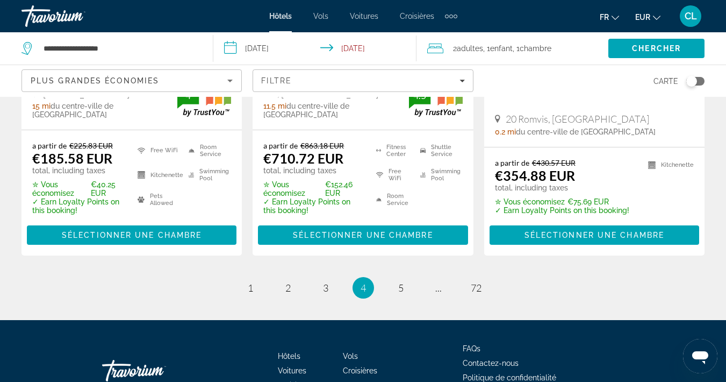
scroll to position [1545, 0]
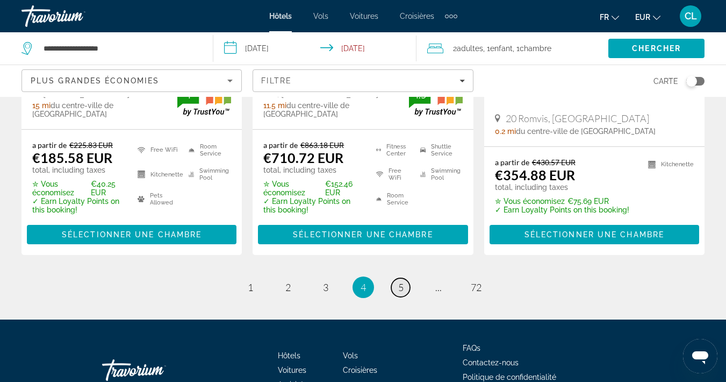
click at [398, 281] on span "5" at bounding box center [400, 287] width 5 height 12
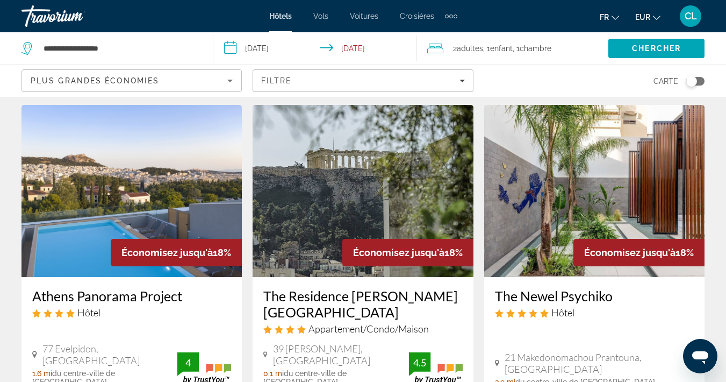
scroll to position [30, 0]
click at [330, 162] on img "Main content" at bounding box center [363, 191] width 220 height 172
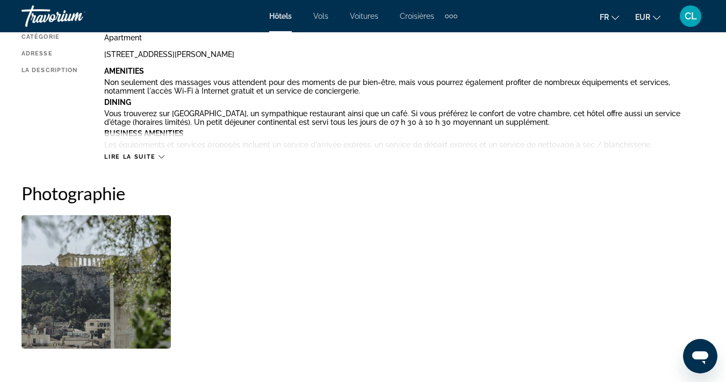
scroll to position [600, 0]
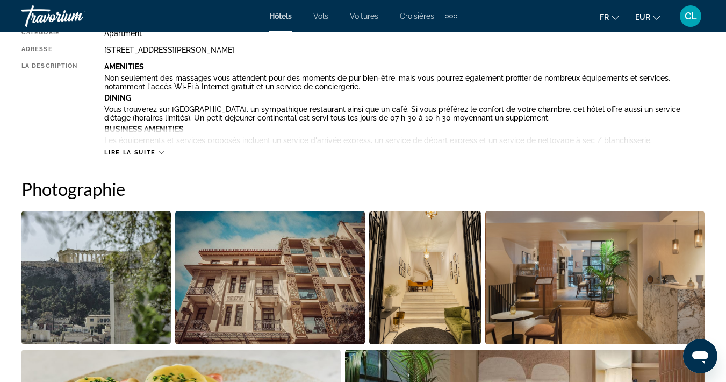
click at [161, 151] on icon "Main content" at bounding box center [162, 152] width 6 height 6
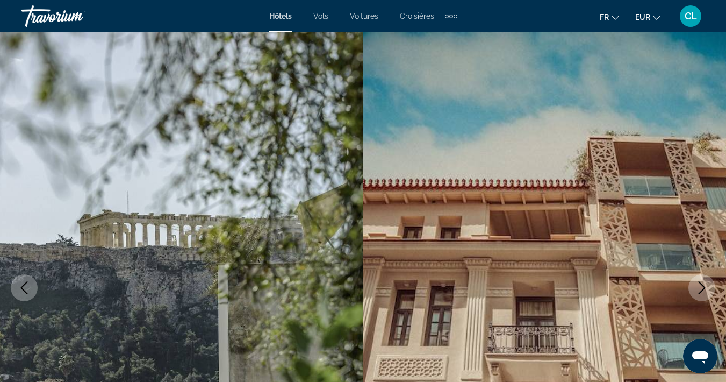
scroll to position [0, 0]
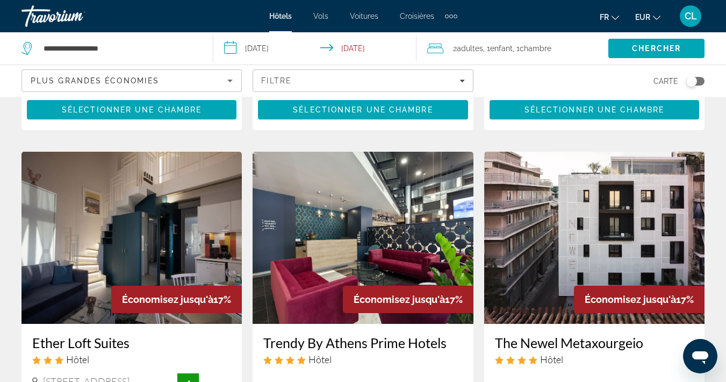
scroll to position [859, 0]
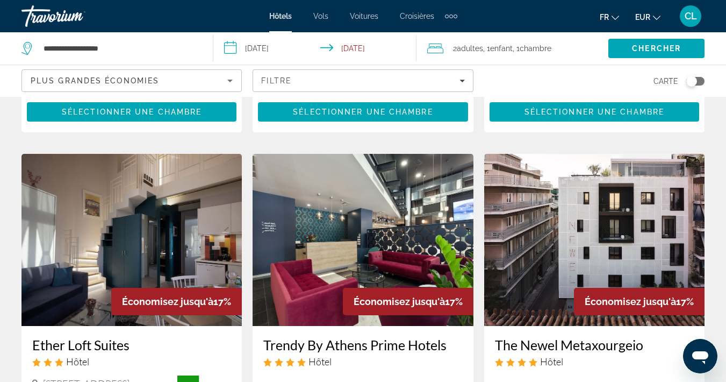
click at [379, 204] on img "Main content" at bounding box center [363, 240] width 220 height 172
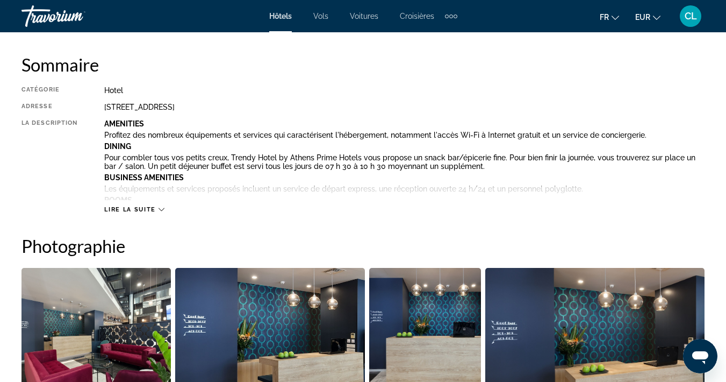
scroll to position [544, 0]
click at [146, 206] on span "Lire la suite" at bounding box center [129, 208] width 51 height 7
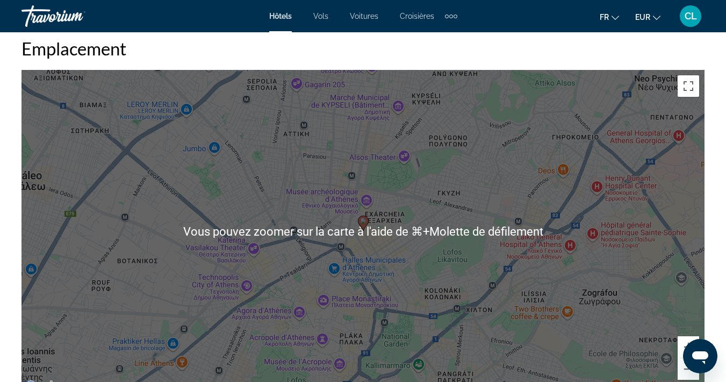
scroll to position [1500, 0]
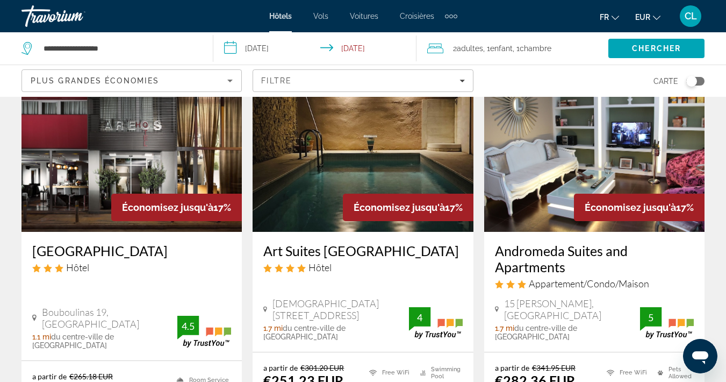
scroll to position [514, 0]
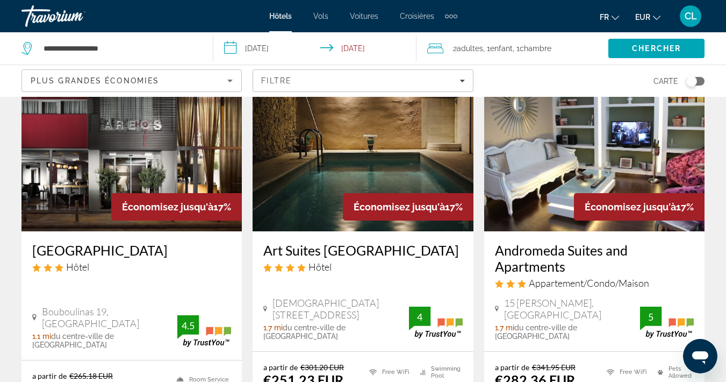
click at [342, 154] on img "Main content" at bounding box center [363, 145] width 220 height 172
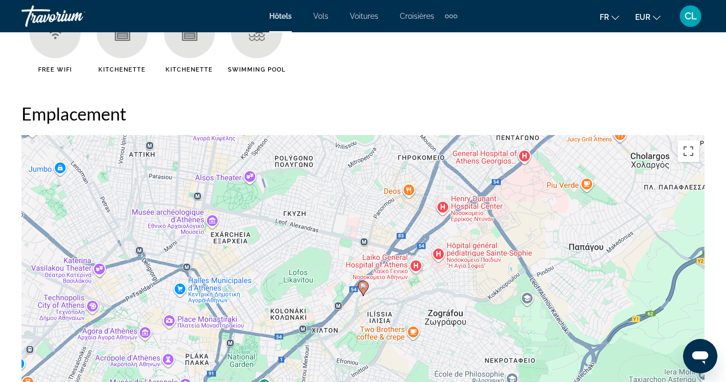
scroll to position [1312, 0]
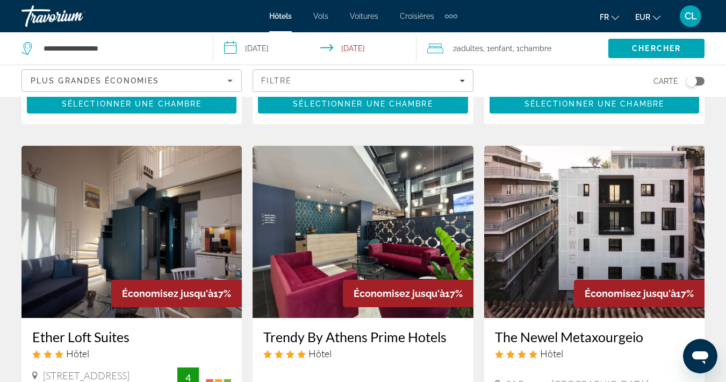
scroll to position [864, 0]
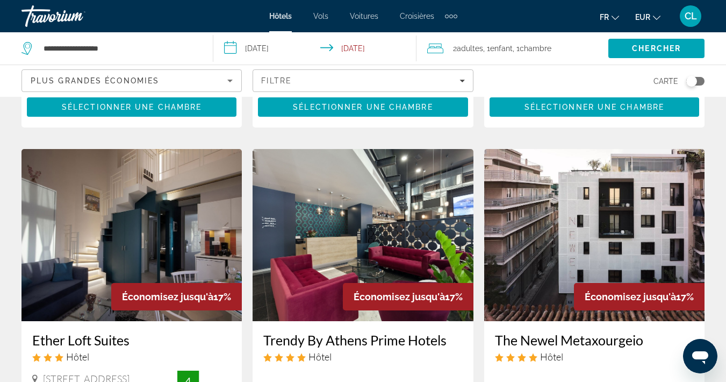
click at [565, 191] on img "Main content" at bounding box center [594, 235] width 220 height 172
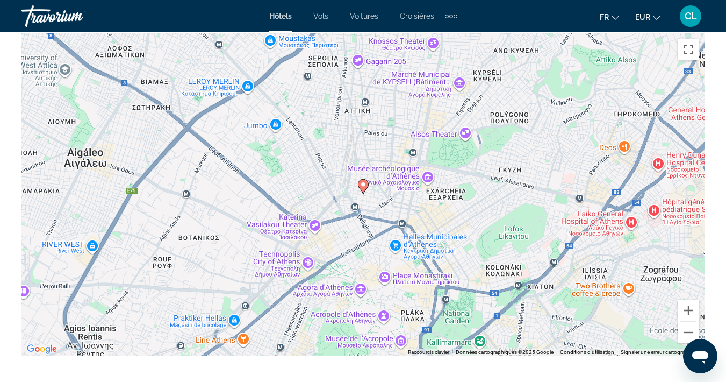
scroll to position [1256, 0]
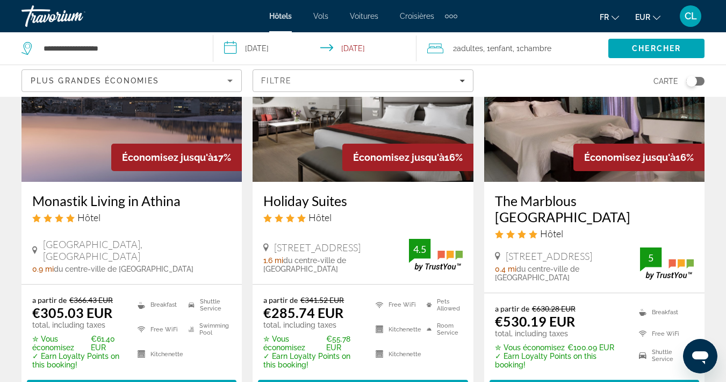
scroll to position [1418, 0]
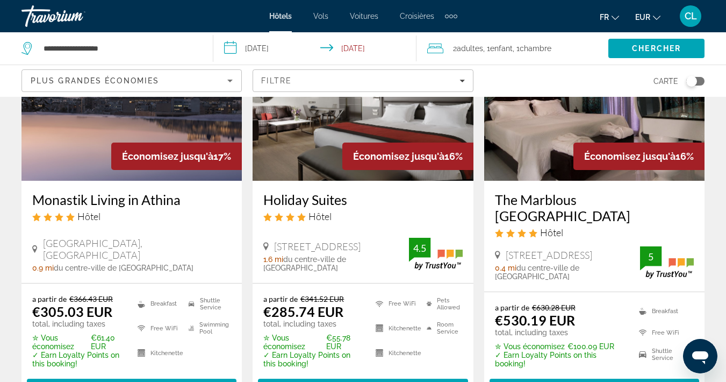
click at [117, 142] on div "Économisez jusqu'à 17%" at bounding box center [176, 155] width 131 height 27
click at [81, 191] on h3 "Monastik Living in Athina" at bounding box center [131, 199] width 199 height 16
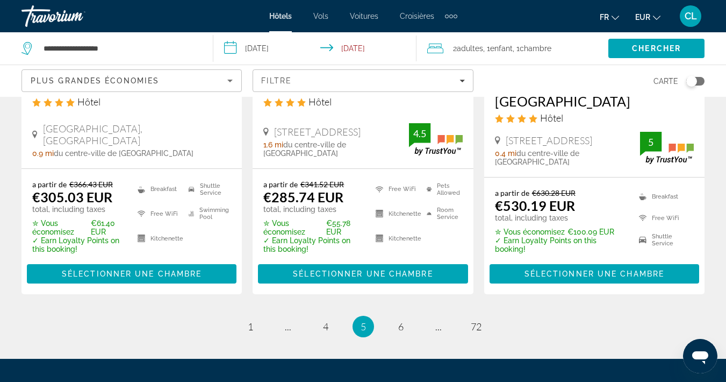
scroll to position [1539, 0]
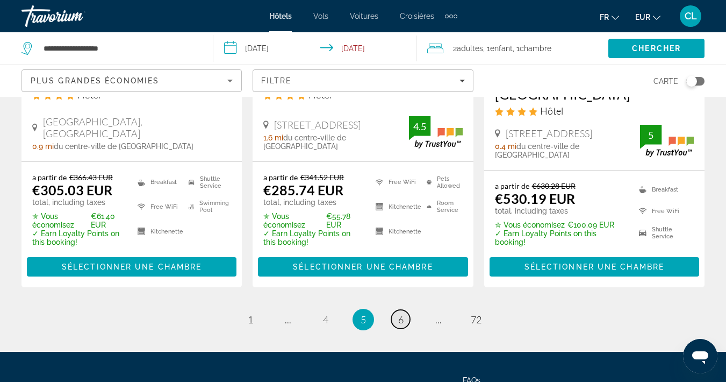
click at [399, 313] on span "6" at bounding box center [400, 319] width 5 height 12
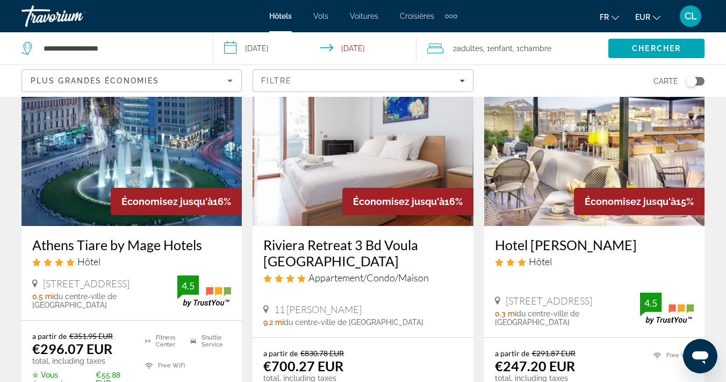
scroll to position [68, 0]
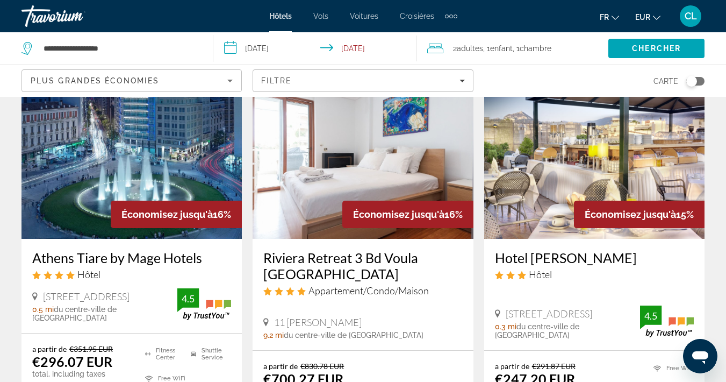
click at [138, 143] on img "Main content" at bounding box center [132, 153] width 220 height 172
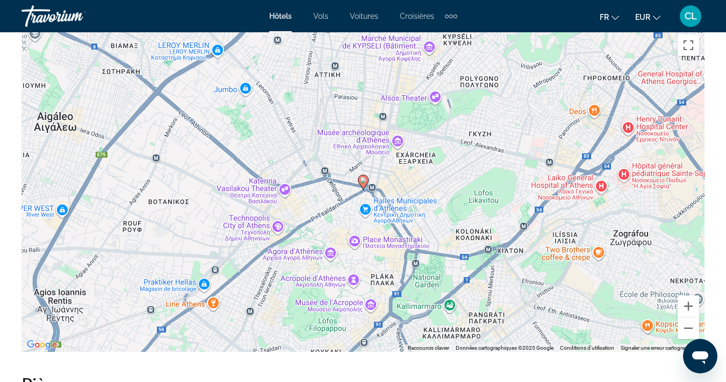
scroll to position [1239, 0]
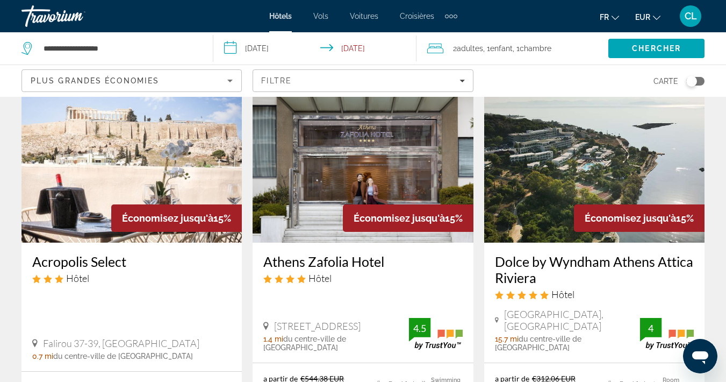
scroll to position [472, 0]
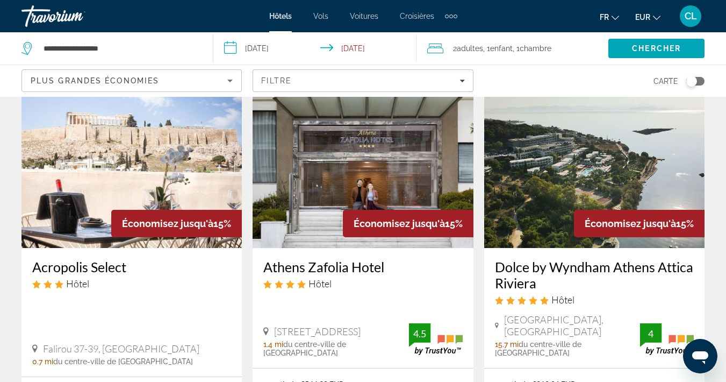
click at [130, 157] on img "Main content" at bounding box center [132, 162] width 220 height 172
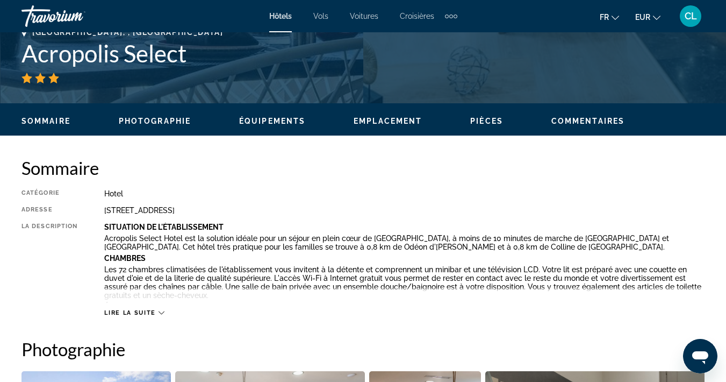
scroll to position [440, 0]
click at [156, 313] on div "Lire la suite" at bounding box center [134, 312] width 60 height 7
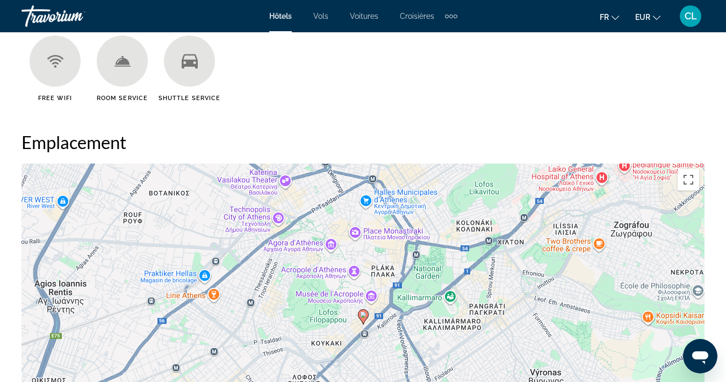
scroll to position [1215, 0]
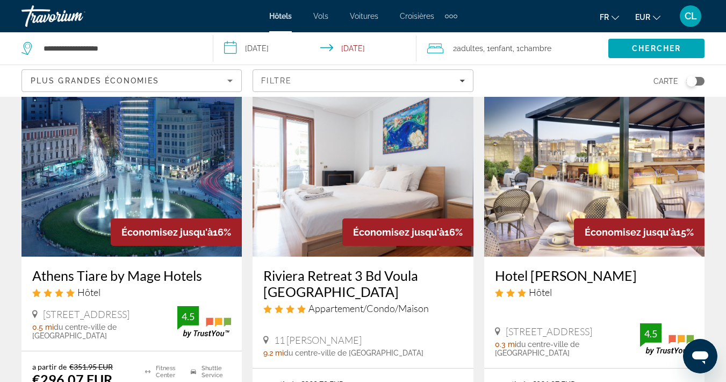
scroll to position [49, 0]
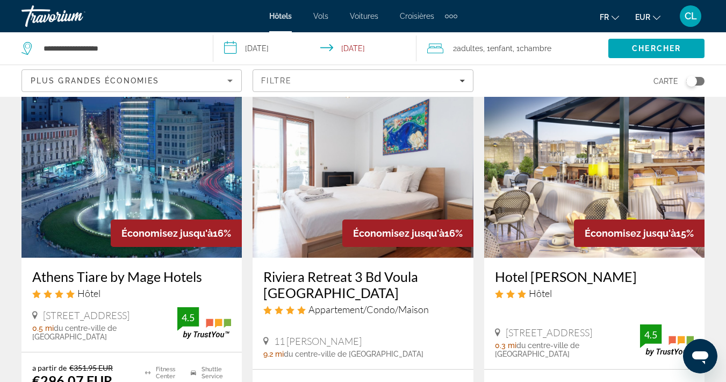
click at [596, 154] on img "Main content" at bounding box center [594, 171] width 220 height 172
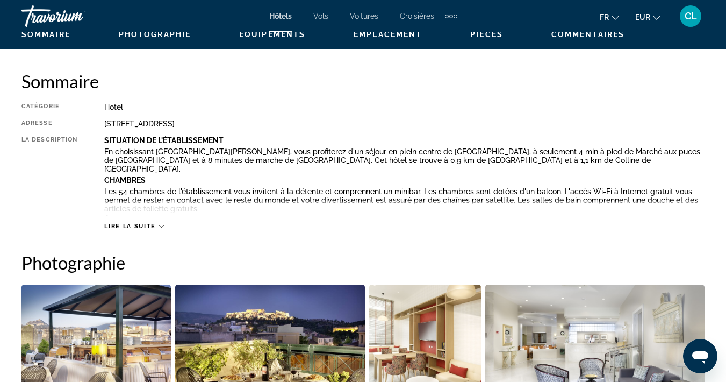
scroll to position [491, 0]
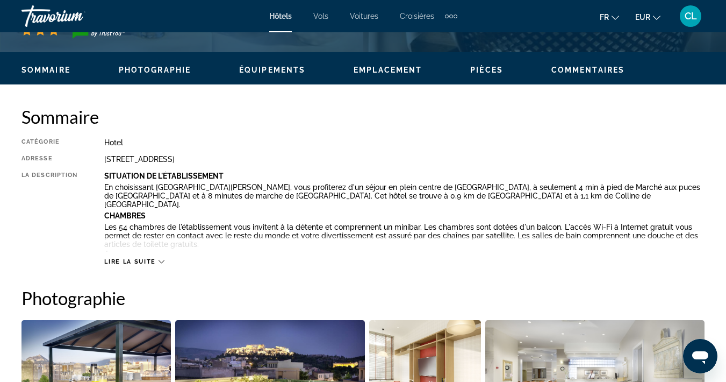
click at [151, 262] on span "Lire la suite" at bounding box center [129, 261] width 51 height 7
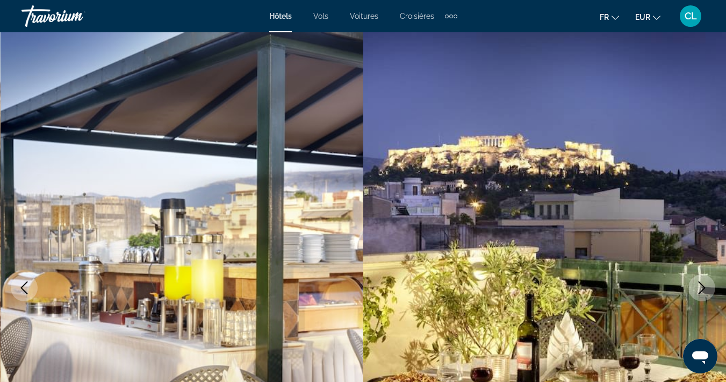
scroll to position [0, 0]
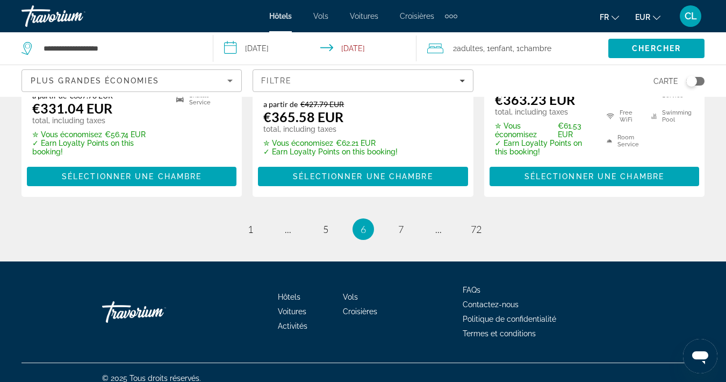
scroll to position [1605, 0]
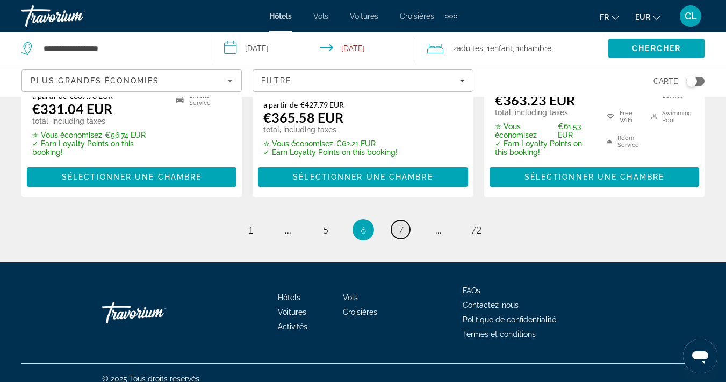
click at [399, 224] on span "7" at bounding box center [400, 230] width 5 height 12
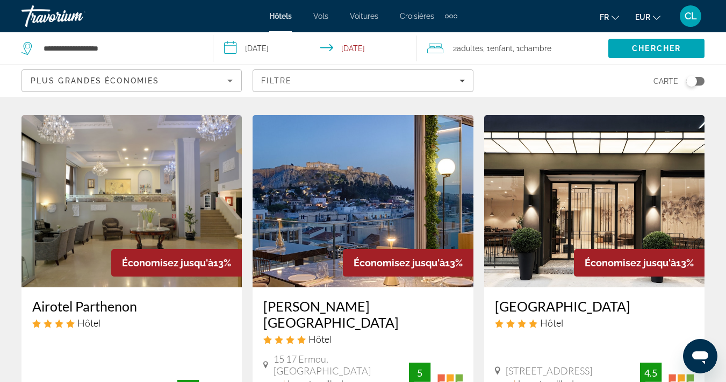
scroll to position [866, 0]
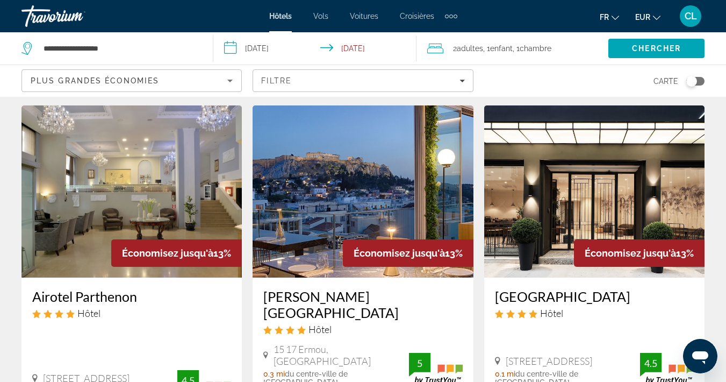
click at [190, 204] on img "Main content" at bounding box center [132, 191] width 220 height 172
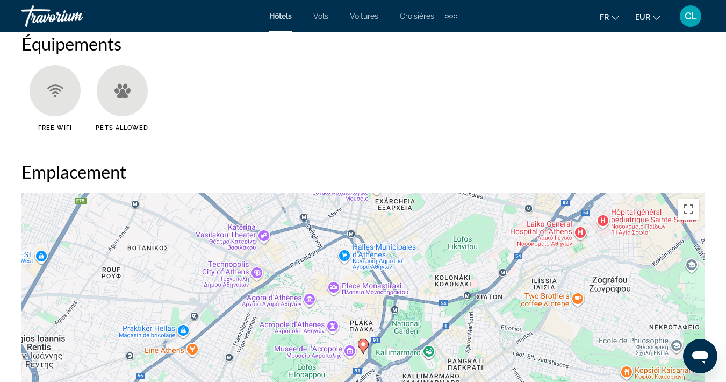
scroll to position [1132, 0]
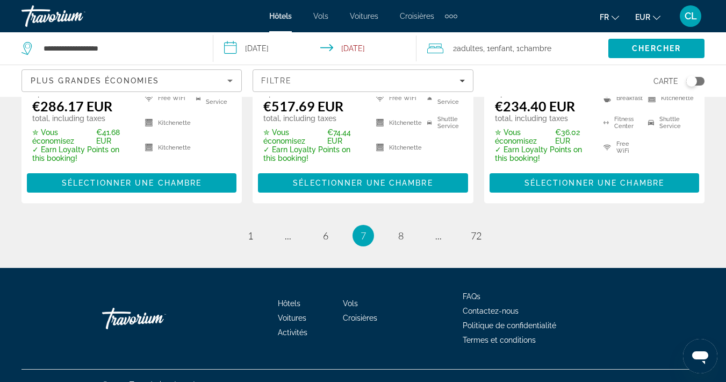
scroll to position [1615, 0]
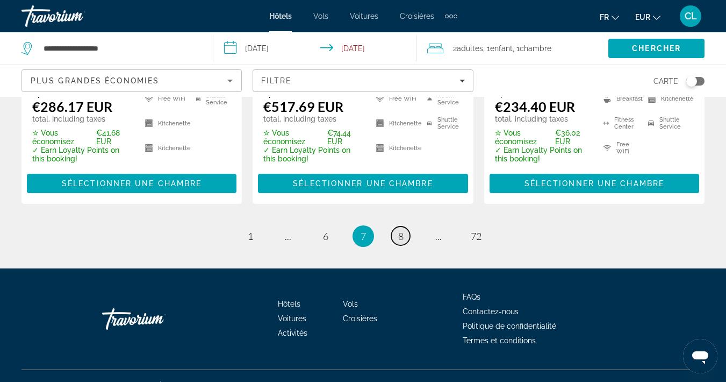
click at [401, 230] on span "8" at bounding box center [400, 236] width 5 height 12
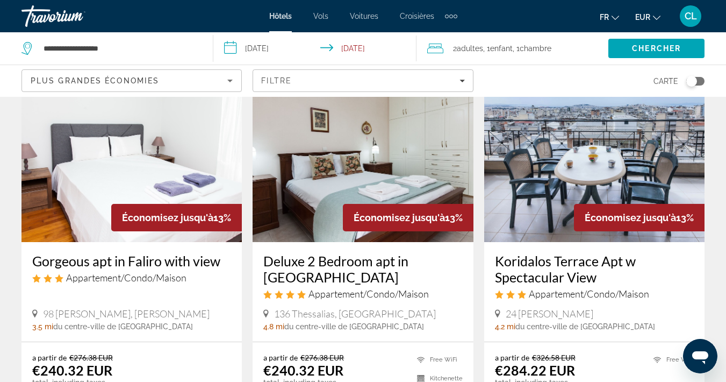
scroll to position [518, 0]
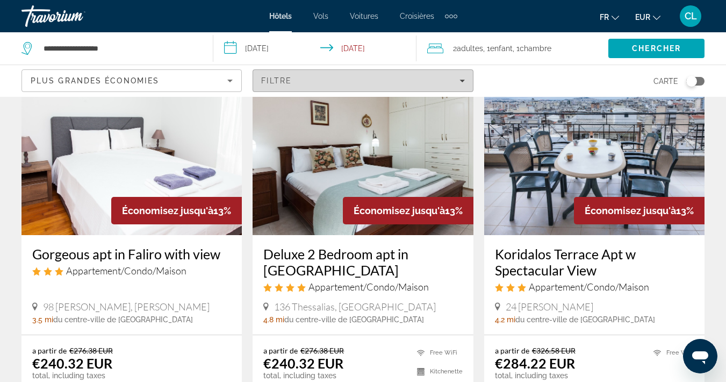
click at [356, 75] on span "Filters" at bounding box center [362, 81] width 219 height 26
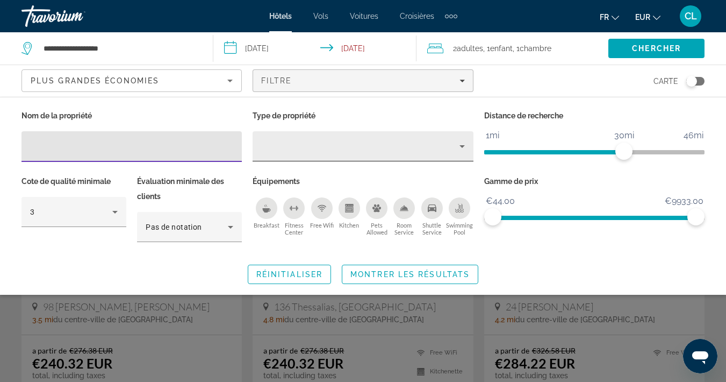
click at [306, 146] on div "Property type" at bounding box center [360, 146] width 198 height 13
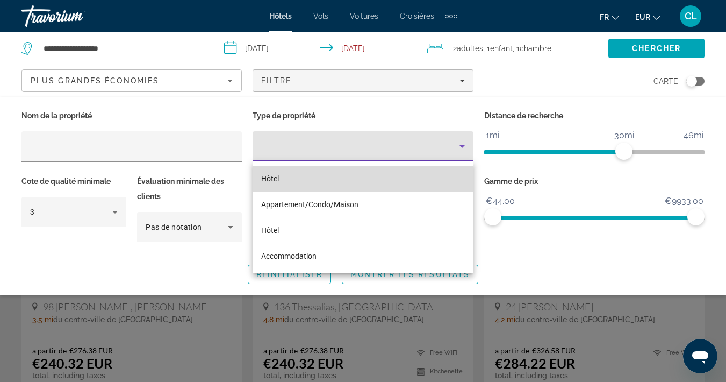
click at [287, 178] on mat-option "Hôtel" at bounding box center [363, 179] width 220 height 26
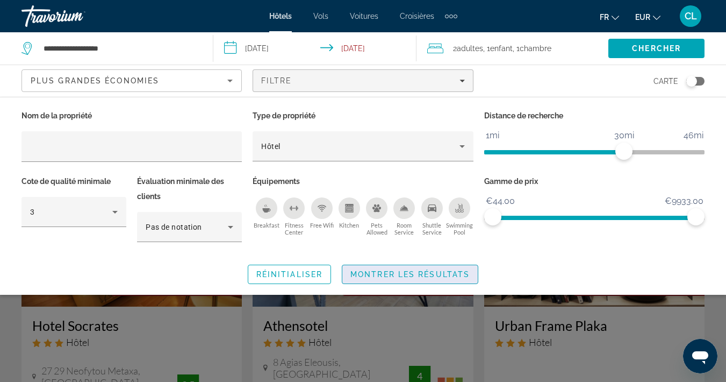
click at [377, 272] on span "Montrer les résultats" at bounding box center [410, 274] width 119 height 9
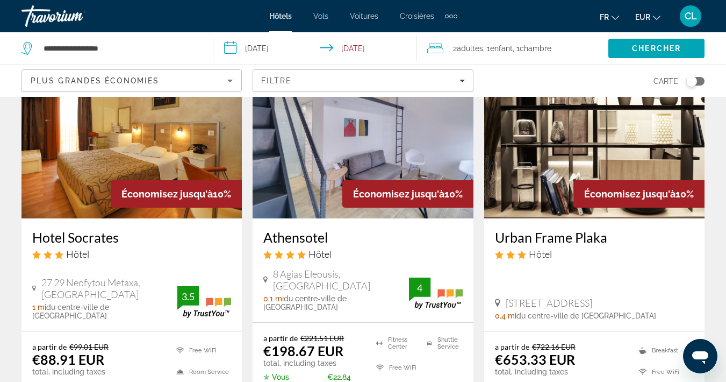
scroll to position [88, 0]
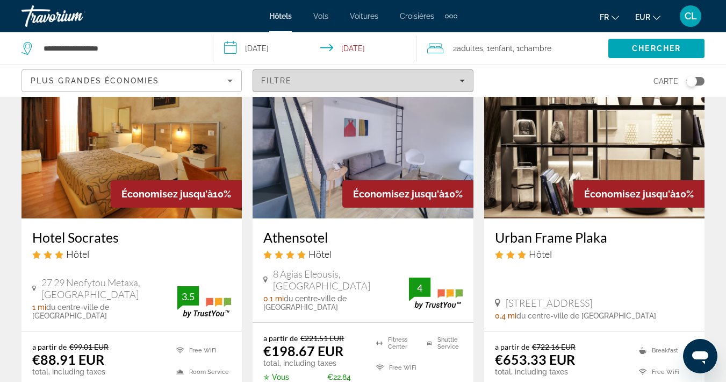
click at [450, 77] on div "Filtre" at bounding box center [362, 80] width 203 height 9
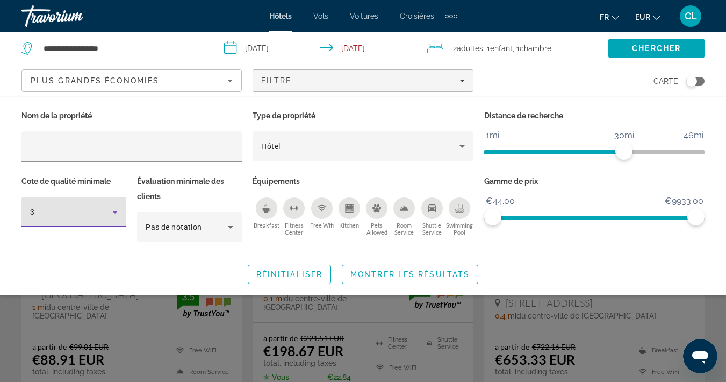
click at [106, 212] on div "3" at bounding box center [71, 211] width 82 height 13
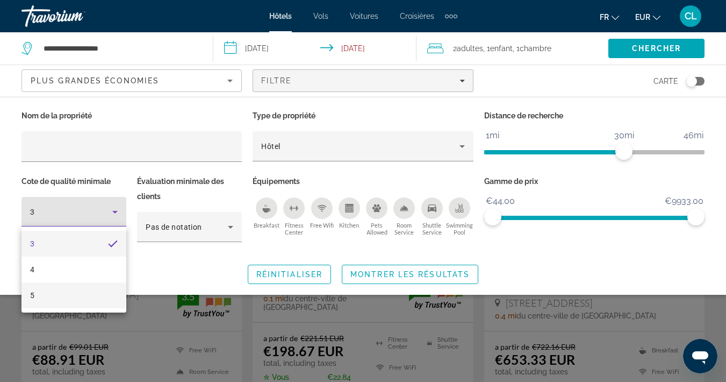
click at [94, 297] on mat-option "5" at bounding box center [74, 295] width 105 height 26
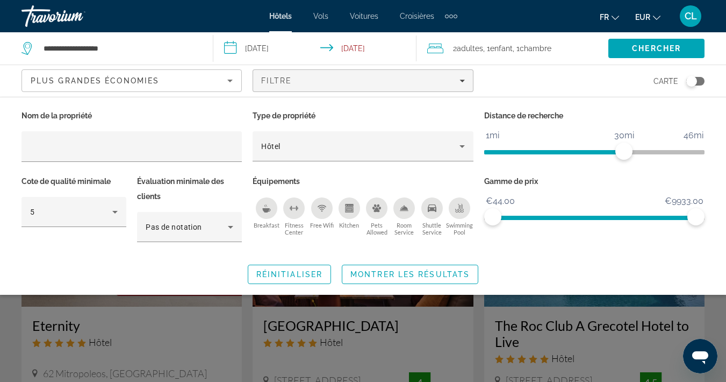
click at [197, 87] on div "Plus grandes économies" at bounding box center [132, 85] width 202 height 30
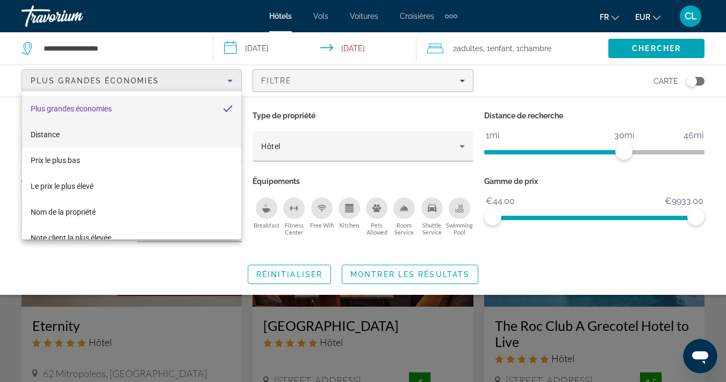
click at [119, 131] on mat-option "Distance" at bounding box center [131, 134] width 219 height 26
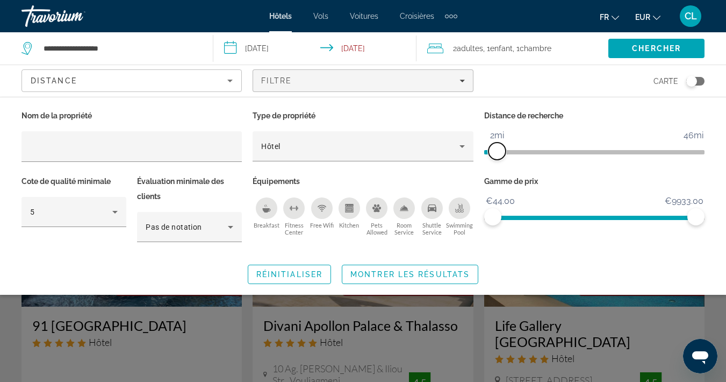
drag, startPoint x: 624, startPoint y: 151, endPoint x: 498, endPoint y: 148, distance: 126.4
click at [498, 148] on span "ngx-slider" at bounding box center [497, 150] width 17 height 17
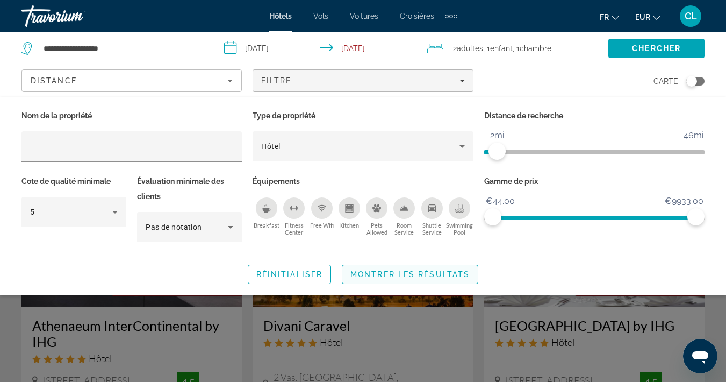
click at [398, 262] on span "Search widget" at bounding box center [409, 274] width 135 height 26
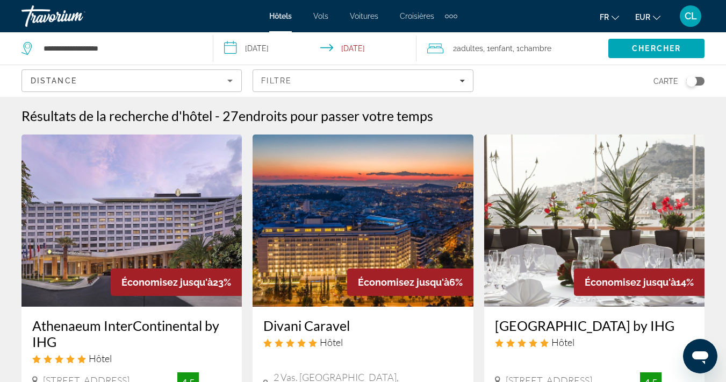
click at [103, 194] on img "Main content" at bounding box center [132, 220] width 220 height 172
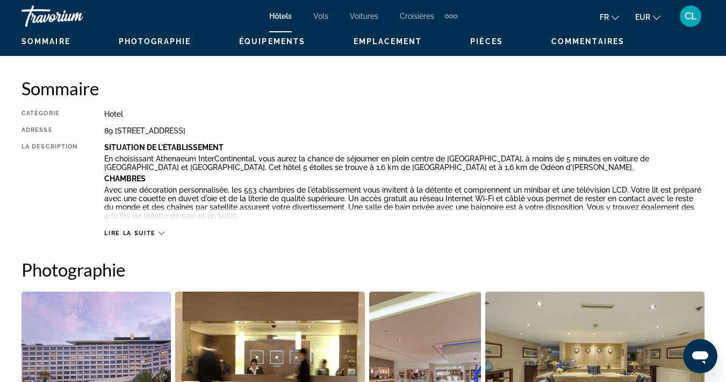
scroll to position [520, 0]
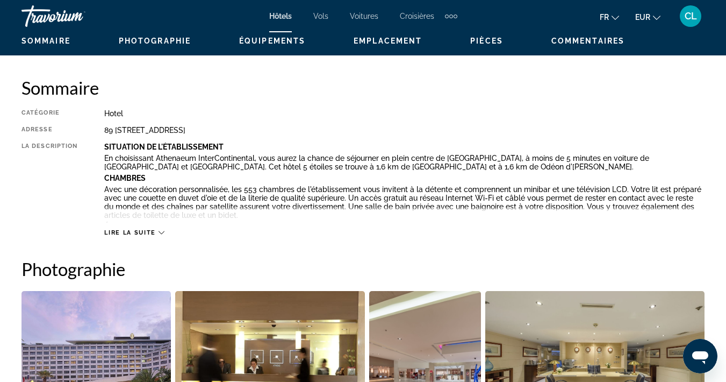
click at [160, 234] on icon "Main content" at bounding box center [162, 233] width 6 height 6
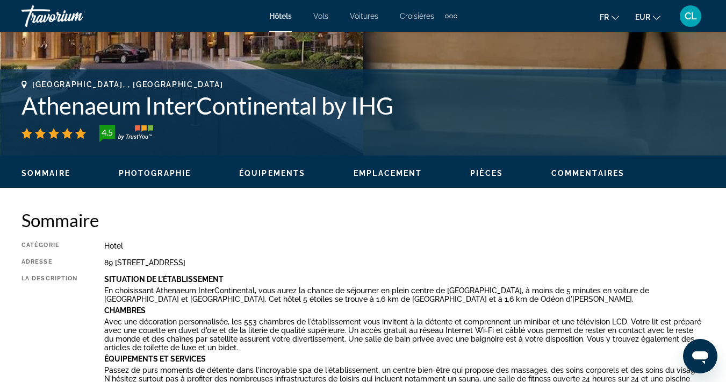
scroll to position [382, 0]
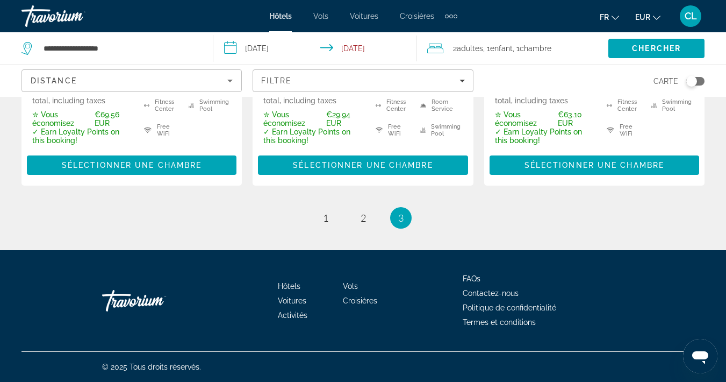
scroll to position [359, 0]
click at [328, 219] on link "page 1" at bounding box center [325, 218] width 19 height 19
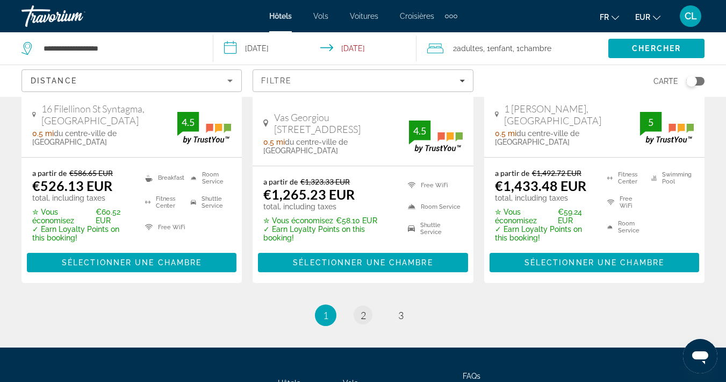
scroll to position [1613, 0]
click at [364, 309] on span "2" at bounding box center [363, 315] width 5 height 12
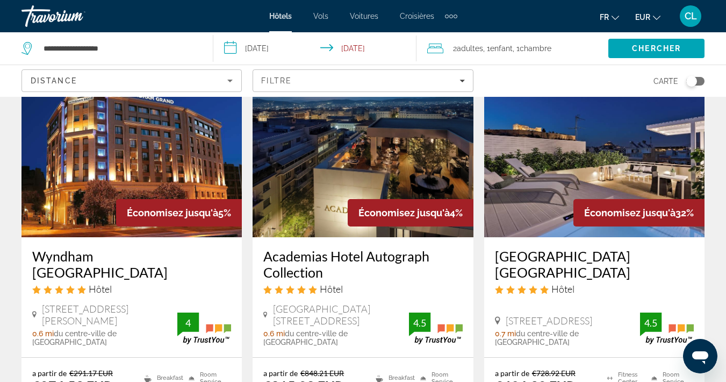
scroll to position [521, 0]
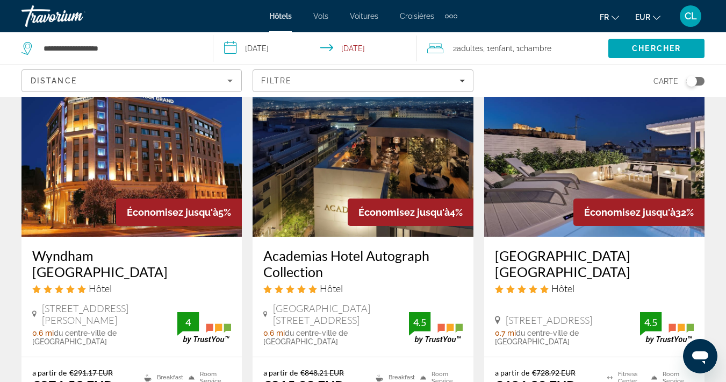
click at [127, 247] on h3 "Wyndham Grand Athens" at bounding box center [131, 263] width 199 height 32
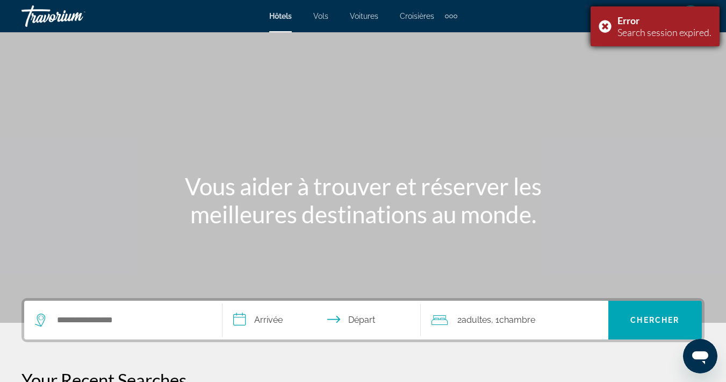
click at [605, 27] on div "Error Search session expired." at bounding box center [655, 26] width 129 height 40
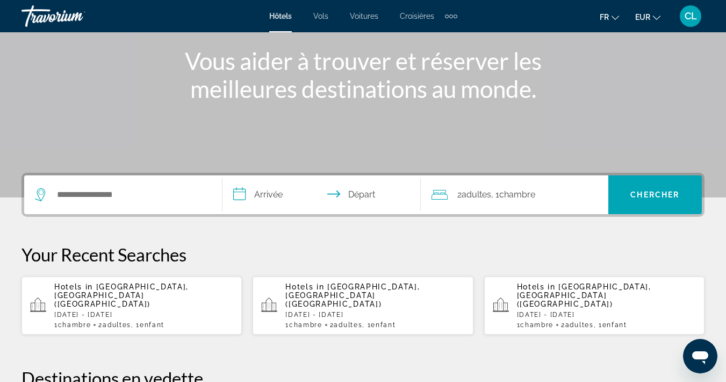
scroll to position [146, 0]
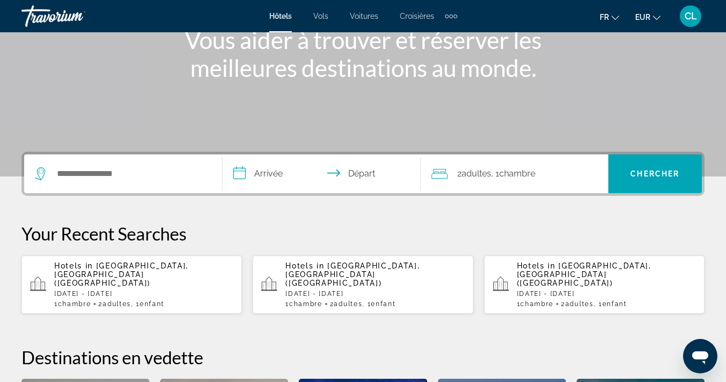
click at [122, 290] on p "[DATE] - [DATE]" at bounding box center [143, 294] width 179 height 8
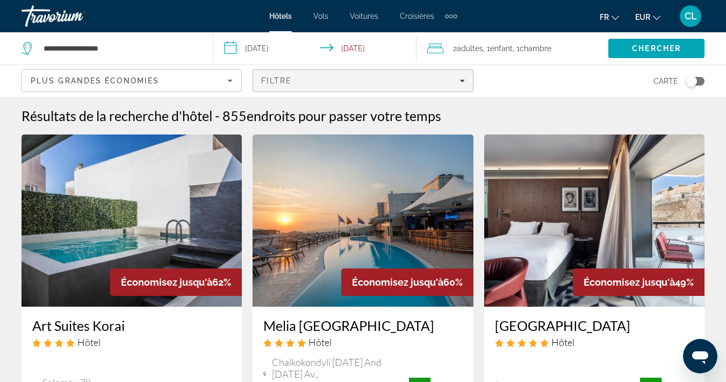
click at [289, 84] on span "Filtre" at bounding box center [276, 80] width 31 height 9
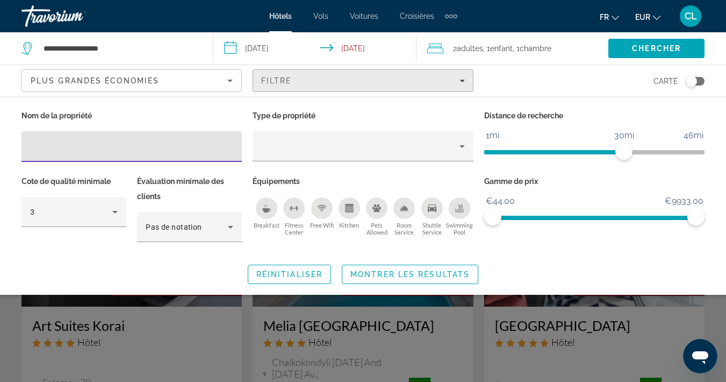
scroll to position [11, 0]
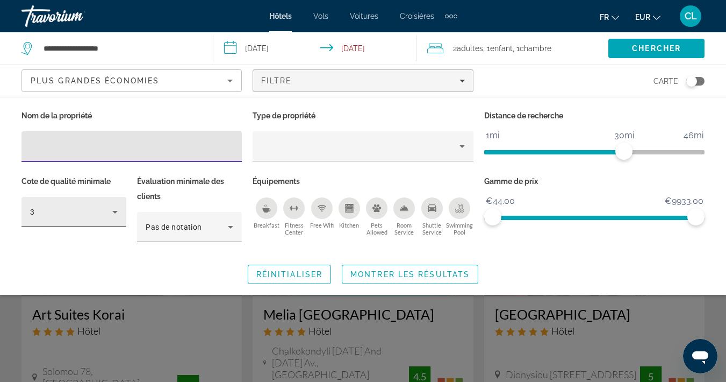
click at [90, 211] on div "3" at bounding box center [71, 211] width 82 height 13
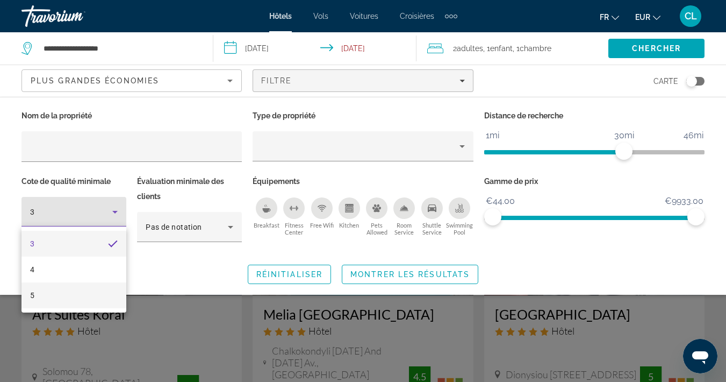
click at [76, 300] on mat-option "5" at bounding box center [74, 295] width 105 height 26
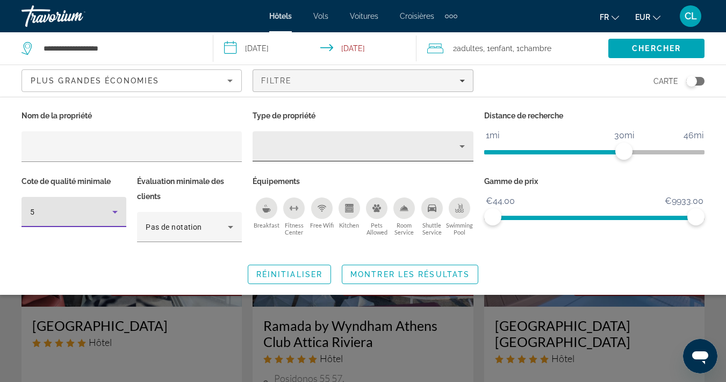
click at [278, 141] on div "Property type" at bounding box center [360, 146] width 198 height 13
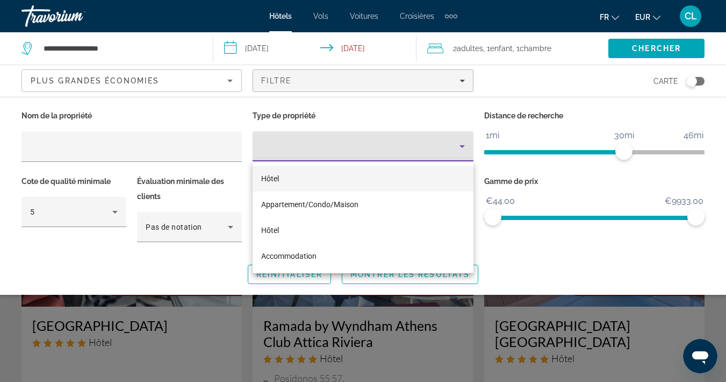
click at [278, 174] on span "Hôtel" at bounding box center [270, 178] width 18 height 9
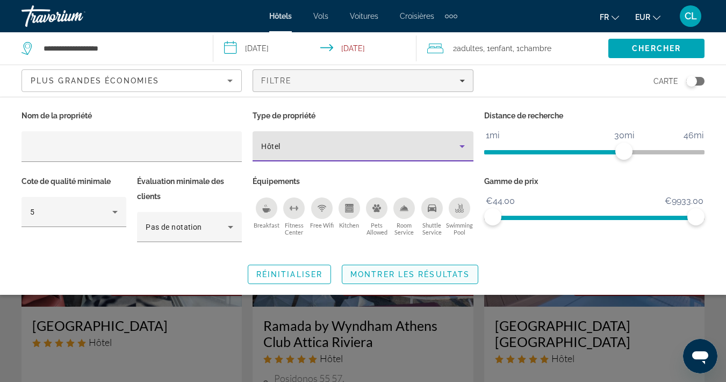
click at [444, 269] on span "Search widget" at bounding box center [409, 274] width 135 height 26
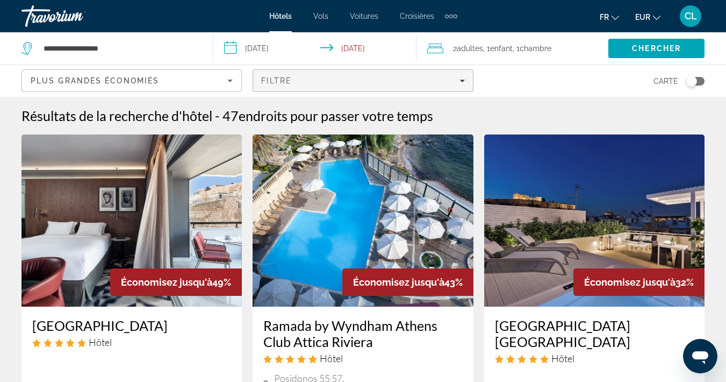
click at [461, 82] on icon "Filters" at bounding box center [462, 80] width 5 height 5
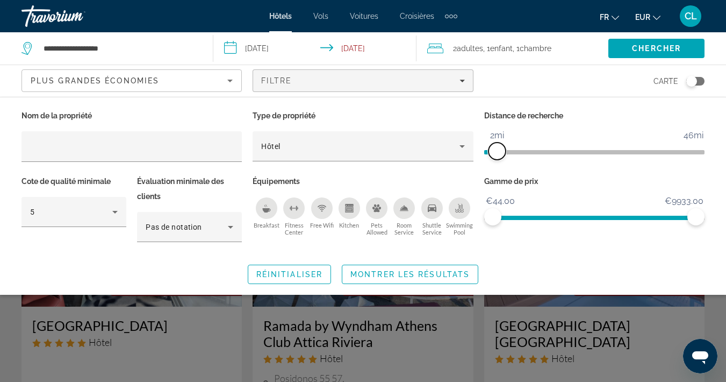
drag, startPoint x: 621, startPoint y: 151, endPoint x: 498, endPoint y: 154, distance: 123.7
click at [498, 154] on span "ngx-slider" at bounding box center [497, 150] width 17 height 17
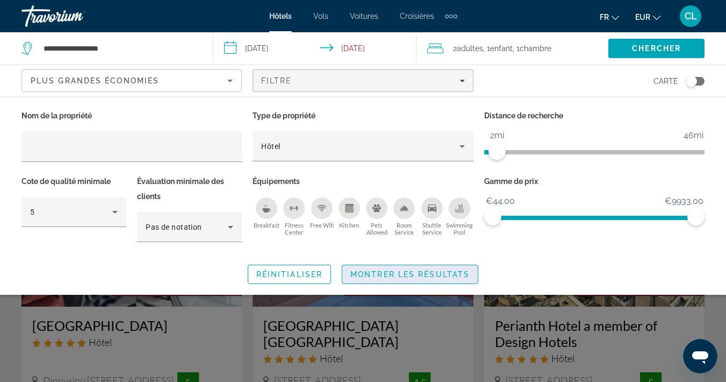
click at [450, 268] on span "Search widget" at bounding box center [409, 274] width 135 height 26
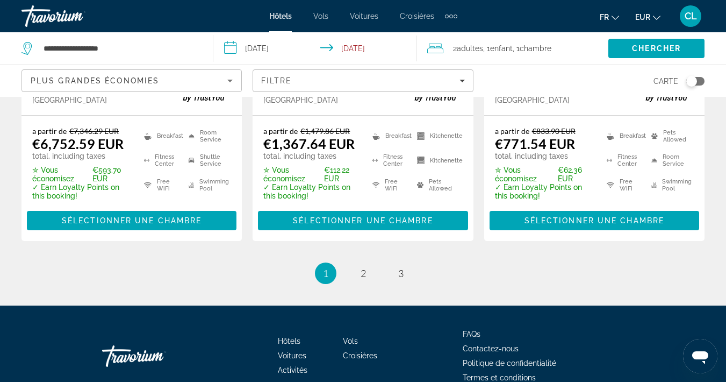
scroll to position [1649, 0]
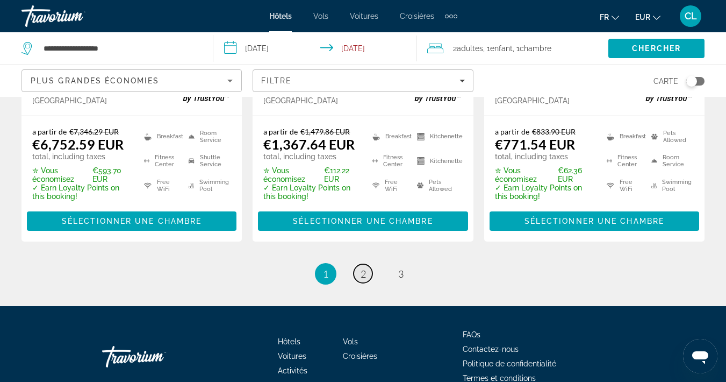
click at [368, 264] on link "page 2" at bounding box center [363, 273] width 19 height 19
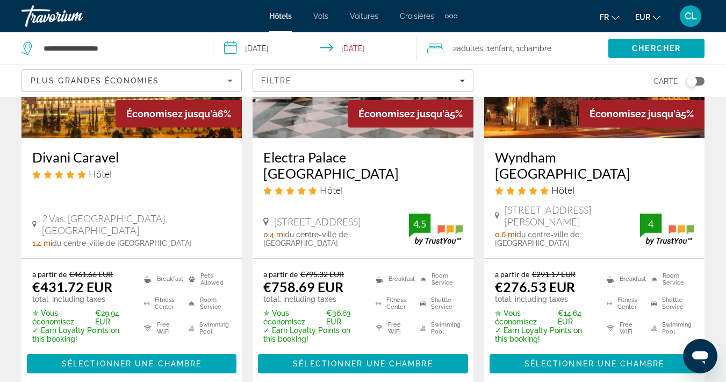
scroll to position [166, 0]
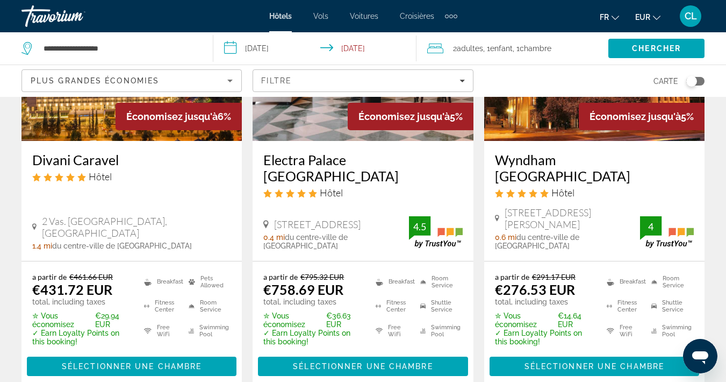
click at [550, 110] on img "Main content" at bounding box center [594, 55] width 220 height 172
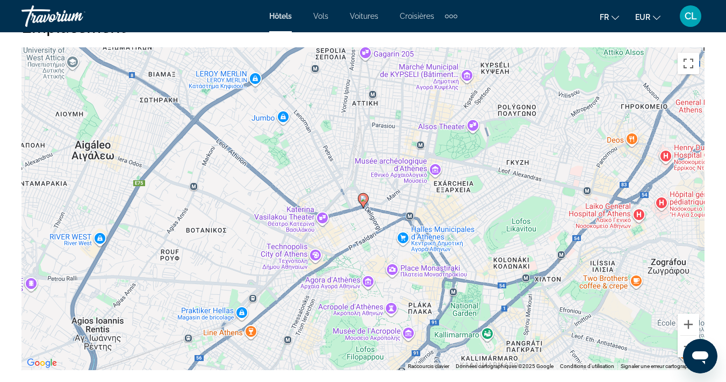
scroll to position [1222, 0]
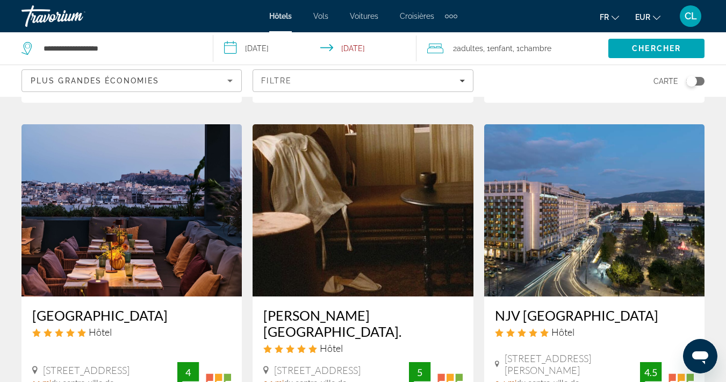
scroll to position [1340, 0]
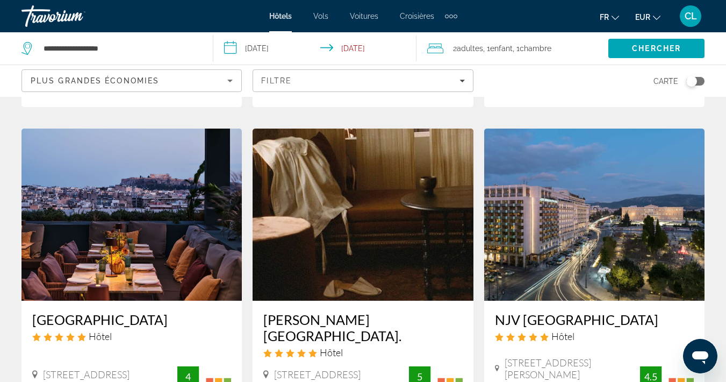
click at [111, 154] on img "Main content" at bounding box center [132, 214] width 220 height 172
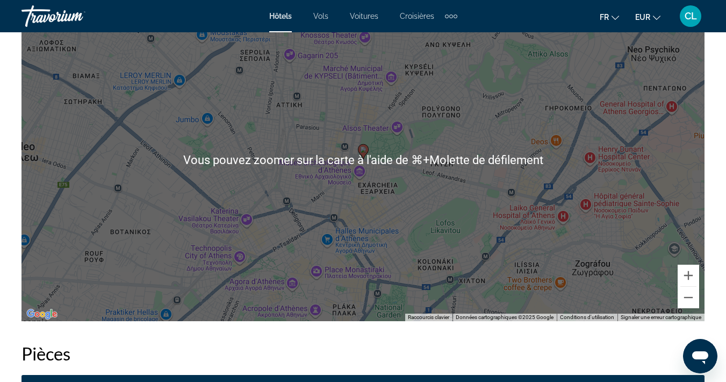
scroll to position [1271, 0]
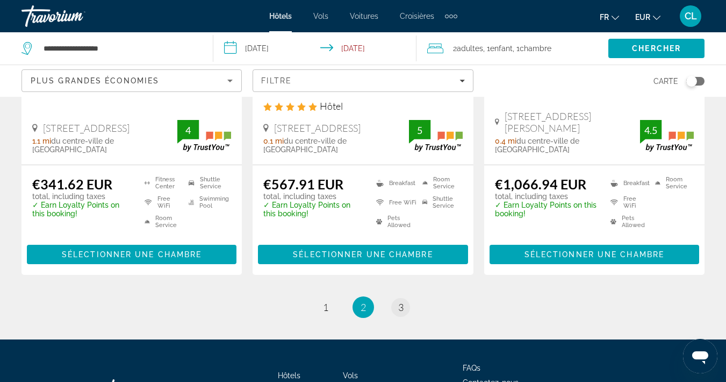
scroll to position [1585, 0]
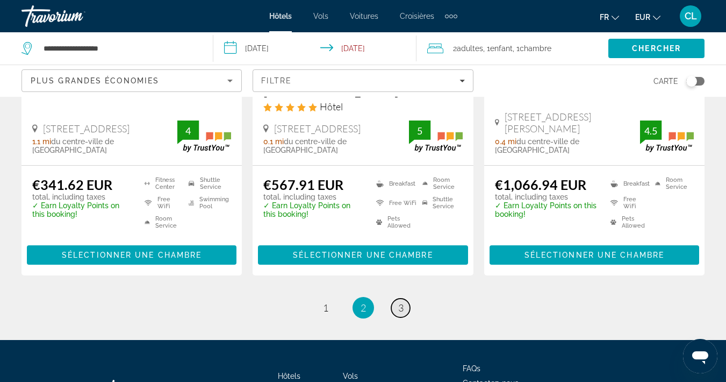
click at [404, 298] on link "page 3" at bounding box center [400, 307] width 19 height 19
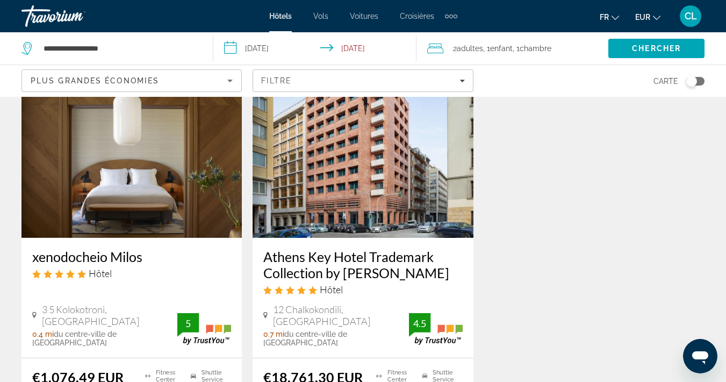
scroll to position [69, 0]
click at [404, 220] on img "Main content" at bounding box center [363, 151] width 220 height 172
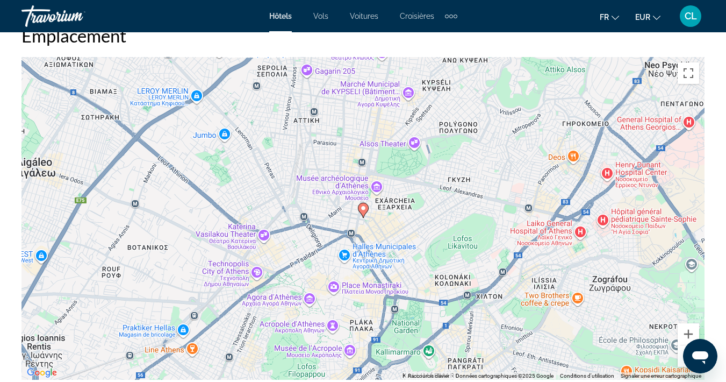
scroll to position [1191, 0]
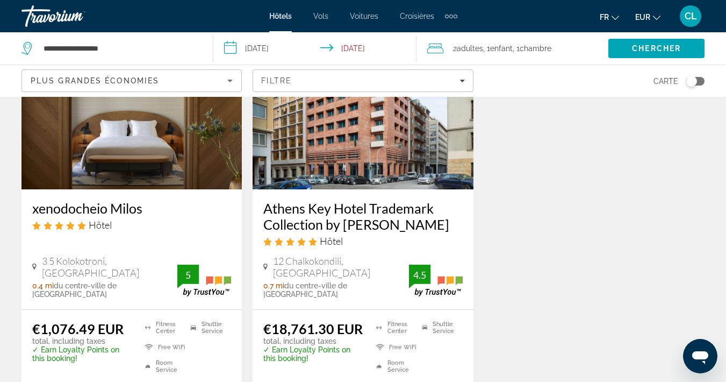
scroll to position [118, 0]
click at [125, 158] on img "Main content" at bounding box center [132, 103] width 220 height 172
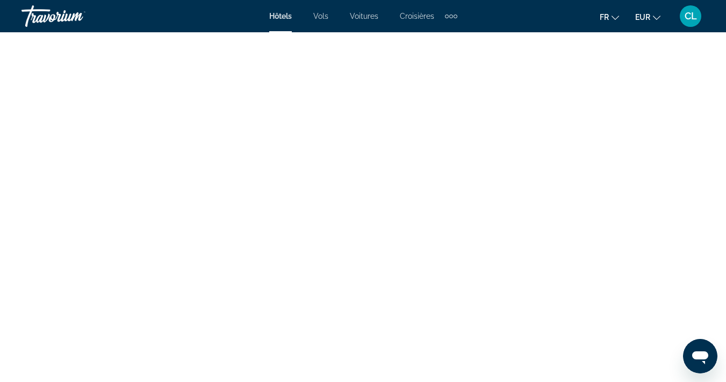
scroll to position [2566, 0]
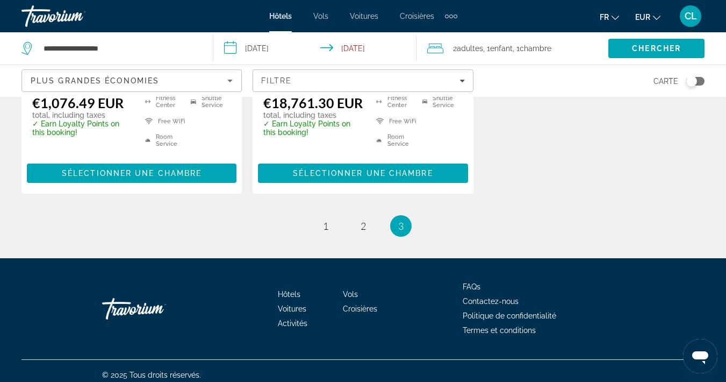
scroll to position [342, 0]
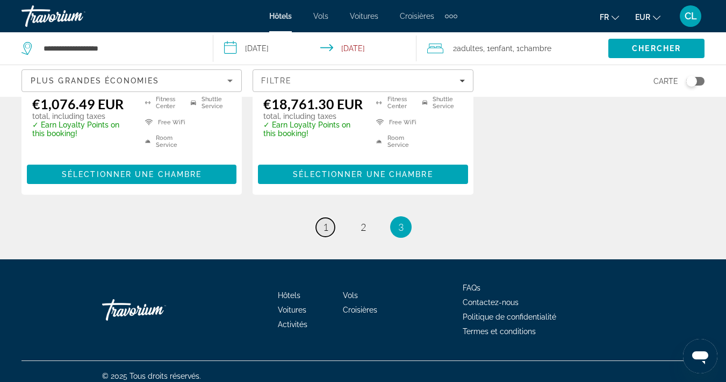
click at [317, 218] on link "page 1" at bounding box center [325, 227] width 19 height 19
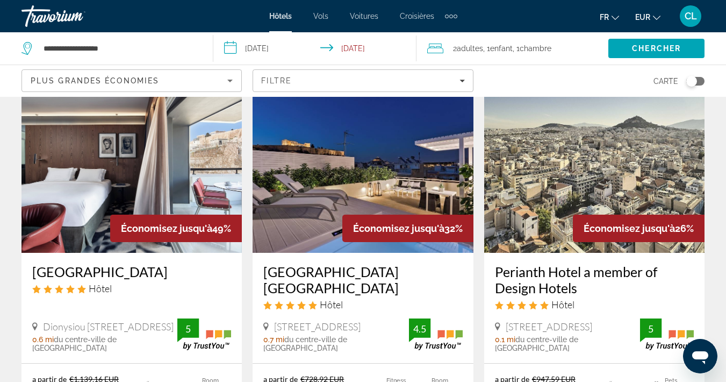
scroll to position [48, 0]
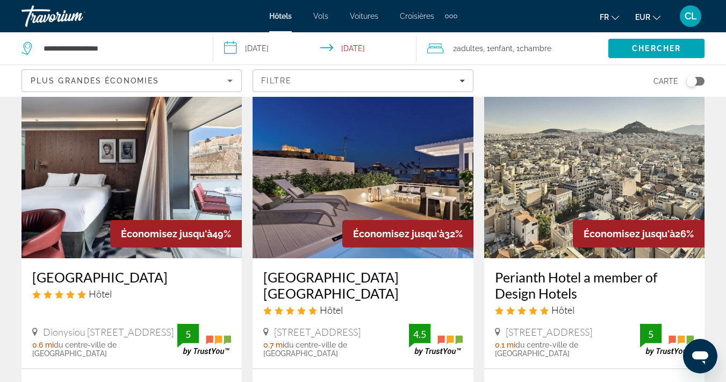
click at [317, 216] on img "Main content" at bounding box center [363, 172] width 220 height 172
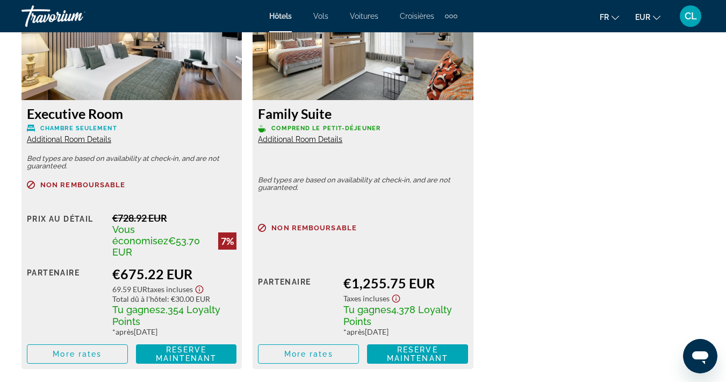
scroll to position [2169, 0]
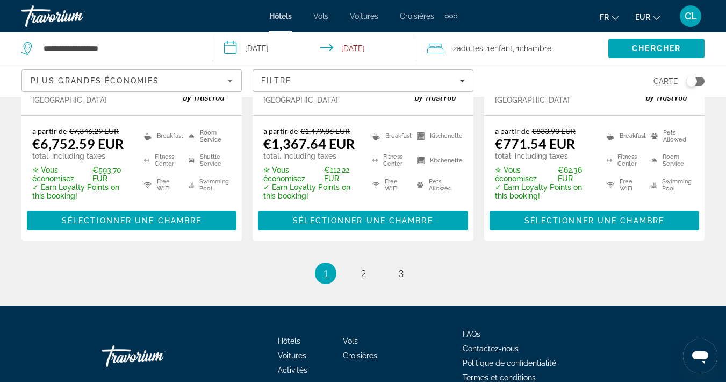
scroll to position [1649, 0]
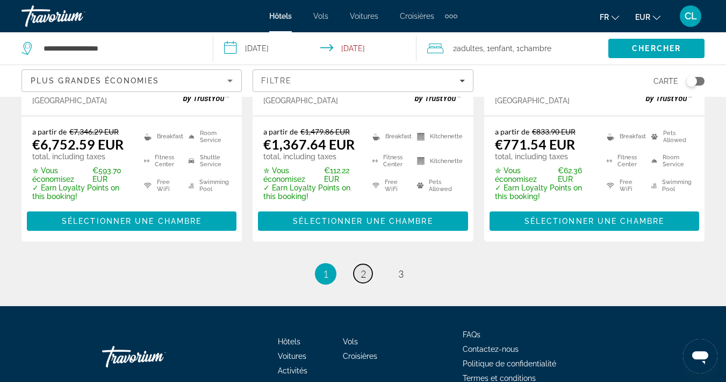
click at [357, 264] on link "page 2" at bounding box center [363, 273] width 19 height 19
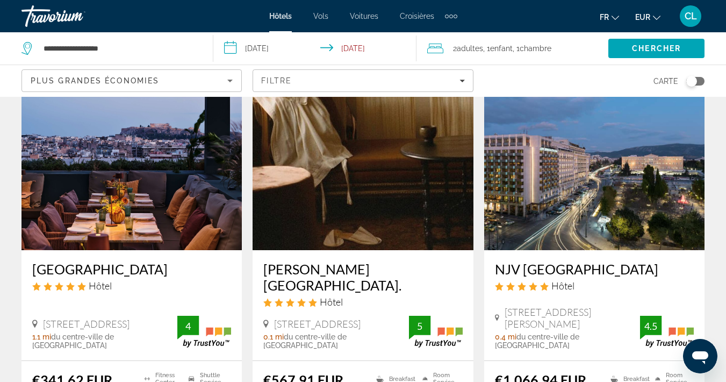
scroll to position [1391, 0]
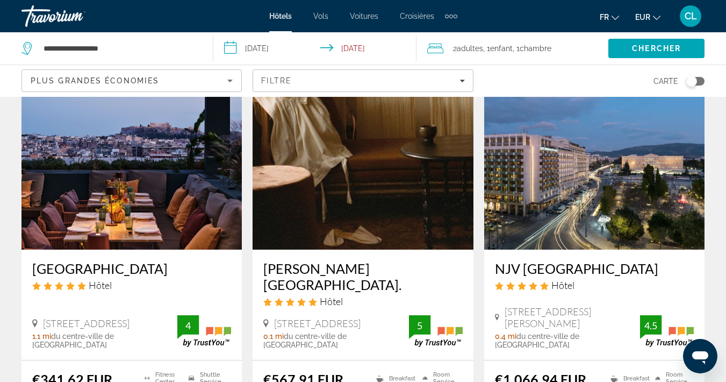
click at [120, 142] on img "Main content" at bounding box center [132, 163] width 220 height 172
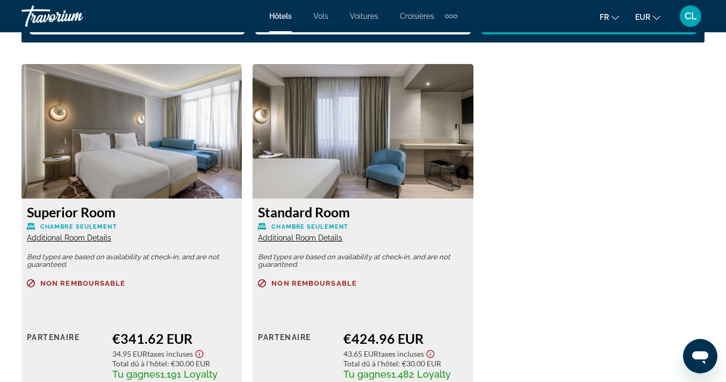
scroll to position [1654, 0]
